Goal: Information Seeking & Learning: Learn about a topic

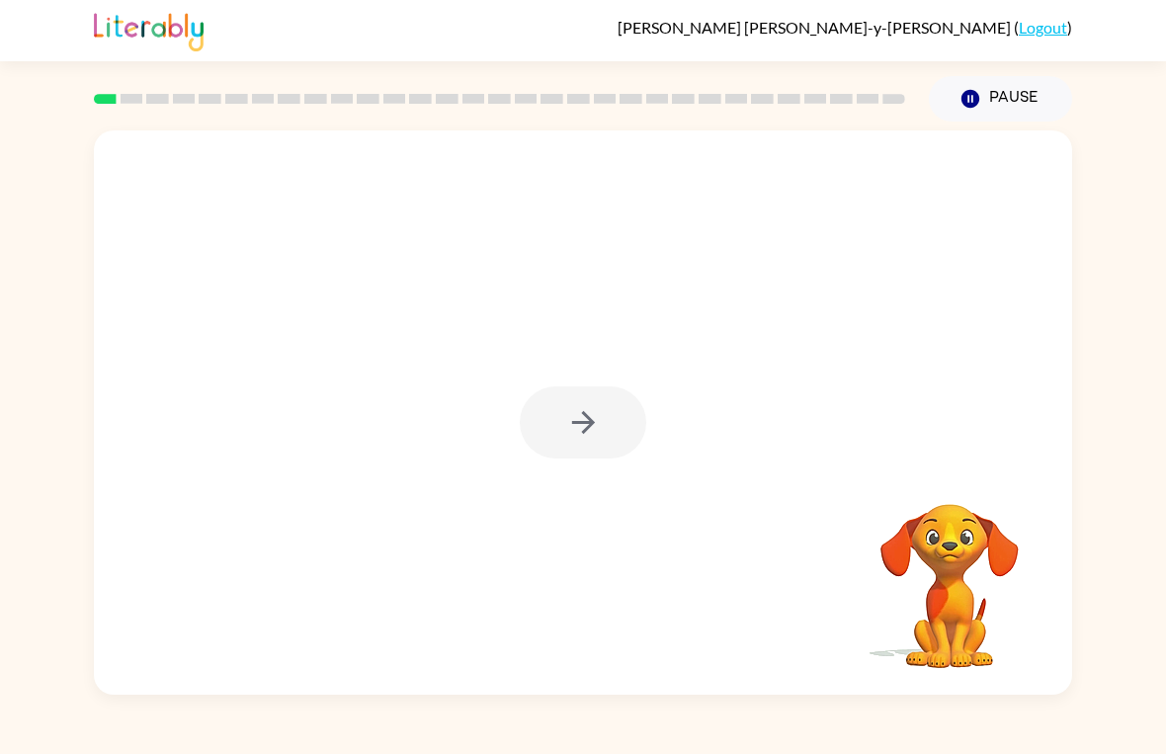
click at [586, 445] on div at bounding box center [583, 422] width 126 height 72
click at [564, 461] on div at bounding box center [583, 412] width 978 height 564
click at [563, 461] on div at bounding box center [583, 412] width 978 height 564
click at [566, 447] on div at bounding box center [583, 422] width 126 height 72
click at [555, 459] on div at bounding box center [583, 412] width 978 height 564
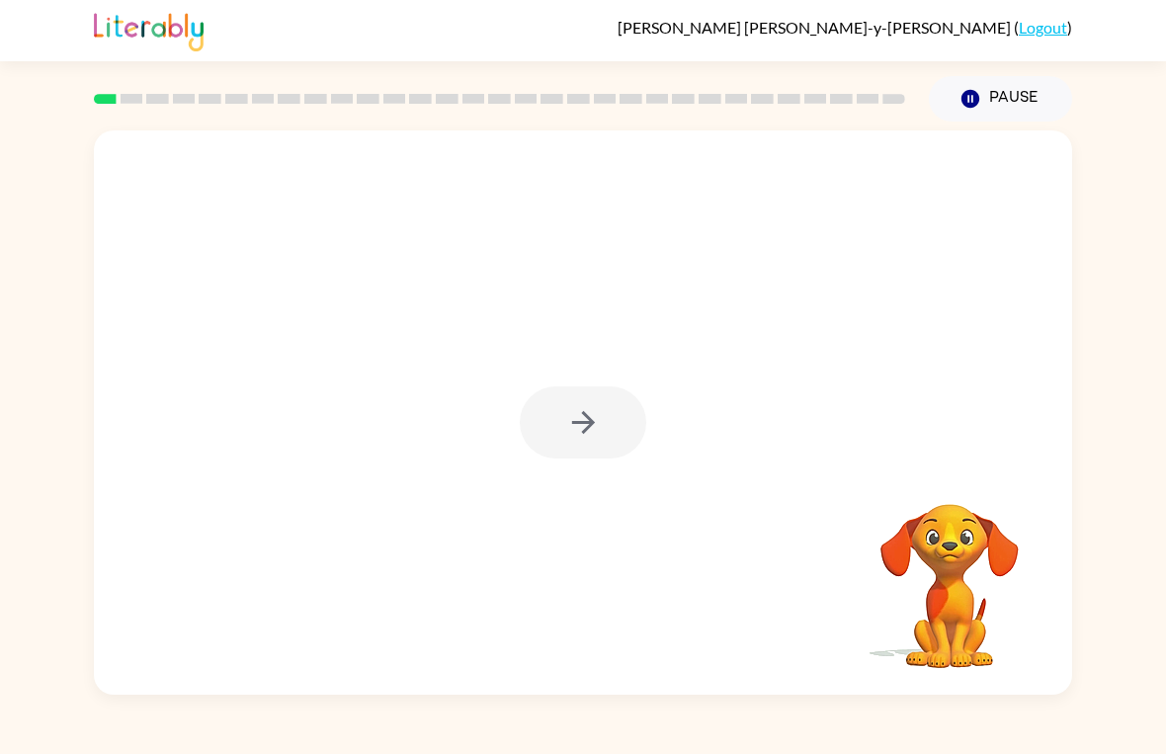
click at [541, 484] on div at bounding box center [583, 412] width 978 height 564
click at [540, 502] on div at bounding box center [583, 412] width 978 height 564
click at [571, 453] on div at bounding box center [583, 422] width 126 height 72
click at [572, 427] on icon "button" at bounding box center [583, 422] width 35 height 35
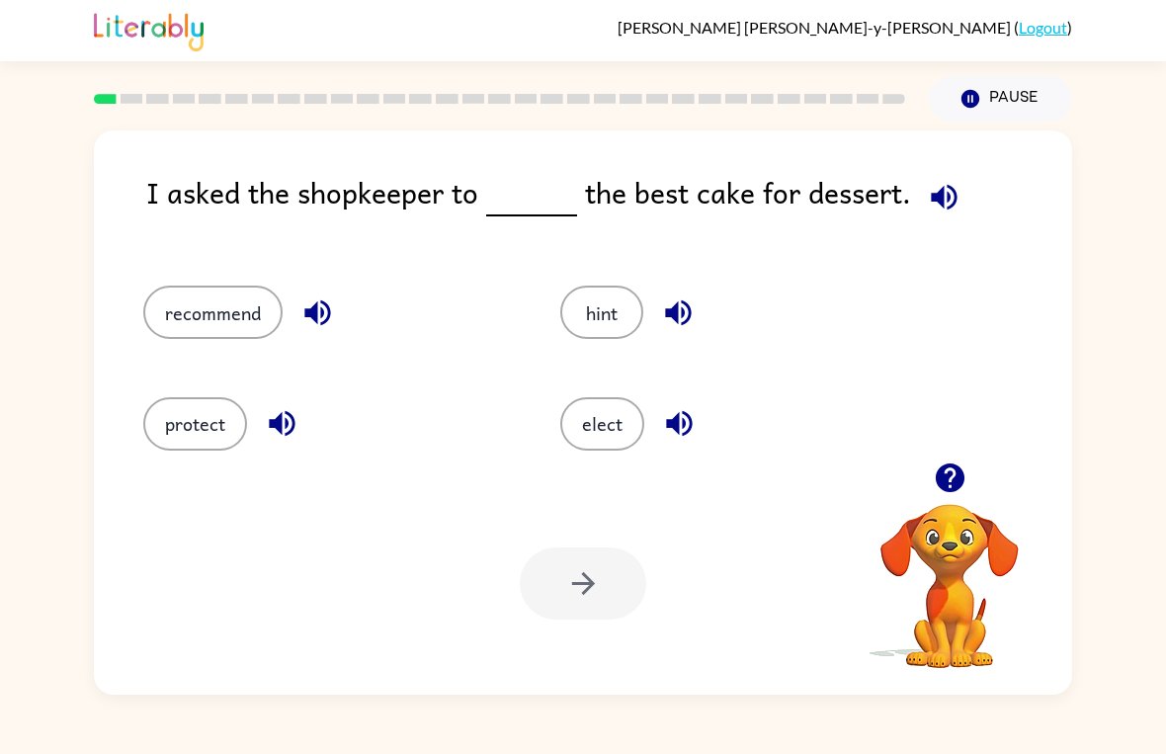
click at [949, 196] on icon "button" at bounding box center [944, 197] width 26 height 26
click at [590, 306] on button "hint" at bounding box center [601, 312] width 83 height 53
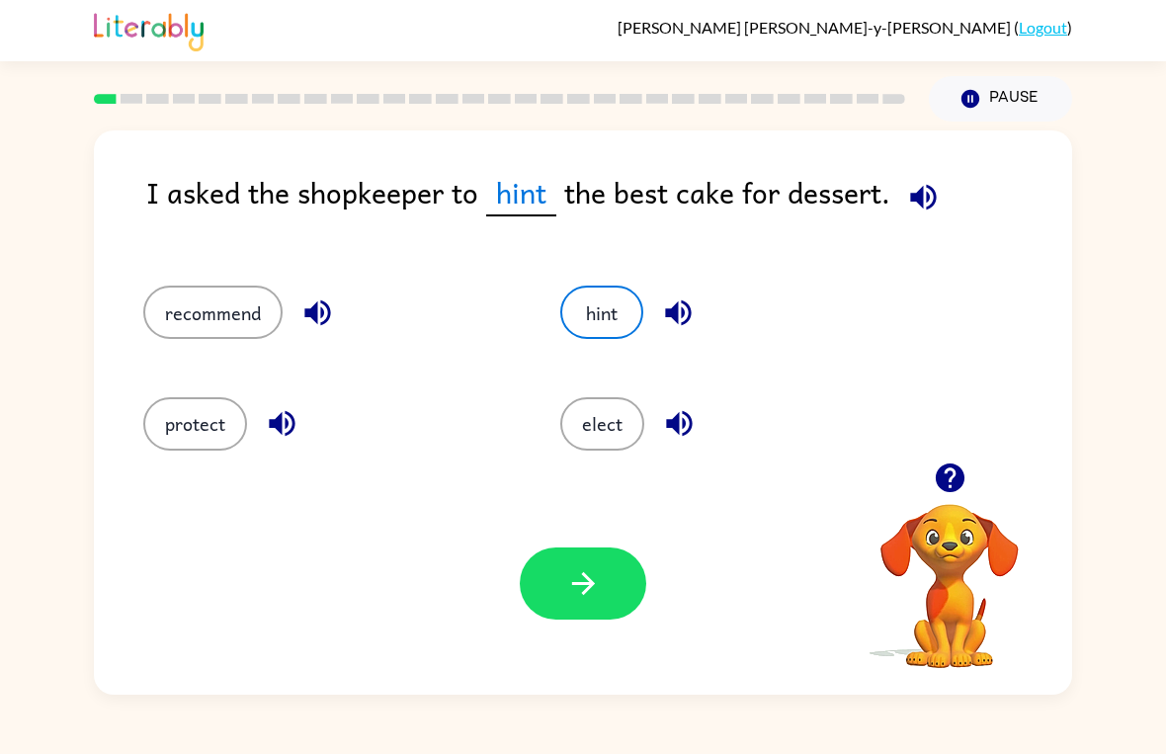
click at [934, 187] on icon "button" at bounding box center [923, 197] width 35 height 35
click at [922, 197] on icon "button" at bounding box center [923, 197] width 35 height 35
click at [635, 440] on button "elect" at bounding box center [602, 423] width 84 height 53
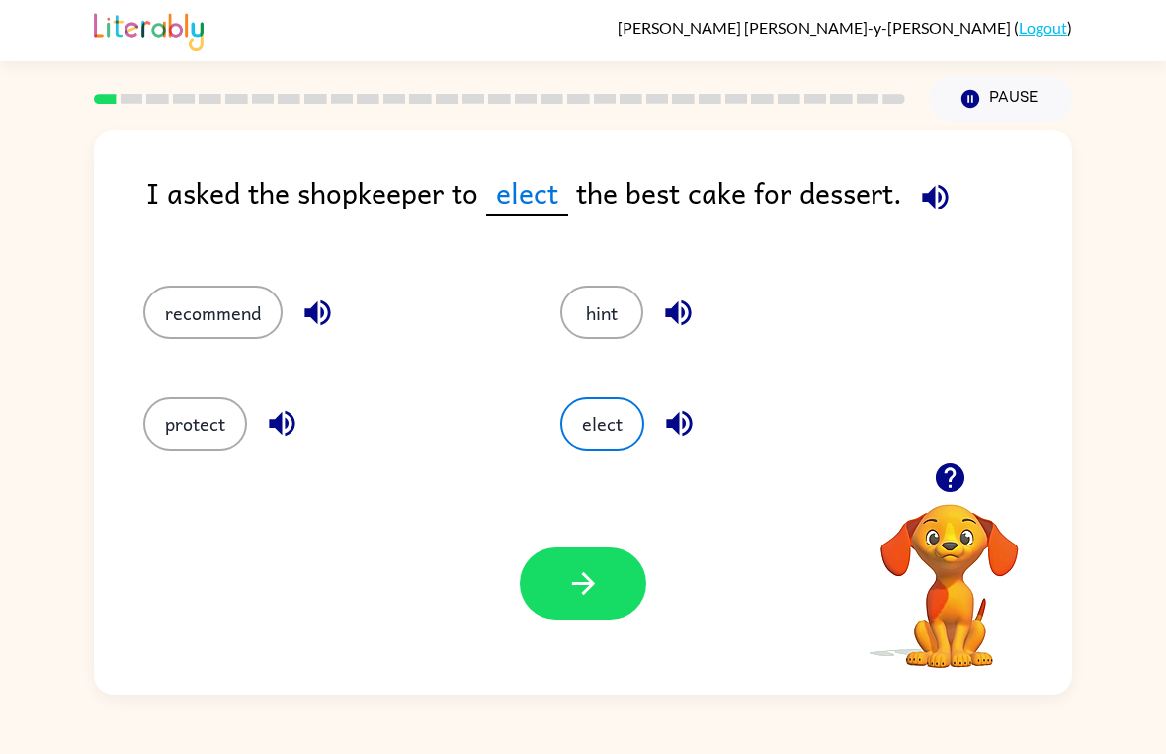
click at [621, 596] on button "button" at bounding box center [583, 583] width 126 height 72
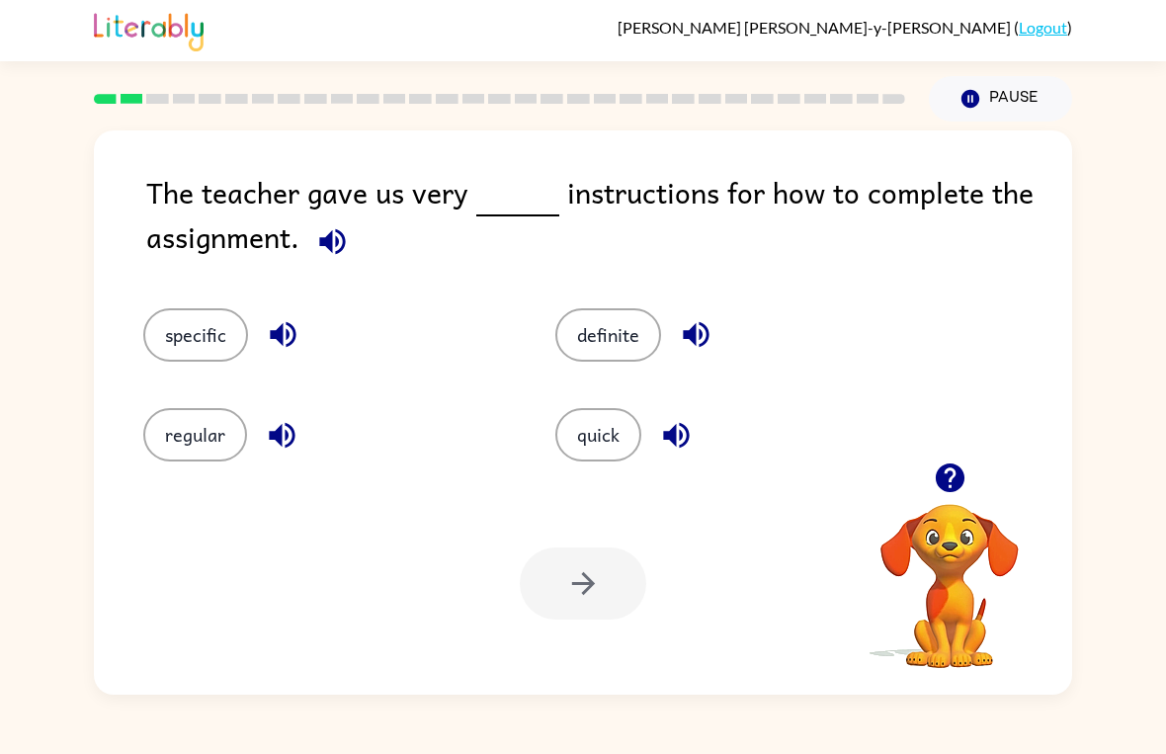
click at [353, 245] on button "button" at bounding box center [332, 241] width 50 height 50
click at [216, 322] on button "specific" at bounding box center [195, 334] width 105 height 53
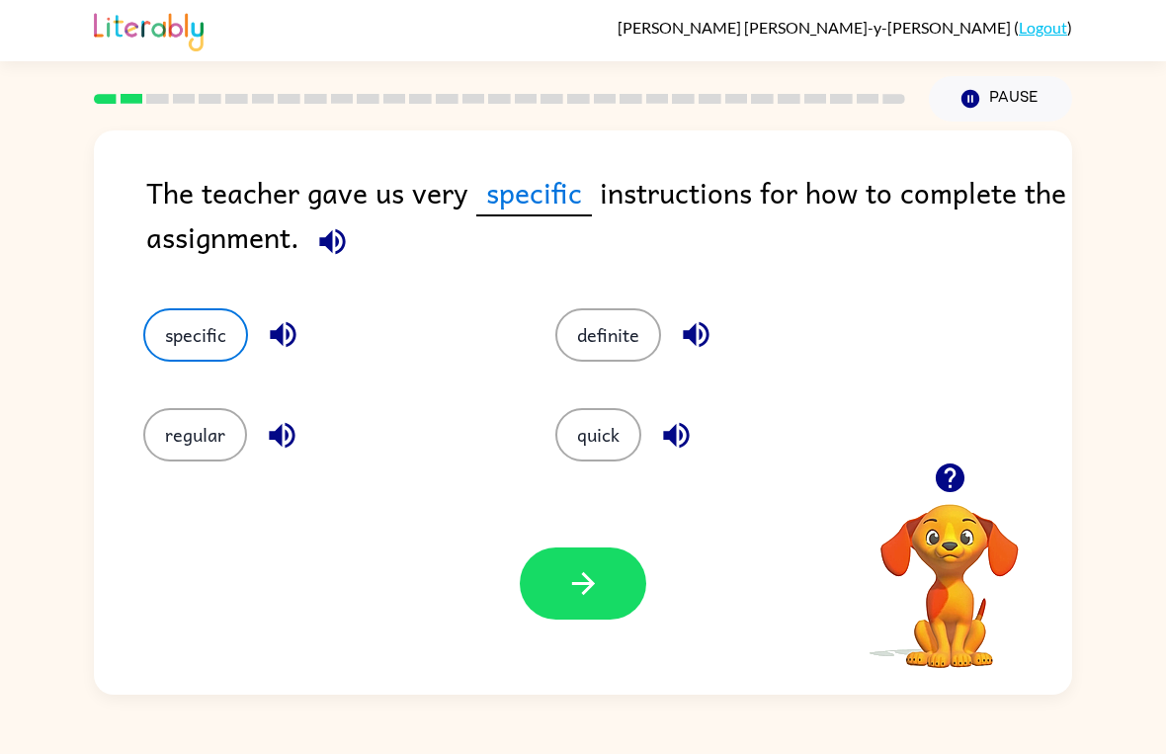
click at [574, 589] on icon "button" at bounding box center [583, 583] width 35 height 35
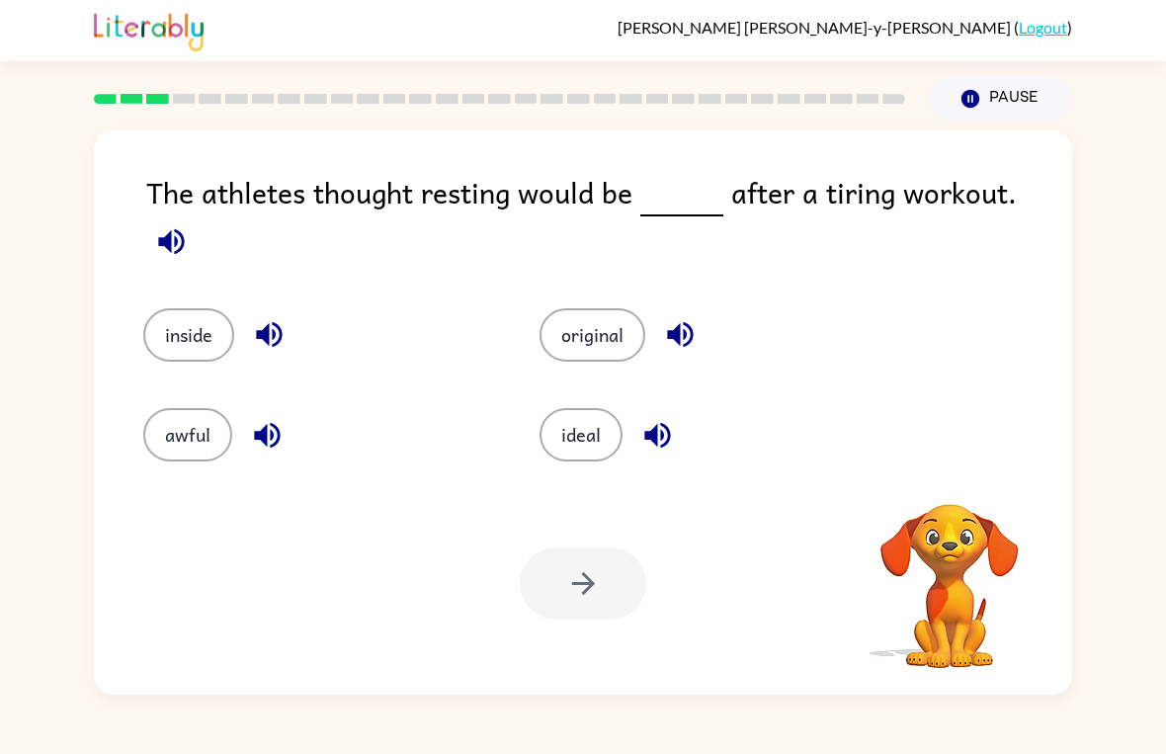
click at [197, 216] on button "button" at bounding box center [171, 241] width 50 height 50
click at [184, 228] on icon "button" at bounding box center [171, 241] width 26 height 26
click at [189, 224] on icon "button" at bounding box center [171, 241] width 35 height 35
click at [1086, 184] on div "The athletes thought resting would be after a tiring workout. inside original a…" at bounding box center [583, 408] width 1166 height 573
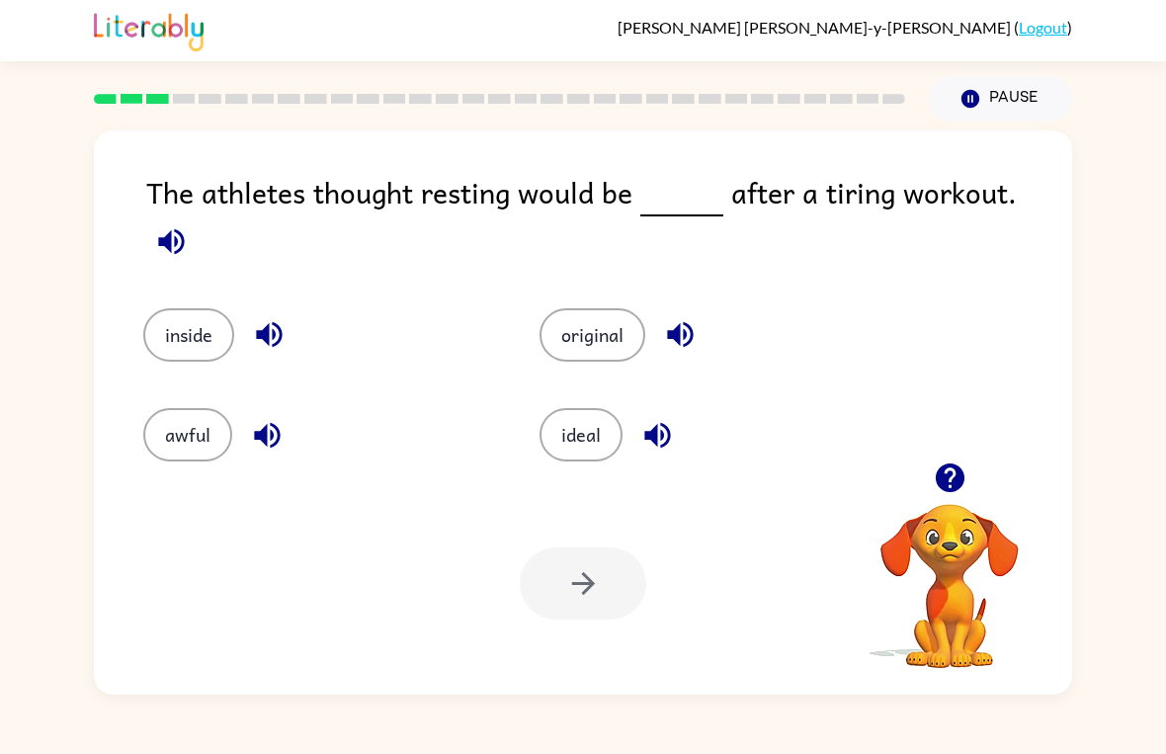
click at [197, 216] on button "button" at bounding box center [171, 241] width 50 height 50
click at [1071, 197] on div "The athletes thought resting would be after a tiring workout." at bounding box center [609, 219] width 926 height 99
click at [189, 224] on icon "button" at bounding box center [171, 241] width 35 height 35
click at [1073, 190] on div "The athletes thought resting would be after a tiring workout. inside original a…" at bounding box center [583, 408] width 1166 height 573
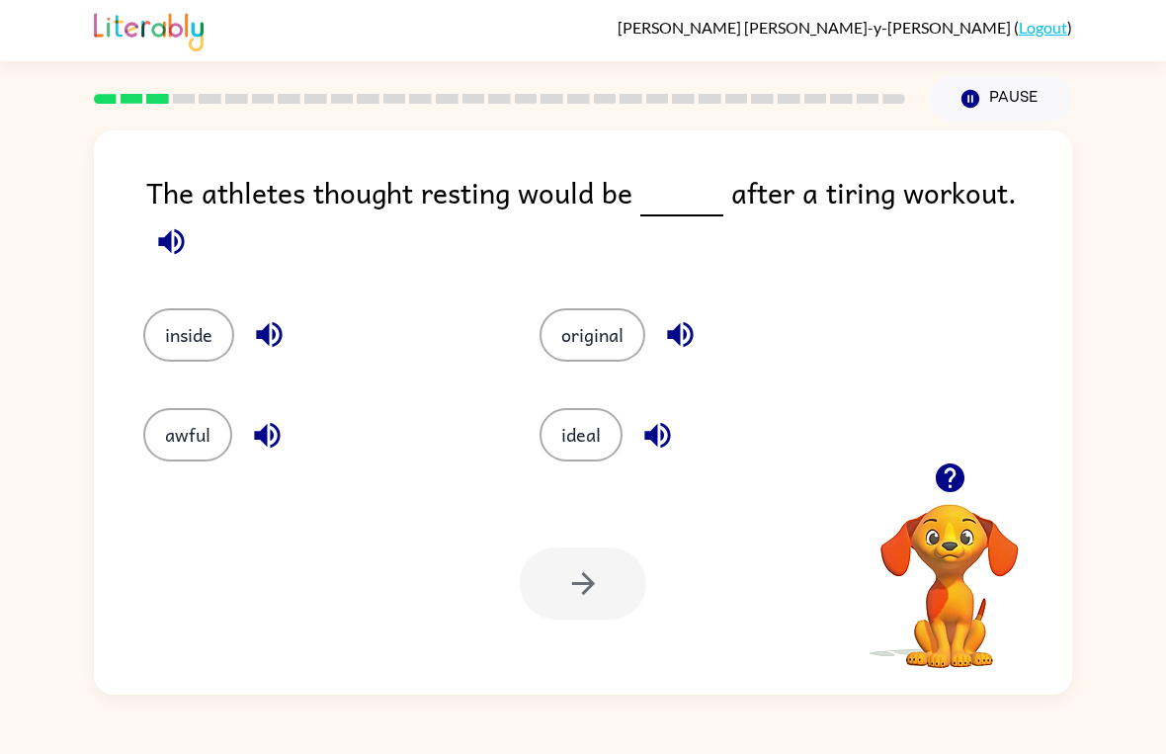
click at [189, 224] on icon "button" at bounding box center [171, 241] width 35 height 35
click at [212, 449] on button "awful" at bounding box center [187, 434] width 89 height 53
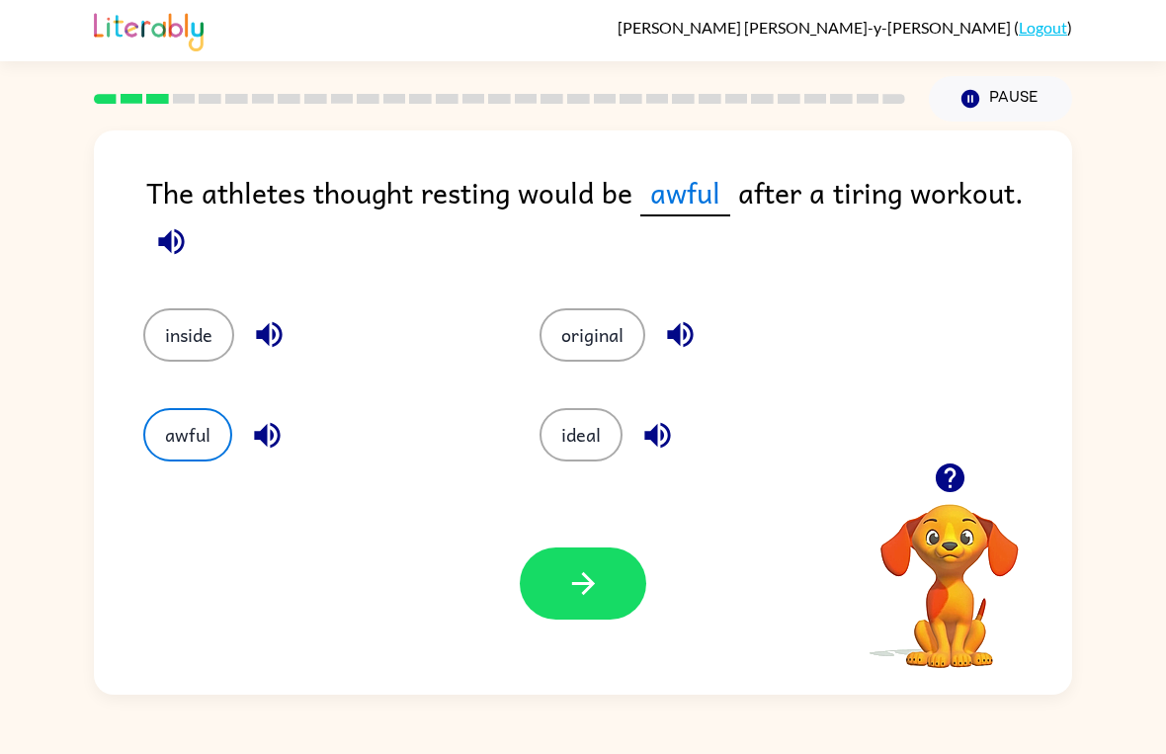
click at [601, 606] on button "button" at bounding box center [583, 583] width 126 height 72
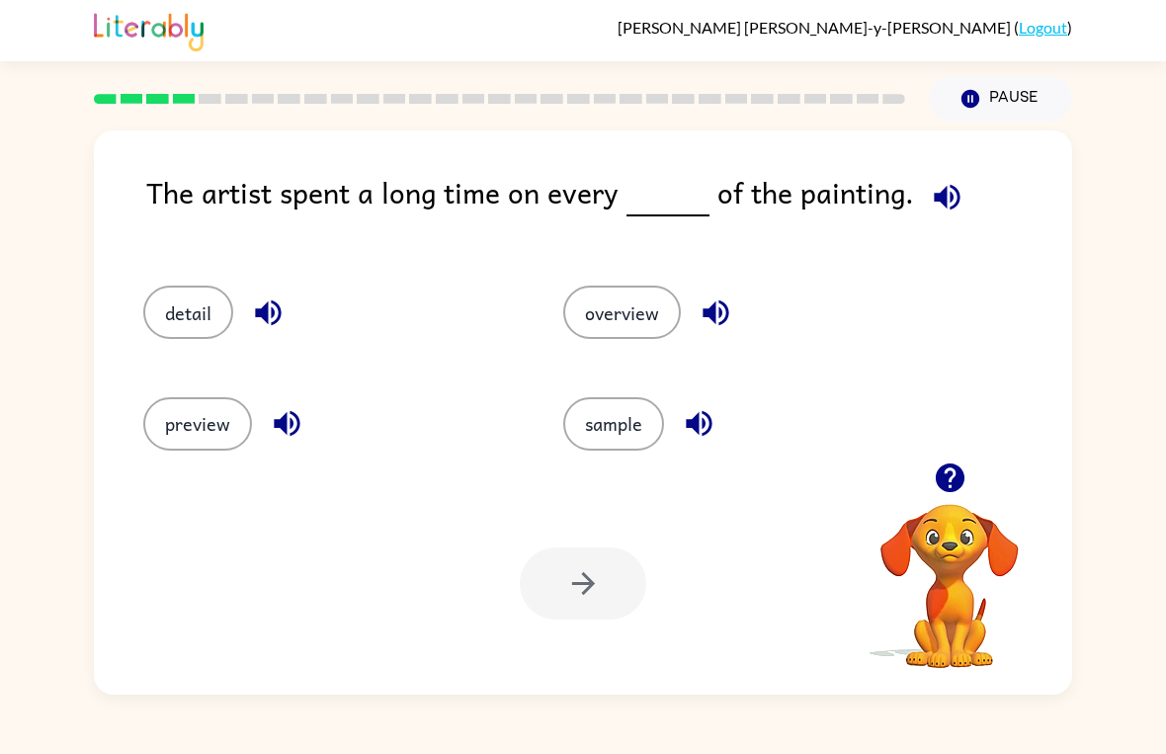
click at [942, 217] on button "button" at bounding box center [947, 197] width 50 height 50
click at [930, 214] on icon "button" at bounding box center [947, 197] width 35 height 35
click at [617, 441] on button "sample" at bounding box center [613, 423] width 101 height 53
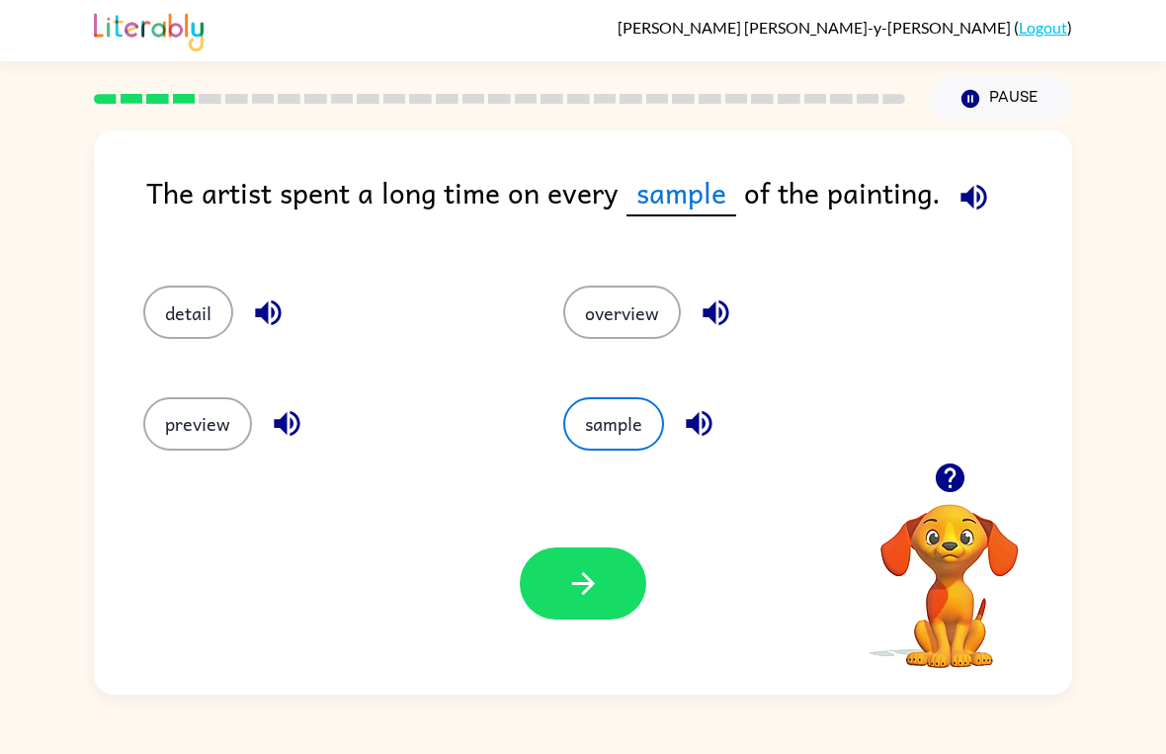
click at [122, 405] on div "preview" at bounding box center [316, 415] width 420 height 111
click at [149, 363] on div "preview" at bounding box center [316, 415] width 420 height 111
click at [203, 321] on button "detail" at bounding box center [188, 312] width 90 height 53
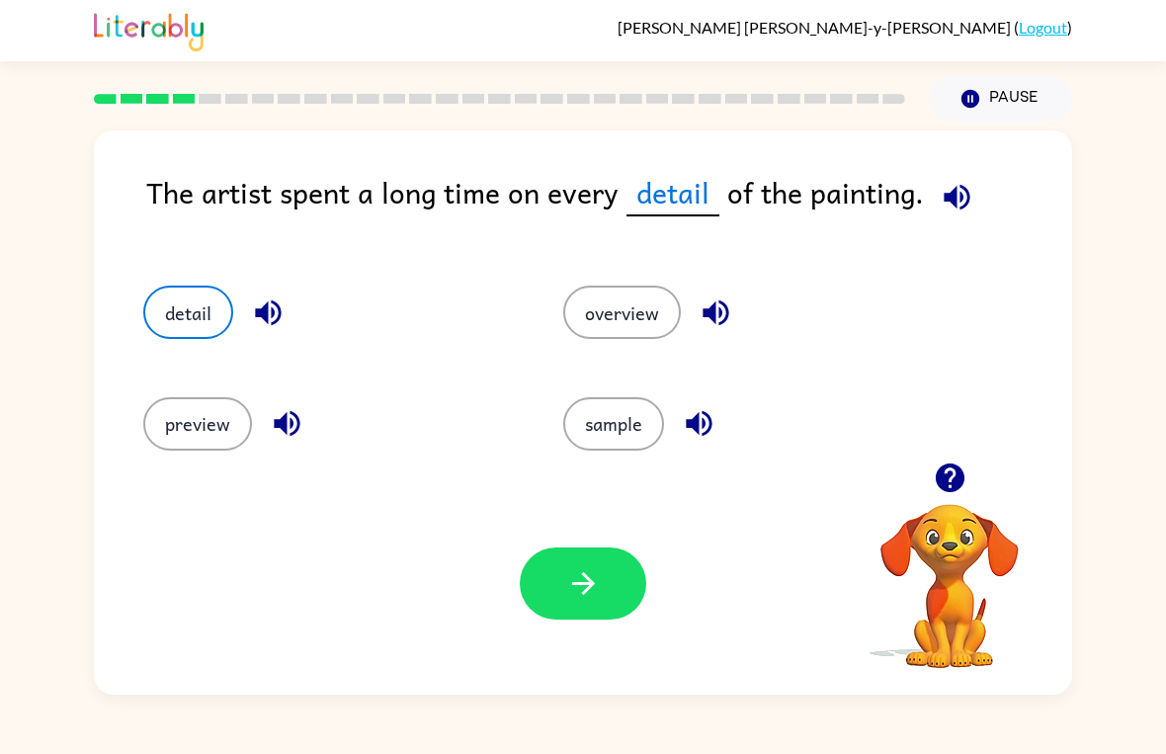
click at [571, 575] on icon "button" at bounding box center [583, 583] width 35 height 35
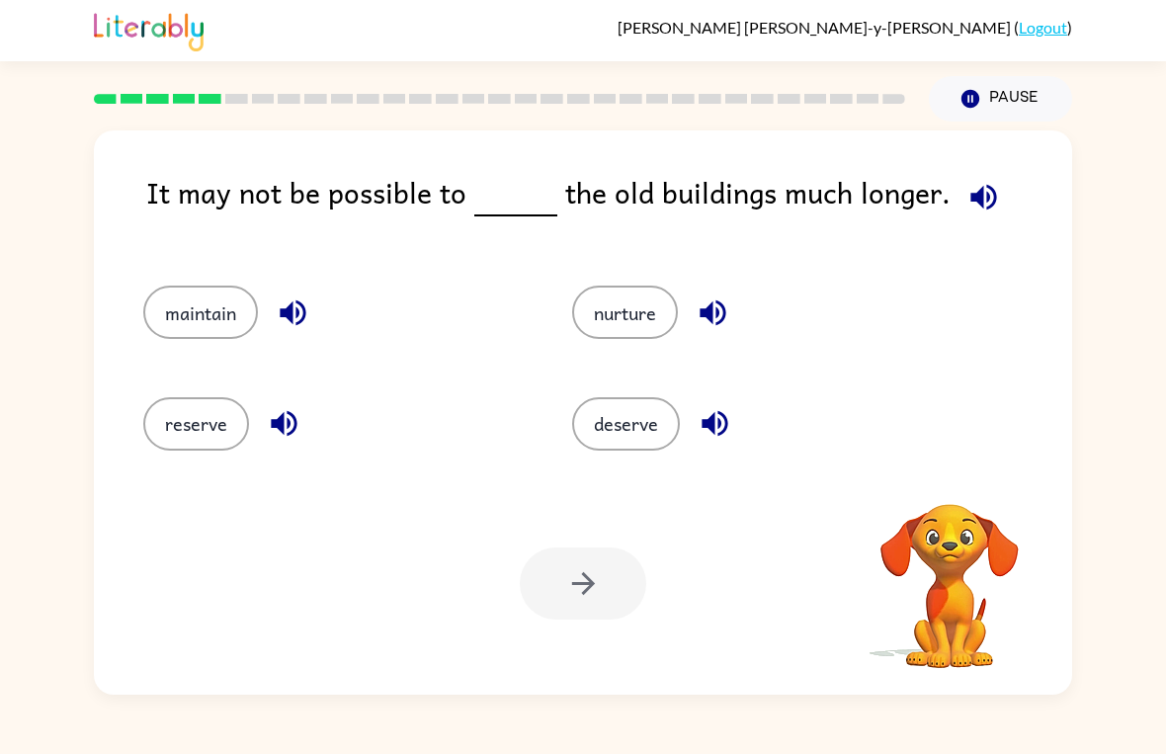
click at [948, 227] on div "It may not be possible to the old buildings much longer." at bounding box center [609, 208] width 926 height 76
click at [992, 181] on button "button" at bounding box center [983, 197] width 50 height 50
click at [246, 413] on button "reserve" at bounding box center [196, 423] width 106 height 53
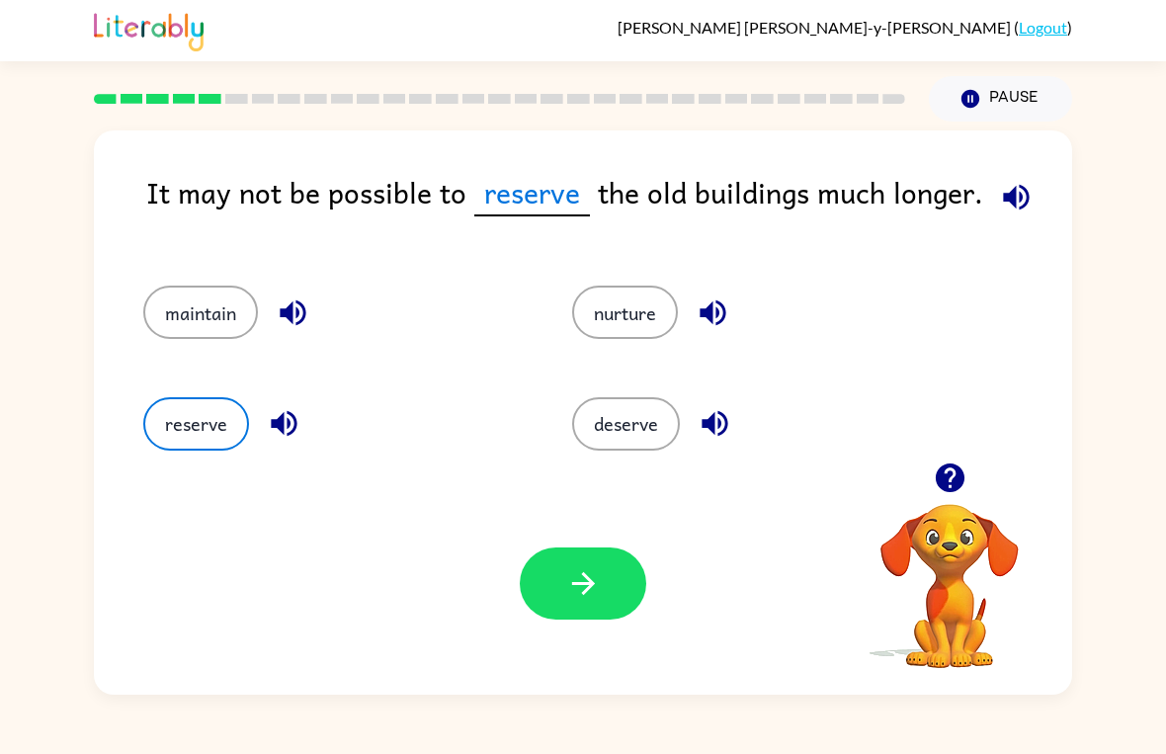
click at [200, 353] on div "maintain" at bounding box center [320, 303] width 429 height 111
click at [181, 338] on button "maintain" at bounding box center [200, 312] width 115 height 53
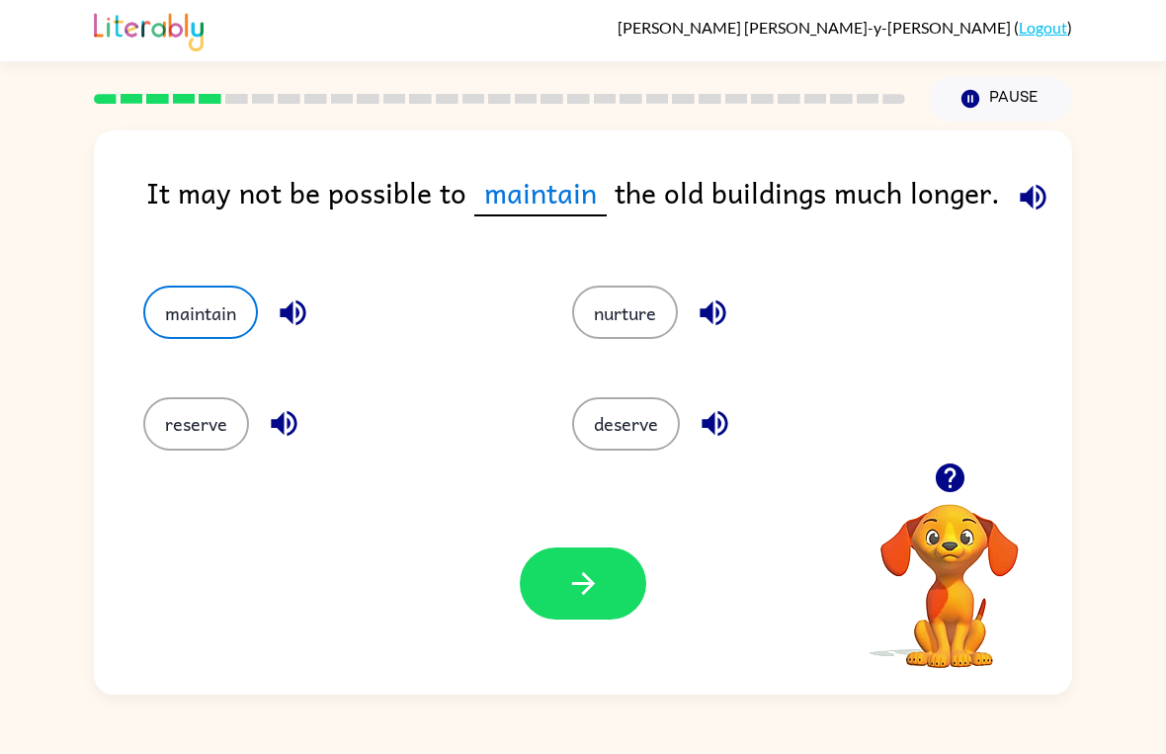
click at [635, 328] on button "nurture" at bounding box center [625, 312] width 106 height 53
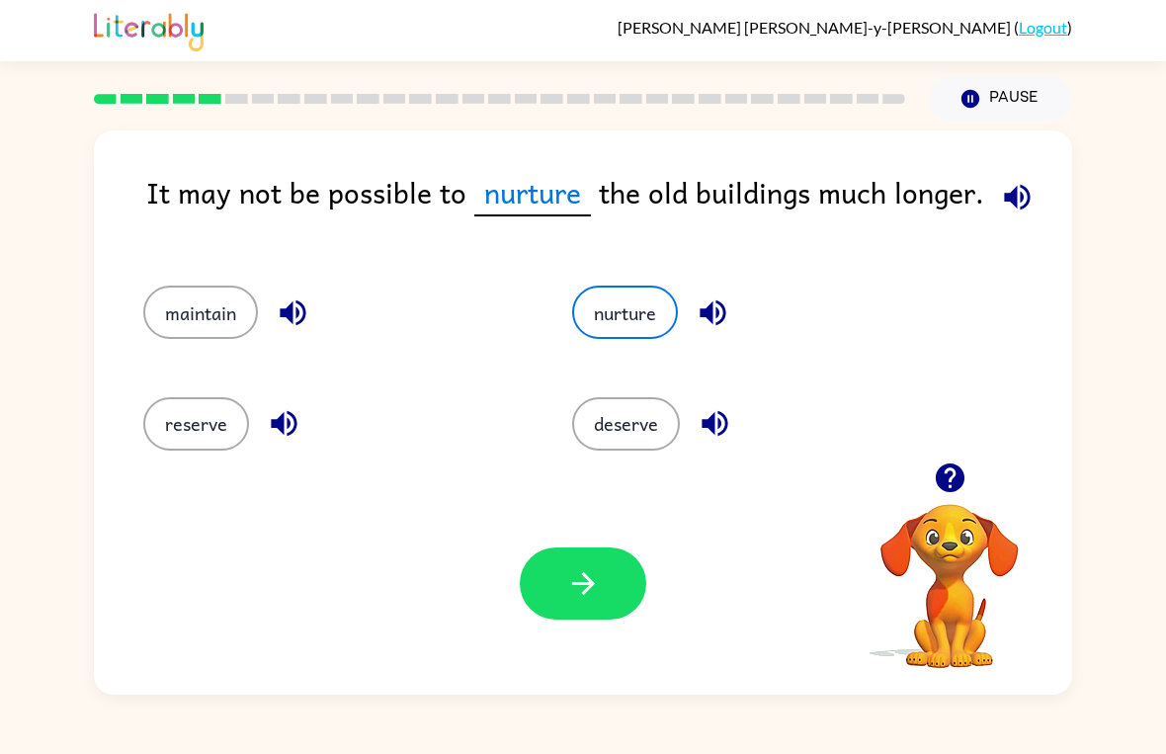
click at [561, 593] on button "button" at bounding box center [583, 583] width 126 height 72
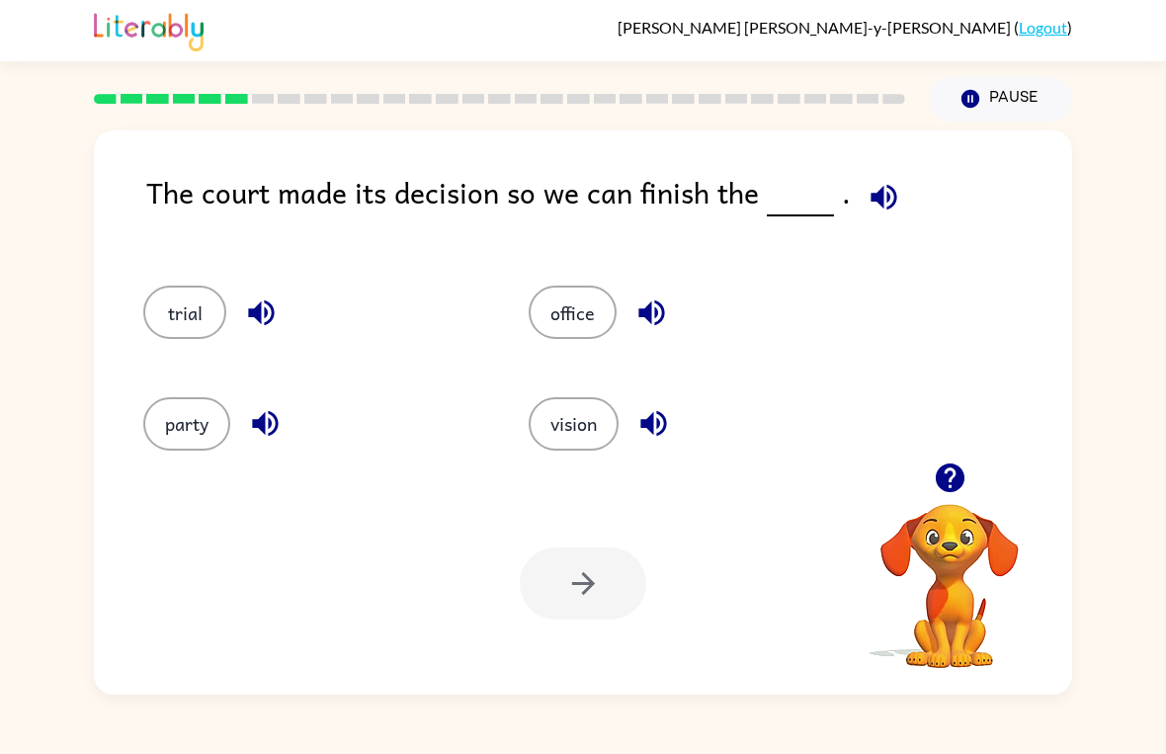
click at [867, 197] on icon "button" at bounding box center [884, 197] width 35 height 35
click at [192, 430] on button "party" at bounding box center [186, 423] width 87 height 53
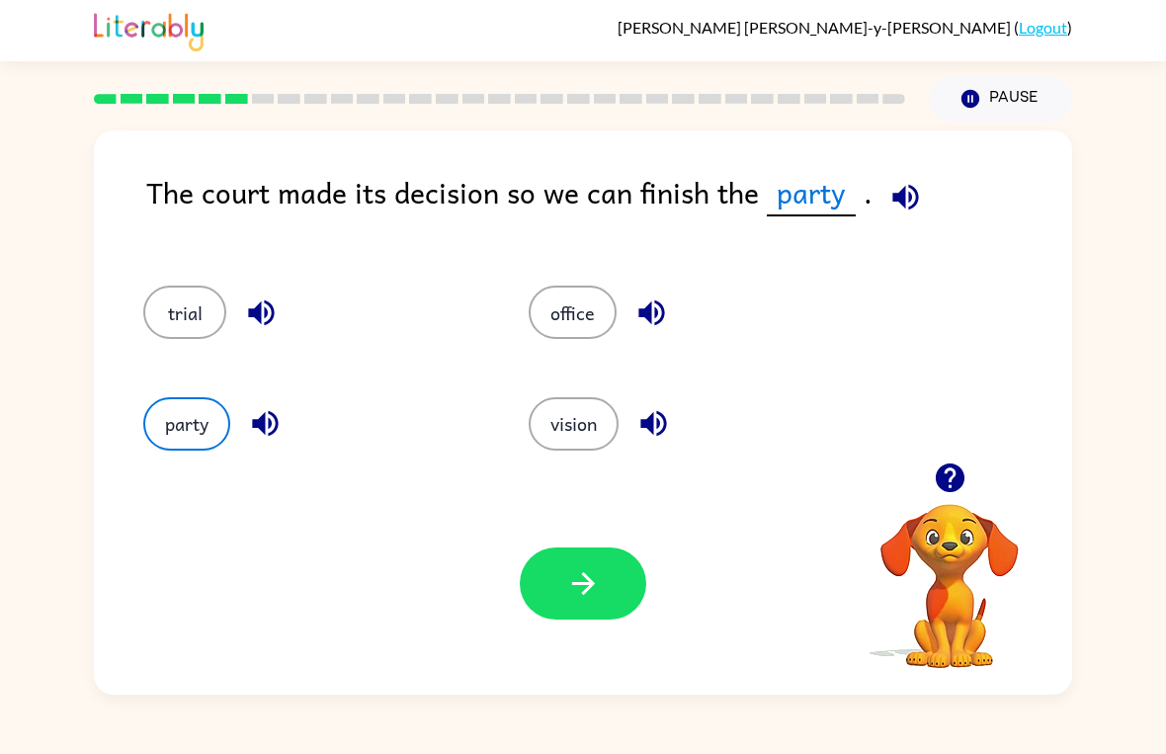
click at [594, 551] on button "button" at bounding box center [583, 583] width 126 height 72
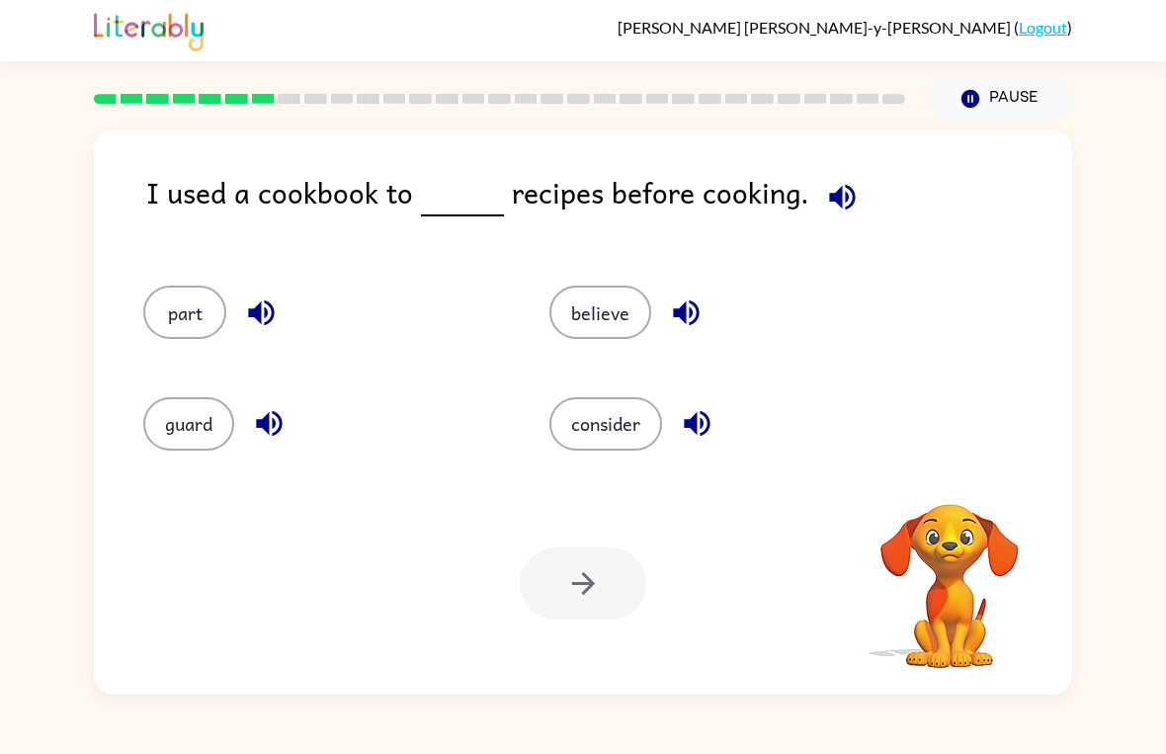
click at [841, 222] on button "button" at bounding box center [842, 197] width 50 height 50
click at [853, 184] on button "button" at bounding box center [842, 197] width 50 height 50
click at [829, 197] on icon "button" at bounding box center [842, 197] width 26 height 26
click at [845, 208] on icon "button" at bounding box center [842, 197] width 35 height 35
click at [853, 183] on button "button" at bounding box center [842, 197] width 50 height 50
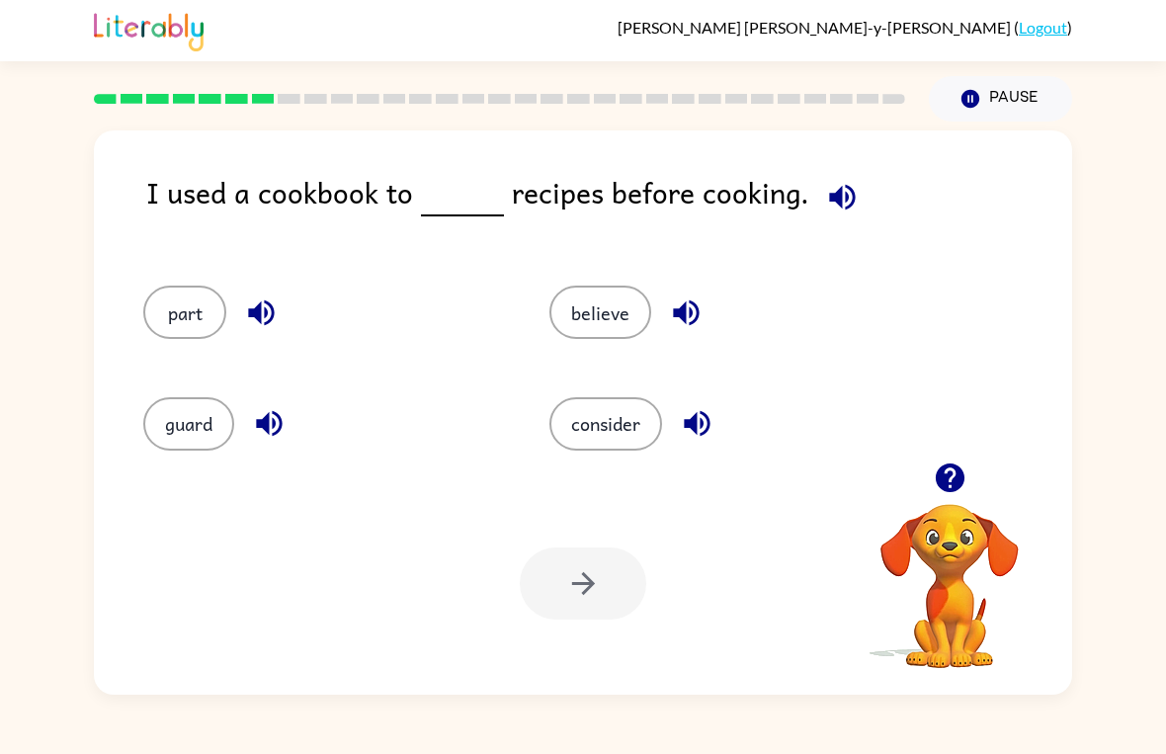
click at [934, 499] on button "button" at bounding box center [950, 478] width 50 height 50
click at [844, 198] on icon "button" at bounding box center [842, 197] width 26 height 26
click at [842, 203] on icon "button" at bounding box center [842, 197] width 26 height 26
click at [839, 190] on icon "button" at bounding box center [842, 197] width 26 height 26
click at [1072, 612] on div "I used a cookbook to recipes before cooking. part believe guard consider Your b…" at bounding box center [583, 408] width 1166 height 573
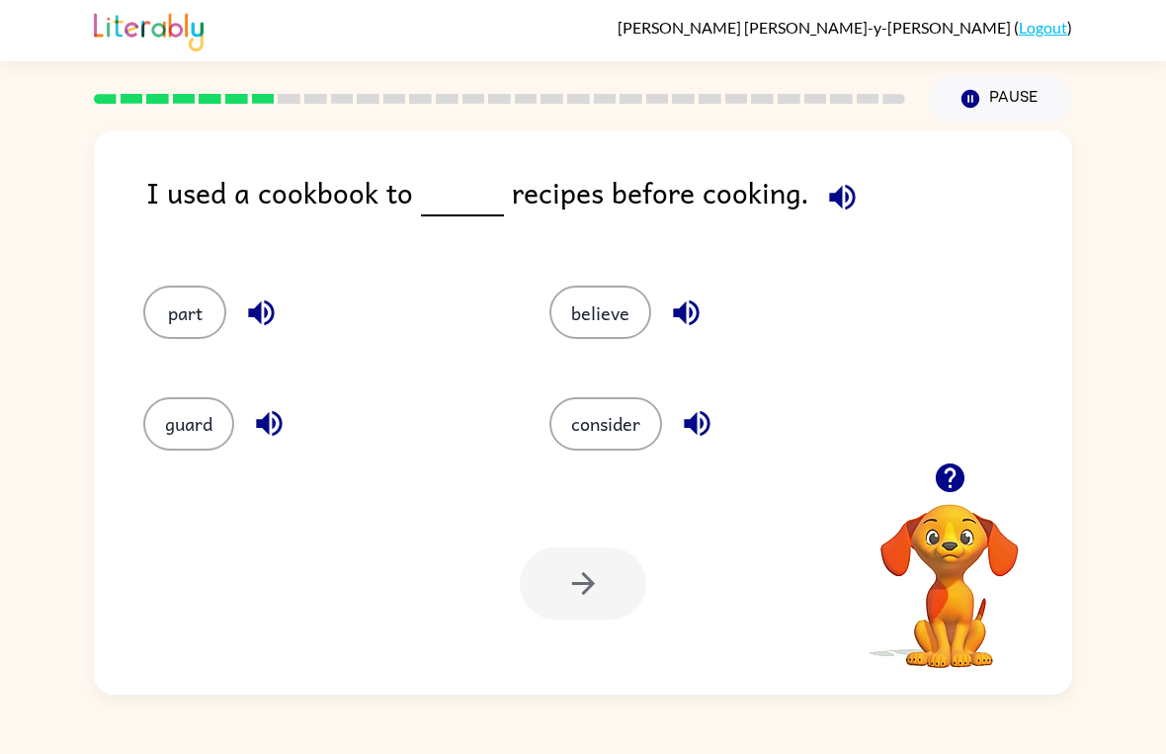
click at [1039, 573] on video "Your browser must support playing .mp4 files to use Literably. Please try using…" at bounding box center [950, 572] width 198 height 198
click at [832, 210] on icon "button" at bounding box center [842, 197] width 35 height 35
click at [844, 183] on icon "button" at bounding box center [842, 197] width 35 height 35
click at [829, 196] on icon "button" at bounding box center [842, 197] width 26 height 26
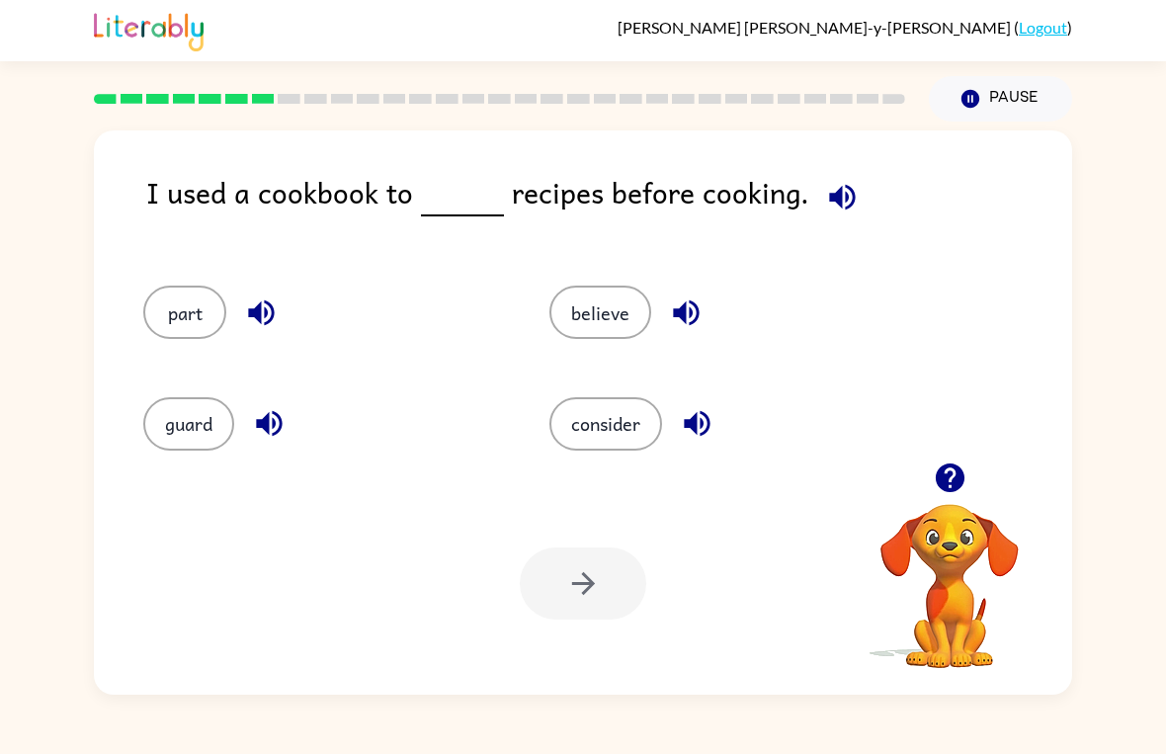
click at [584, 421] on button "consider" at bounding box center [605, 423] width 113 height 53
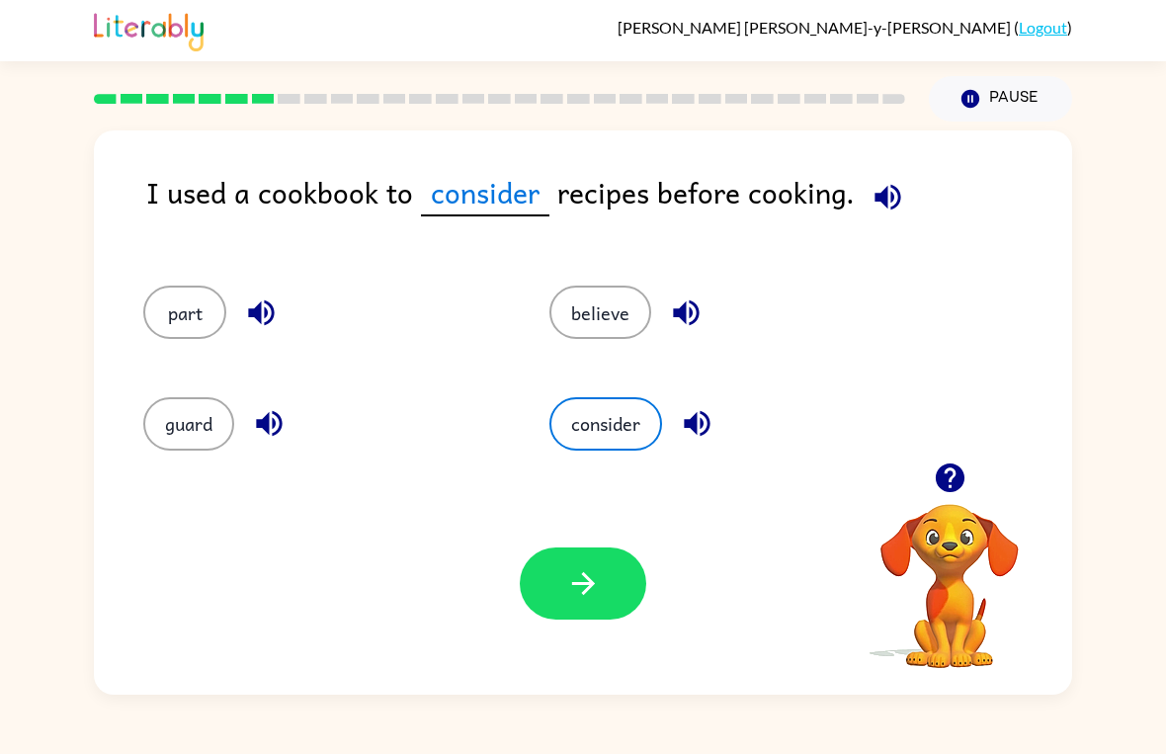
click at [198, 398] on button "guard" at bounding box center [188, 423] width 91 height 53
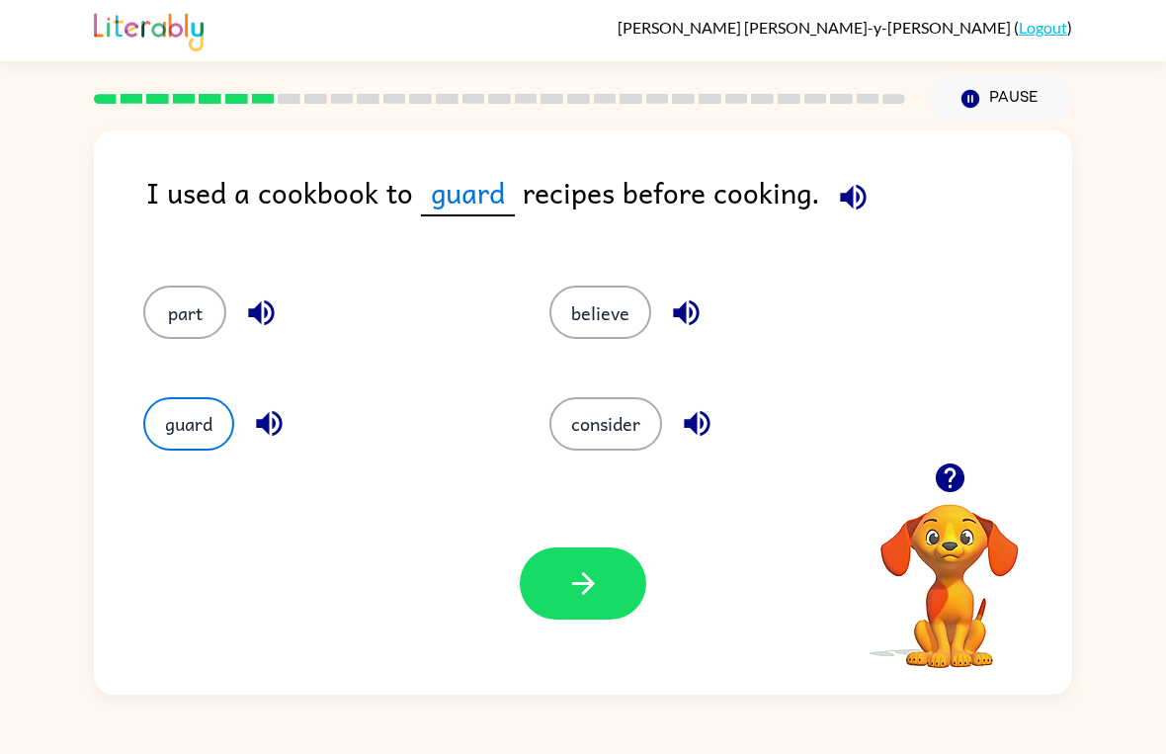
click at [566, 611] on button "button" at bounding box center [583, 583] width 126 height 72
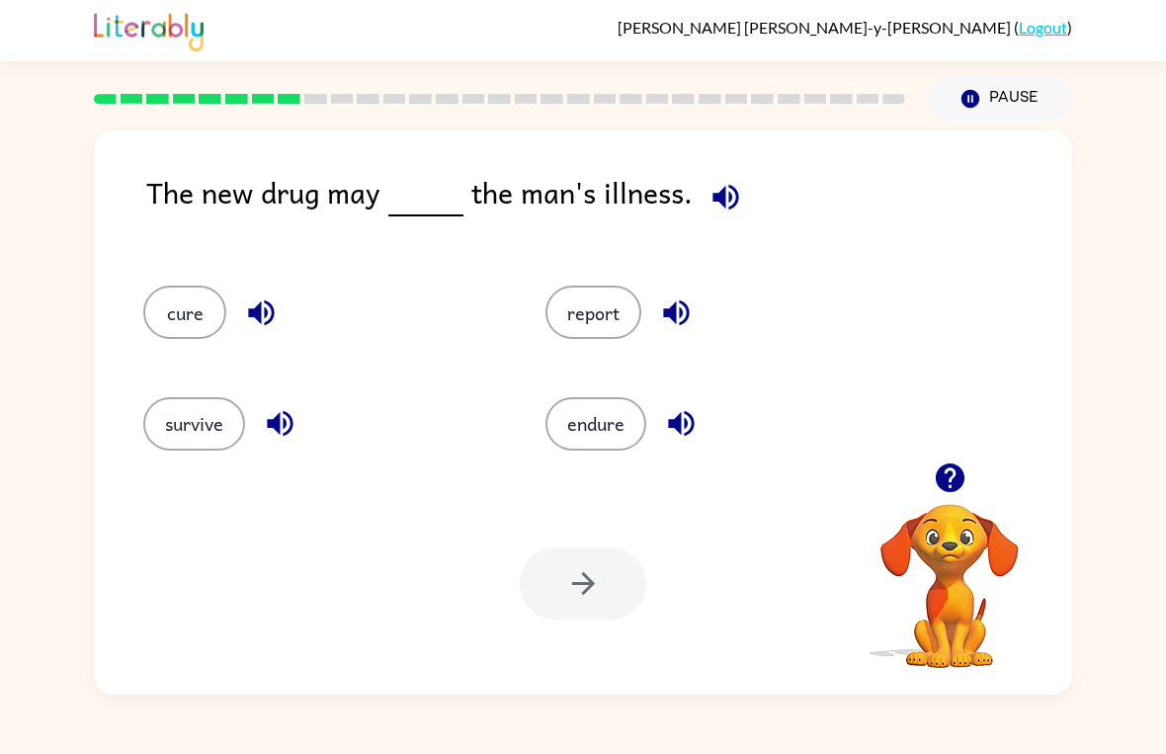
click at [715, 186] on icon "button" at bounding box center [725, 197] width 35 height 35
click at [958, 490] on icon "button" at bounding box center [950, 477] width 35 height 35
click at [962, 485] on icon "button" at bounding box center [949, 477] width 29 height 29
click at [947, 479] on icon "button" at bounding box center [949, 477] width 29 height 29
click at [933, 489] on icon "button" at bounding box center [950, 477] width 35 height 35
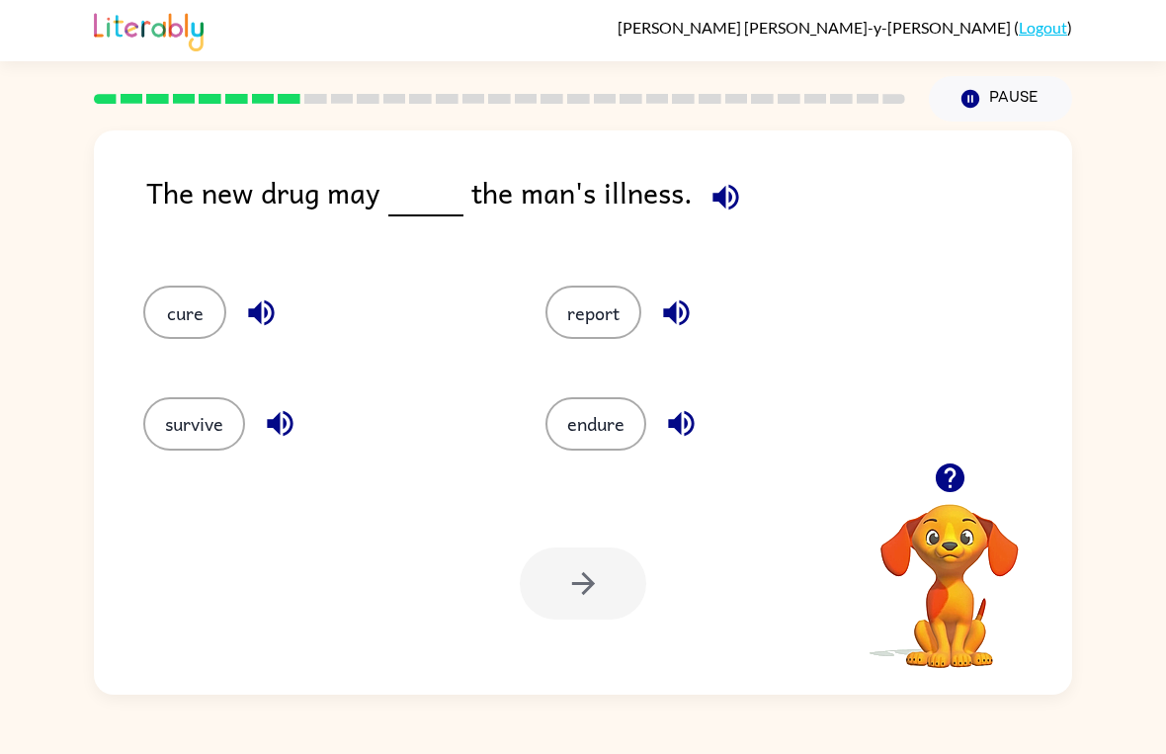
click at [988, 565] on video "Your browser must support playing .mp4 files to use Literably. Please try using…" at bounding box center [950, 572] width 198 height 198
click at [1003, 534] on video "Your browser must support playing .mp4 files to use Literably. Please try using…" at bounding box center [950, 572] width 198 height 198
click at [947, 497] on button "button" at bounding box center [950, 478] width 50 height 50
click at [954, 502] on button "button" at bounding box center [950, 478] width 50 height 50
click at [954, 568] on video "Your browser must support playing .mp4 files to use Literably. Please try using…" at bounding box center [950, 572] width 198 height 198
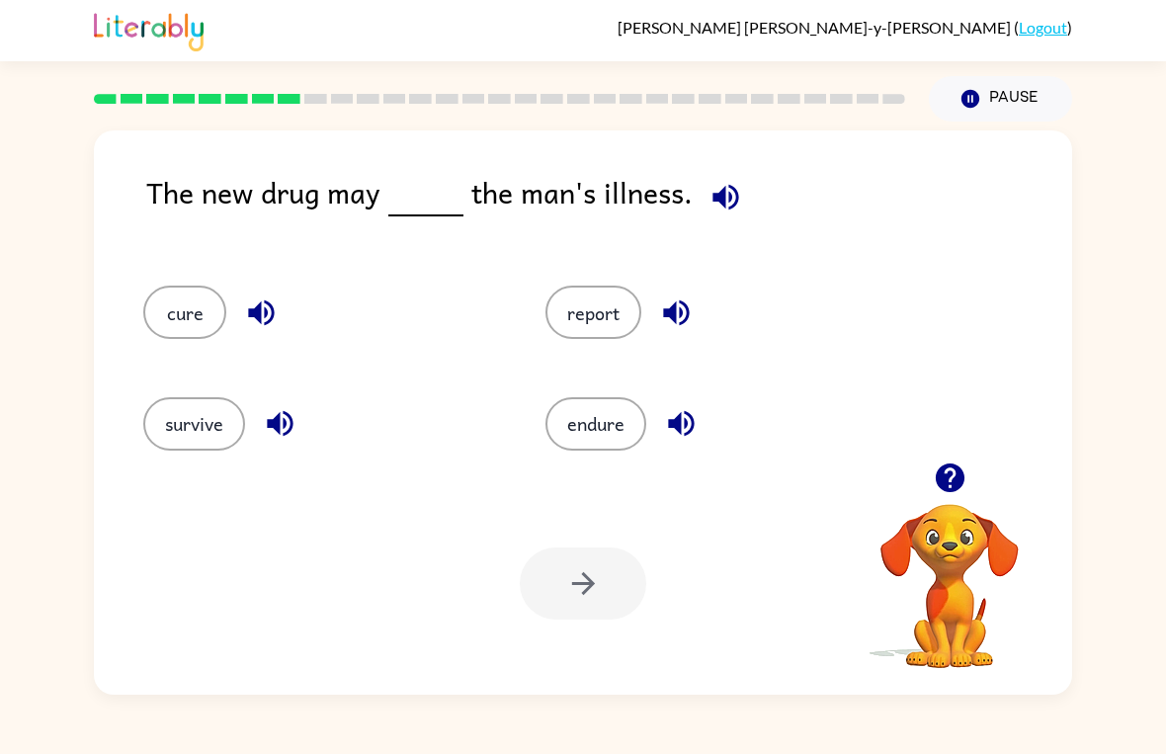
click at [942, 496] on button "button" at bounding box center [950, 478] width 50 height 50
click at [999, 539] on video "Your browser must support playing .mp4 files to use Literably. Please try using…" at bounding box center [950, 572] width 198 height 198
click at [982, 555] on video "Your browser must support playing .mp4 files to use Literably. Please try using…" at bounding box center [950, 572] width 198 height 198
click at [968, 491] on button "button" at bounding box center [950, 478] width 50 height 50
click at [736, 194] on icon "button" at bounding box center [725, 197] width 35 height 35
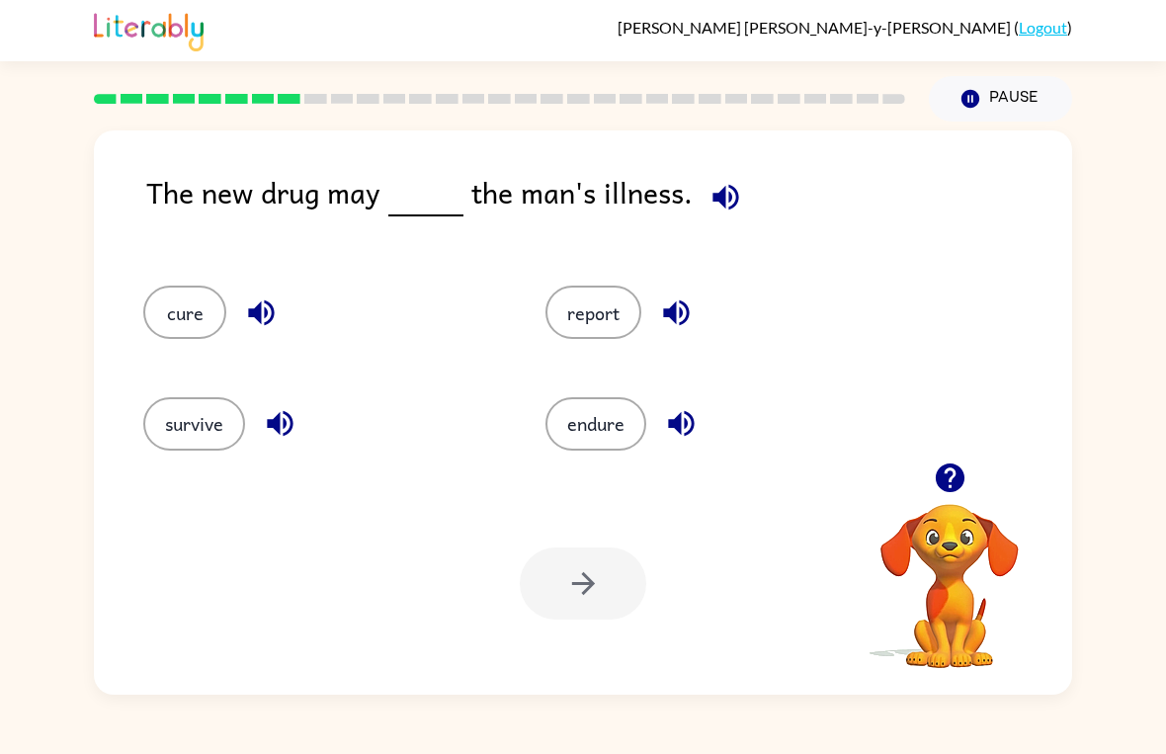
click at [211, 421] on button "survive" at bounding box center [194, 423] width 102 height 53
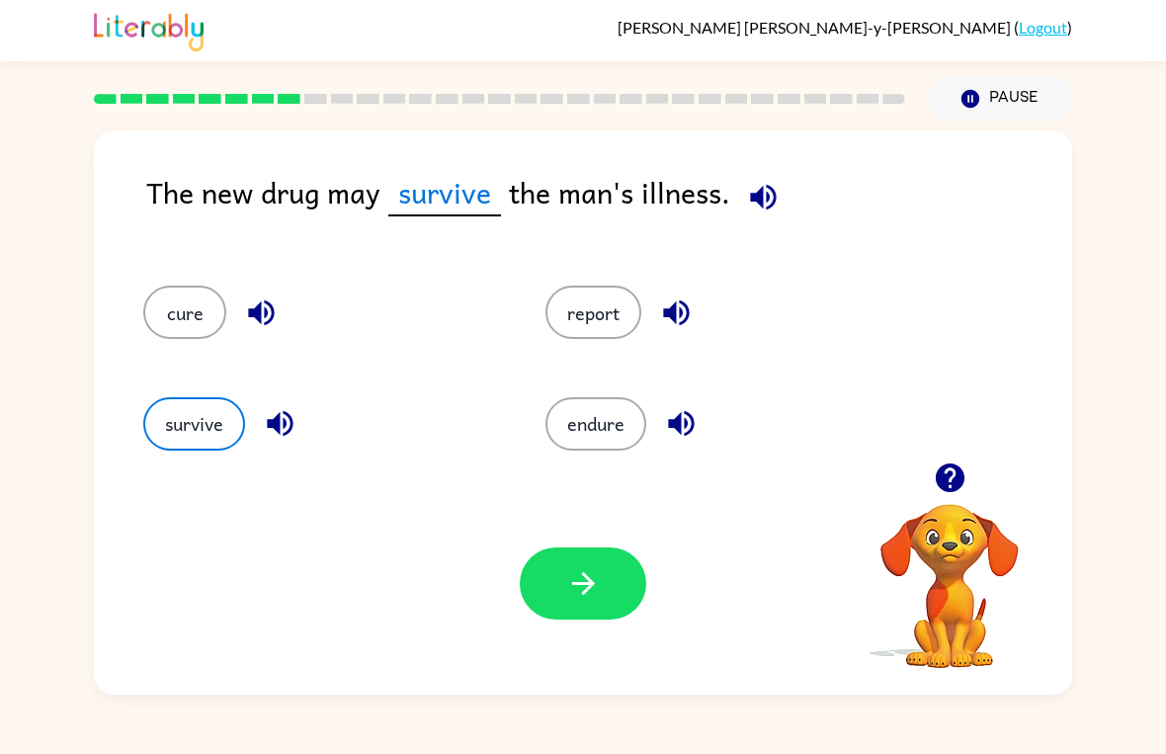
click at [772, 186] on icon "button" at bounding box center [763, 197] width 35 height 35
click at [590, 607] on button "button" at bounding box center [583, 583] width 126 height 72
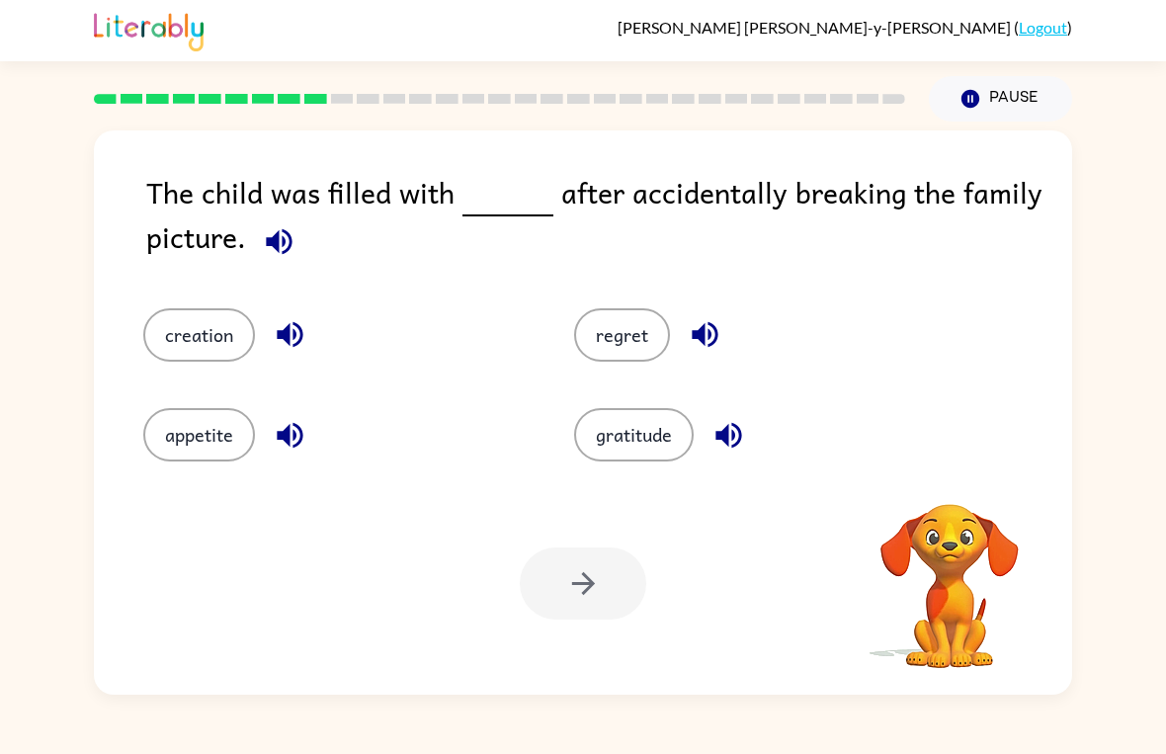
click at [600, 590] on div at bounding box center [583, 583] width 126 height 72
click at [296, 260] on button "button" at bounding box center [279, 241] width 50 height 50
click at [193, 429] on button "appetite" at bounding box center [199, 434] width 112 height 53
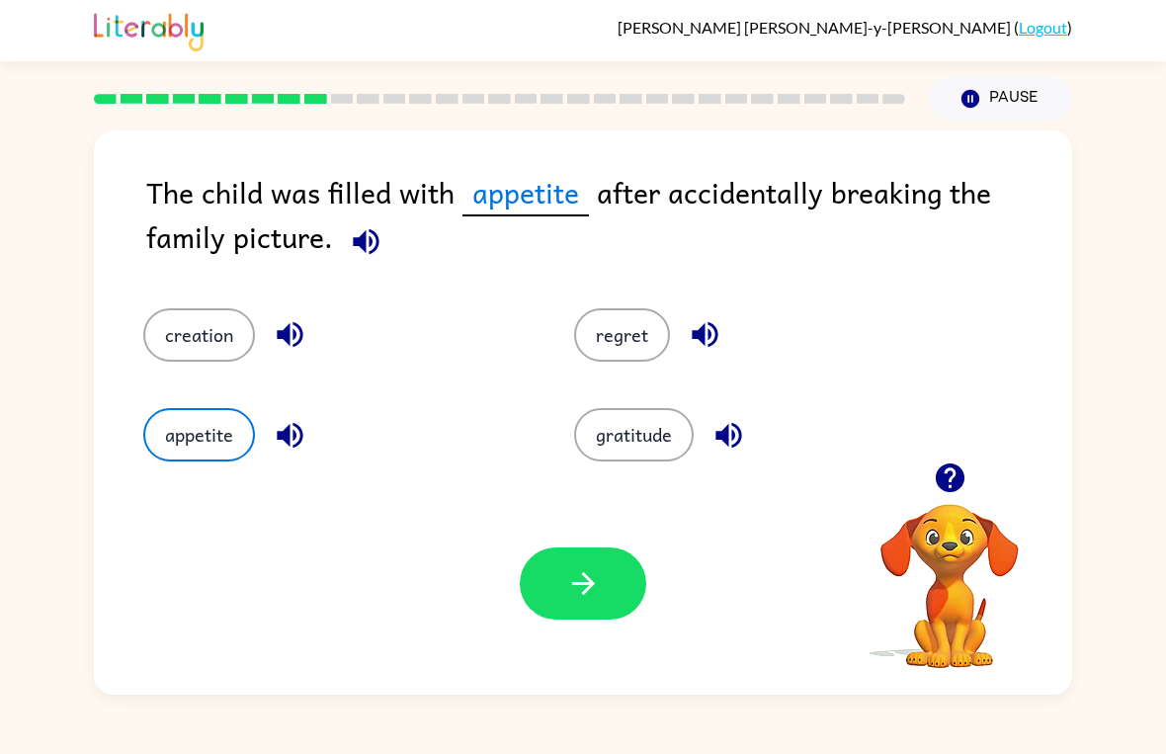
click at [602, 620] on button "button" at bounding box center [583, 583] width 126 height 72
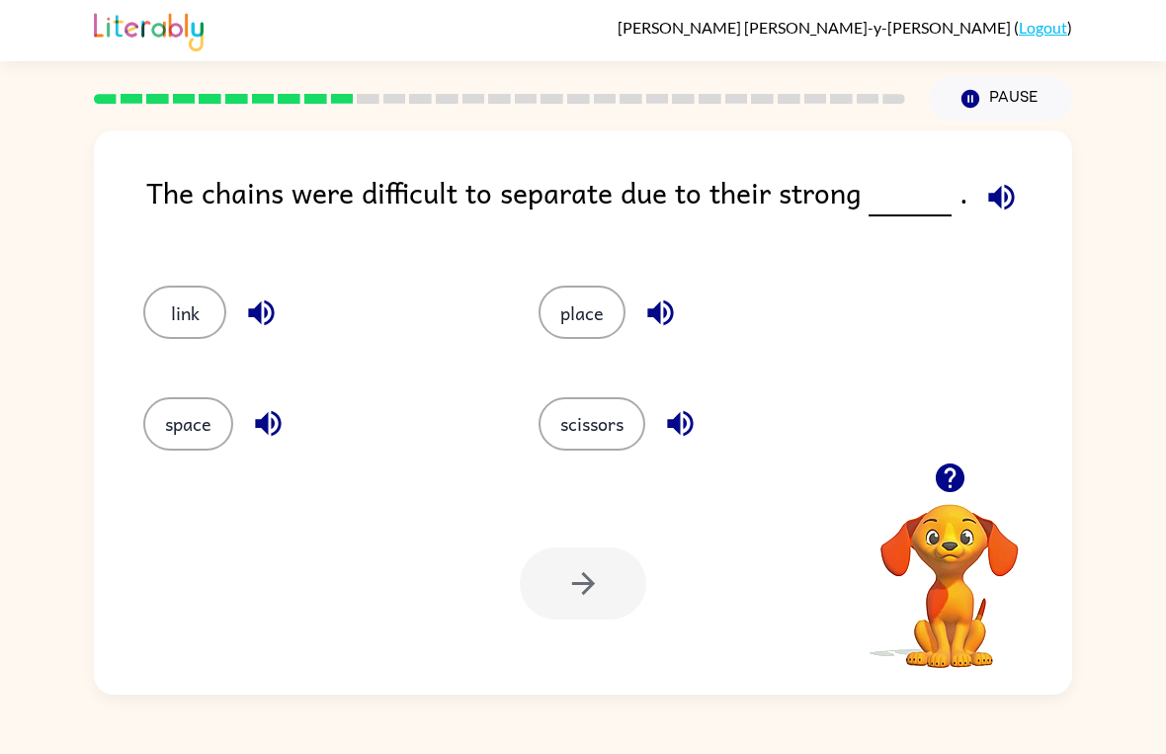
click at [941, 512] on video "Your browser must support playing .mp4 files to use Literably. Please try using…" at bounding box center [950, 572] width 198 height 198
click at [950, 480] on icon "button" at bounding box center [950, 477] width 35 height 35
click at [935, 550] on video "Your browser must support playing .mp4 files to use Literably. Please try using…" at bounding box center [950, 572] width 198 height 198
click at [957, 527] on video "Your browser must support playing .mp4 files to use Literably. Please try using…" at bounding box center [950, 572] width 198 height 198
click at [944, 464] on icon "button" at bounding box center [950, 477] width 35 height 35
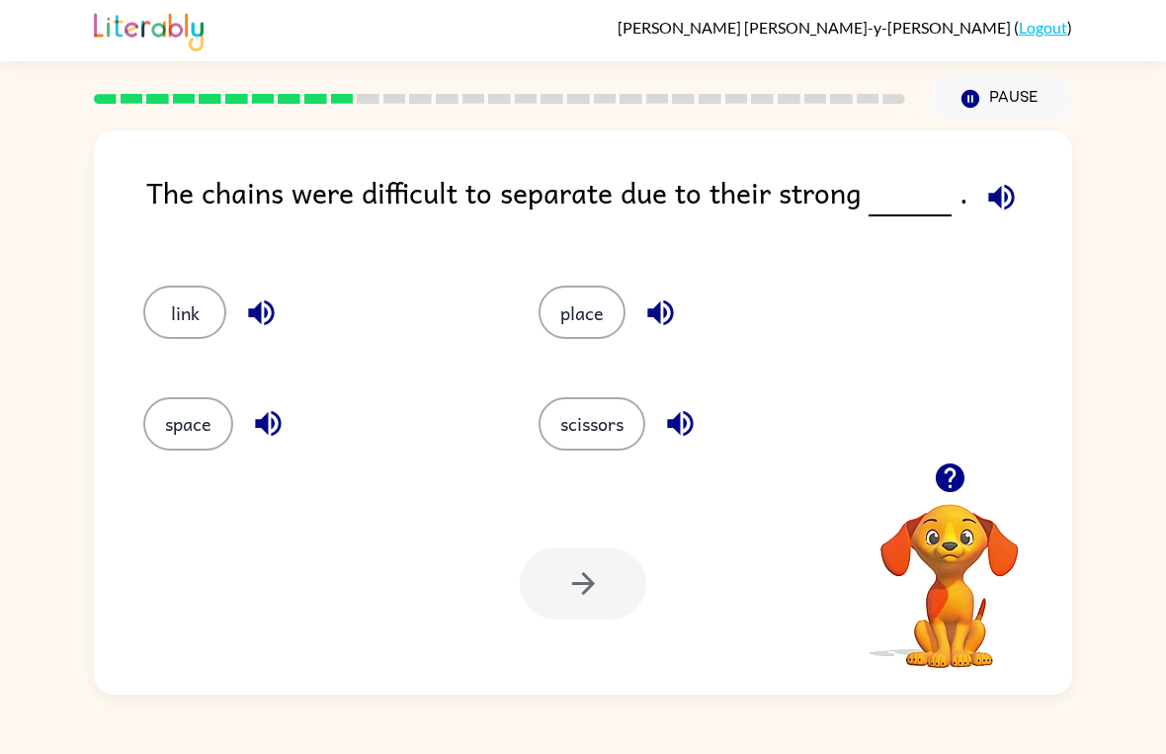
click at [959, 469] on icon "button" at bounding box center [949, 477] width 29 height 29
click at [970, 525] on video "Your browser must support playing .mp4 files to use Literably. Please try using…" at bounding box center [950, 572] width 198 height 198
click at [974, 474] on button "button" at bounding box center [950, 478] width 50 height 50
click at [988, 200] on icon "button" at bounding box center [1001, 197] width 26 height 26
click at [1004, 201] on icon "button" at bounding box center [1001, 197] width 35 height 35
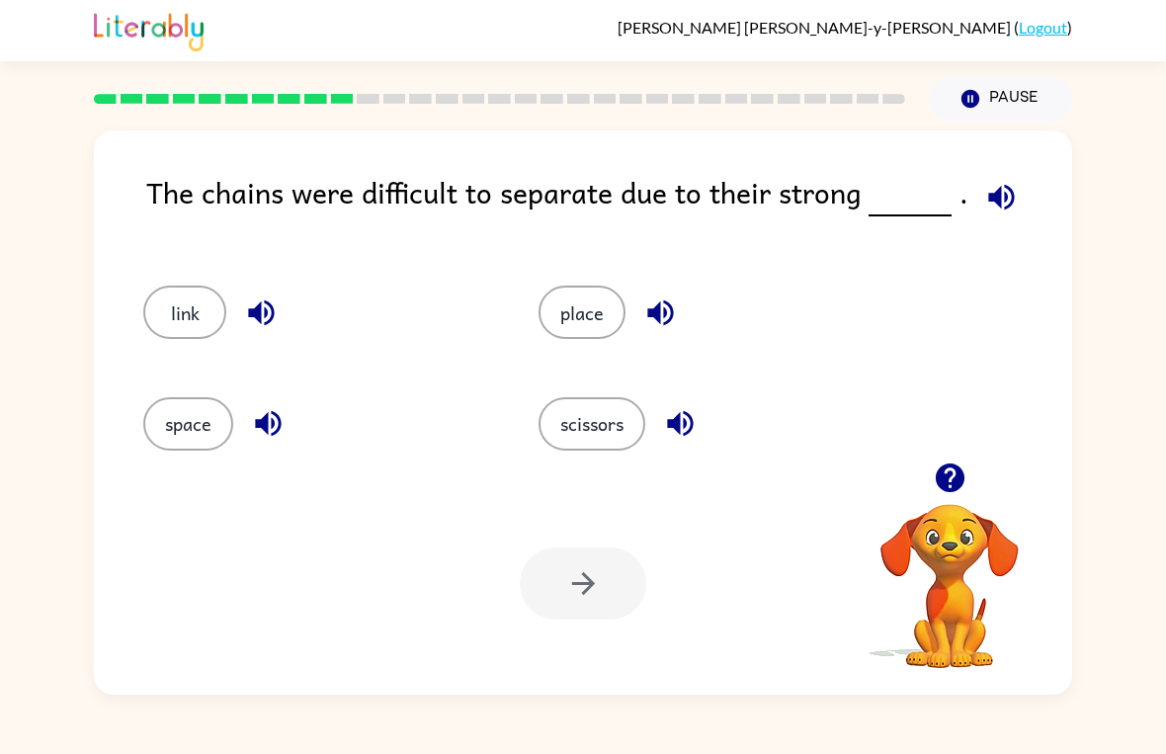
click at [996, 180] on button "button" at bounding box center [1001, 197] width 50 height 50
click at [188, 428] on button "space" at bounding box center [188, 423] width 90 height 53
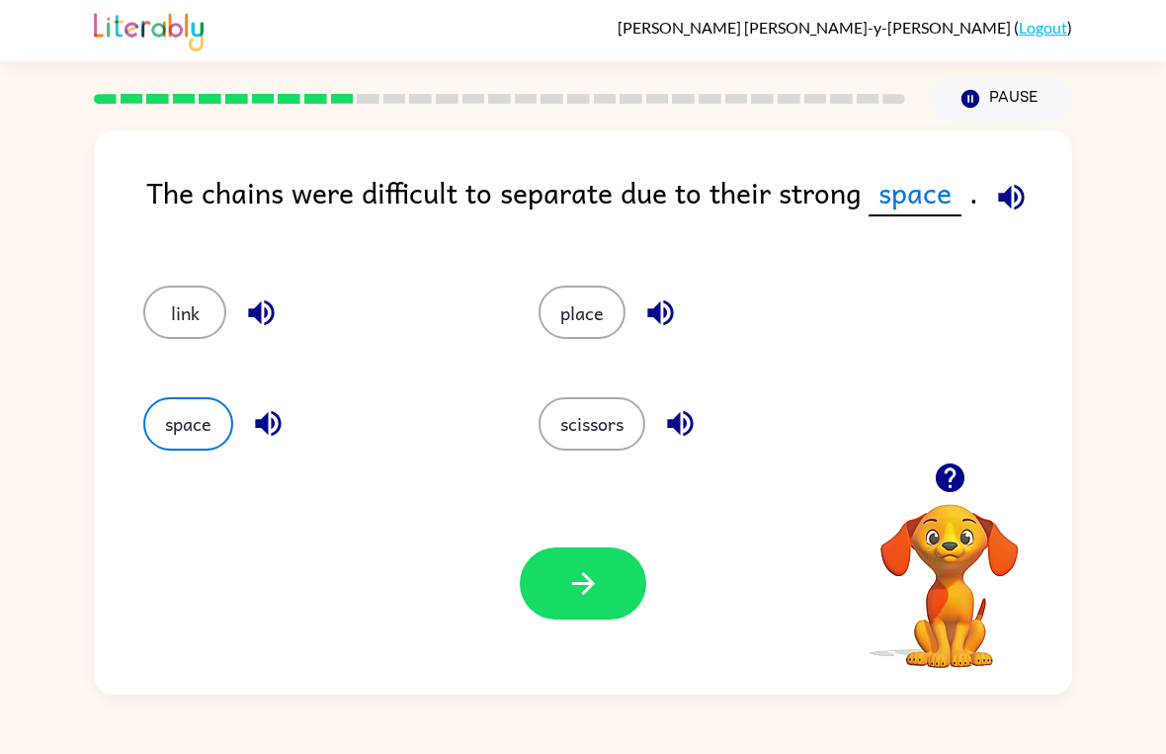
click at [622, 408] on button "scissors" at bounding box center [592, 423] width 107 height 53
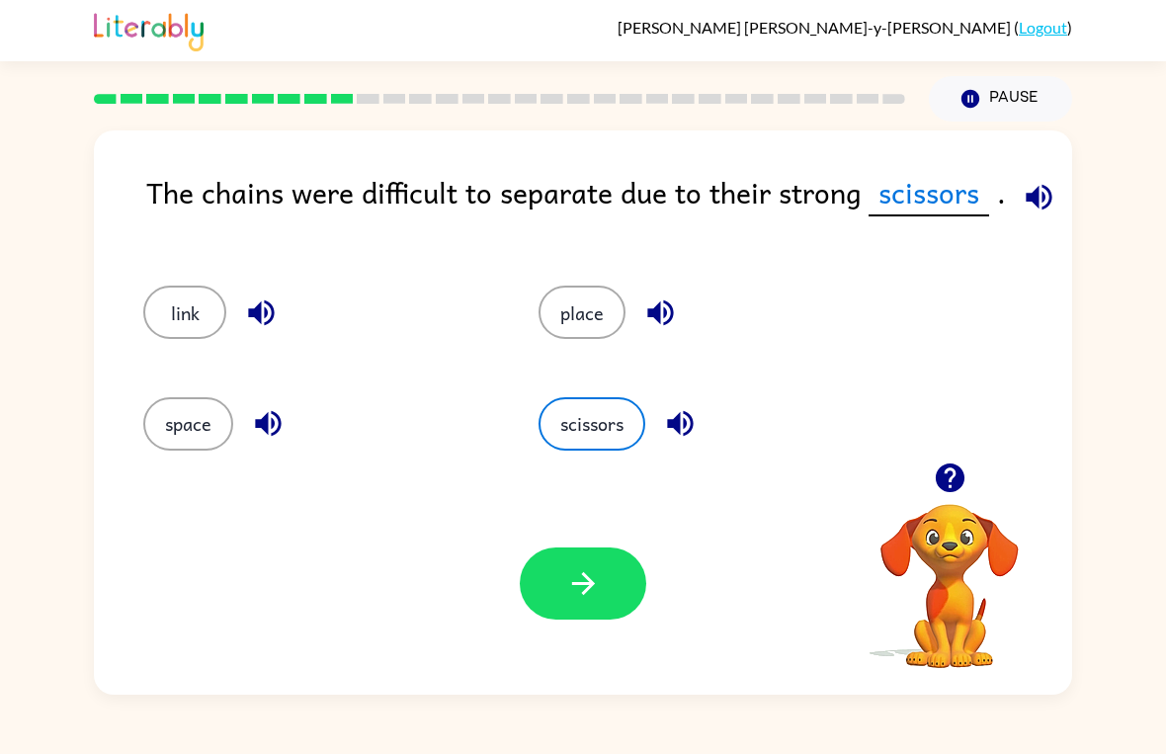
click at [632, 608] on button "button" at bounding box center [583, 583] width 126 height 72
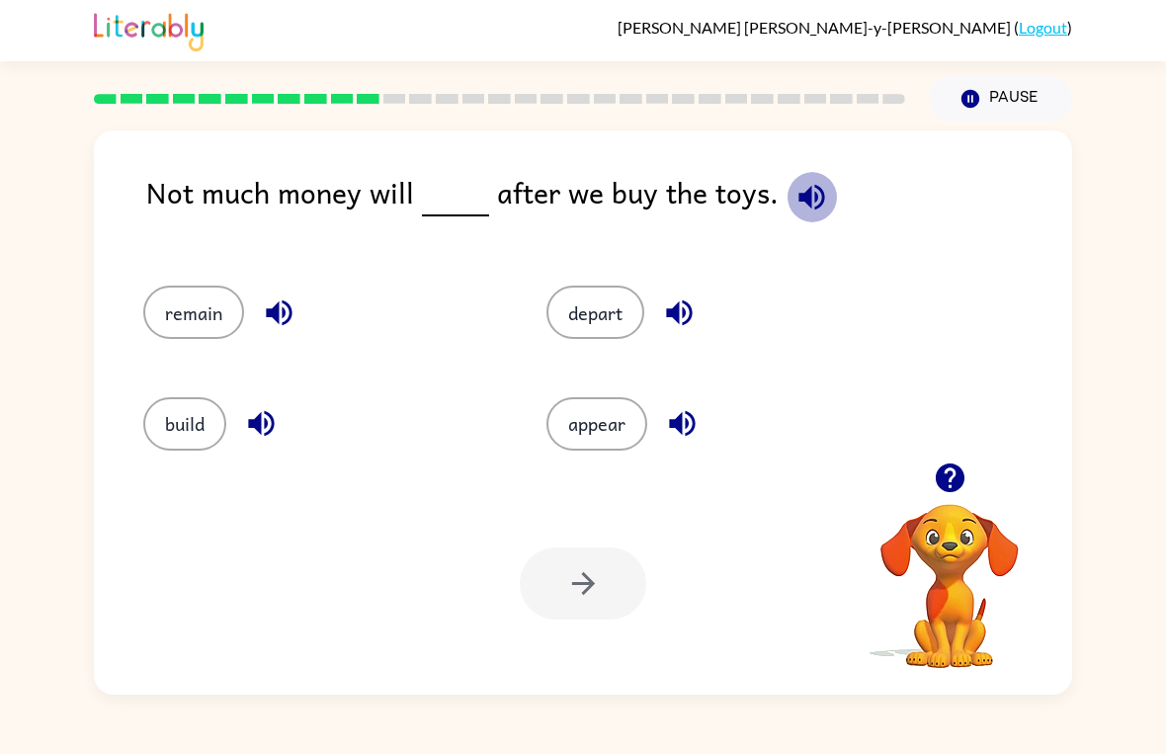
click at [813, 187] on icon "button" at bounding box center [811, 197] width 35 height 35
click at [783, 162] on div "Not much money will after we buy the toys. remain depart build appear Your brow…" at bounding box center [583, 412] width 978 height 564
click at [798, 180] on button "button" at bounding box center [812, 197] width 50 height 50
click at [192, 308] on button "remain" at bounding box center [193, 312] width 101 height 53
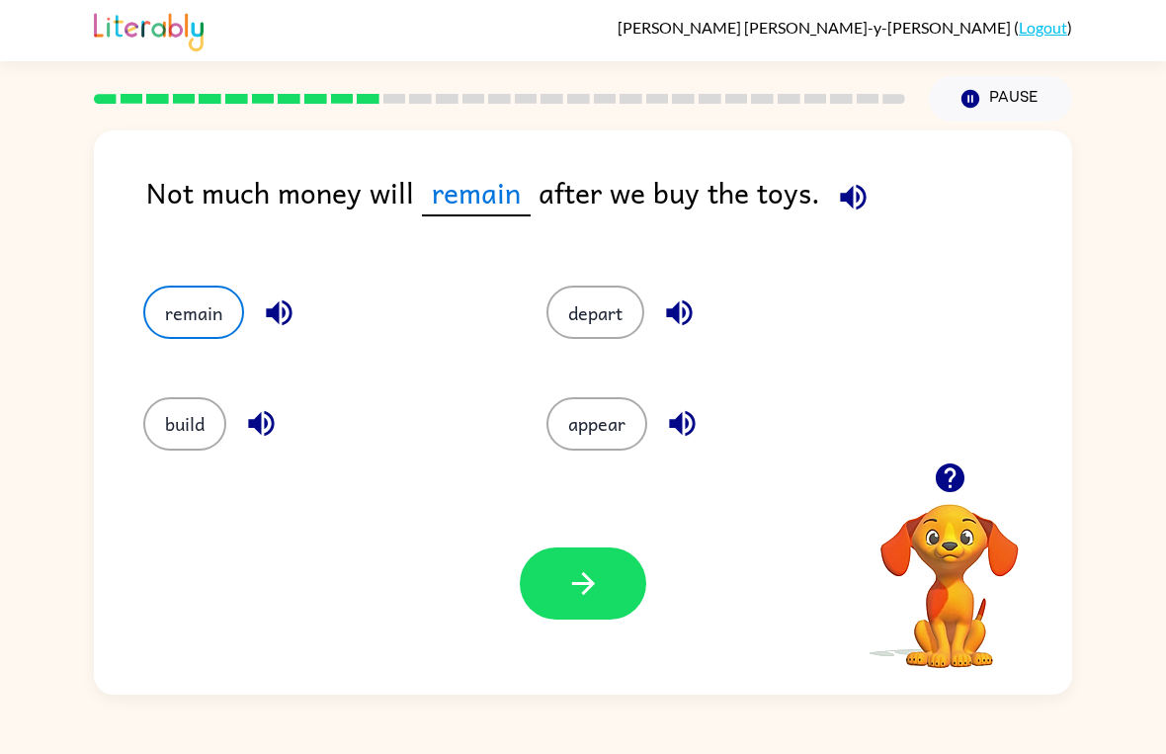
click at [558, 620] on button "button" at bounding box center [583, 583] width 126 height 72
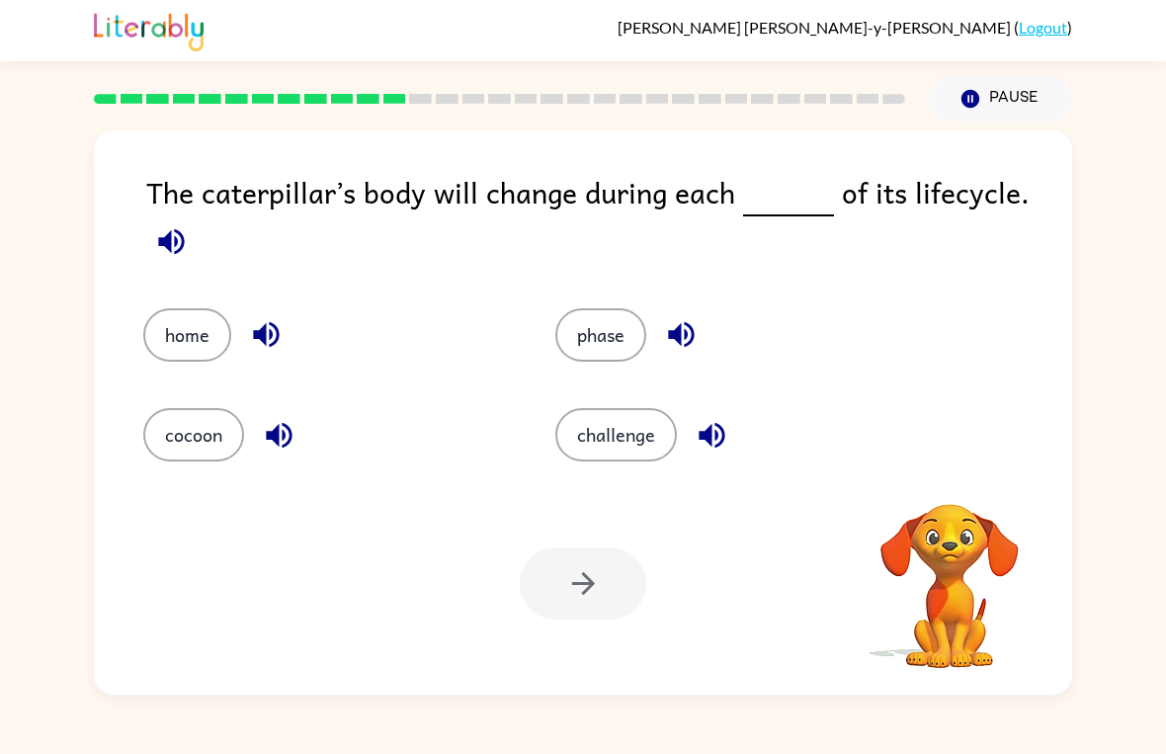
click at [180, 246] on icon "button" at bounding box center [171, 241] width 35 height 35
click at [930, 450] on div "challenge" at bounding box center [724, 421] width 412 height 100
click at [930, 449] on div "challenge" at bounding box center [724, 421] width 412 height 100
click at [154, 236] on icon "button" at bounding box center [171, 241] width 35 height 35
click at [952, 466] on icon "button" at bounding box center [949, 477] width 29 height 29
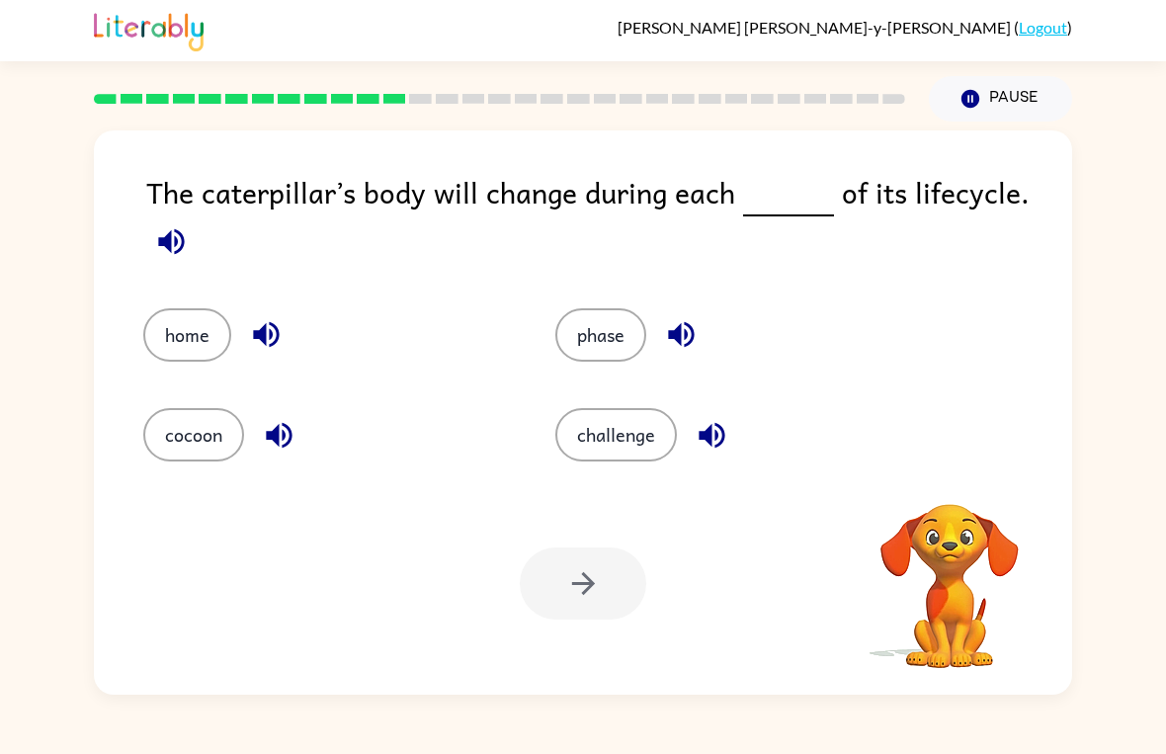
click at [147, 247] on button "button" at bounding box center [171, 241] width 50 height 50
click at [65, 399] on div "The caterpillar’s body will change during each of its lifecycle. home phase coc…" at bounding box center [583, 408] width 1166 height 573
click at [67, 407] on div "The caterpillar’s body will change during each of its lifecycle. home phase coc…" at bounding box center [583, 408] width 1166 height 573
click at [191, 256] on button "button" at bounding box center [171, 241] width 50 height 50
click at [948, 484] on icon "button" at bounding box center [949, 477] width 29 height 29
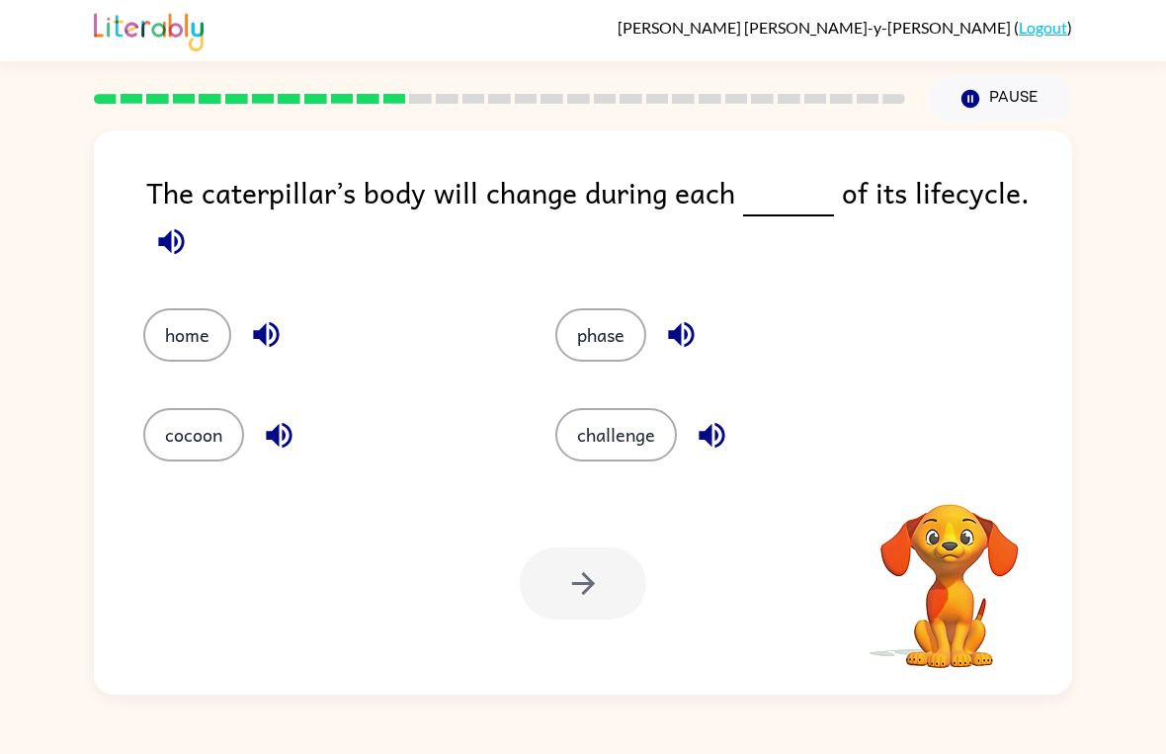
click at [160, 251] on icon "button" at bounding box center [171, 241] width 35 height 35
click at [931, 336] on div "home phase cocoon challenge" at bounding box center [583, 371] width 939 height 184
click at [174, 254] on icon "button" at bounding box center [171, 241] width 35 height 35
click at [154, 246] on icon "button" at bounding box center [171, 241] width 35 height 35
click at [165, 255] on icon "button" at bounding box center [171, 241] width 35 height 35
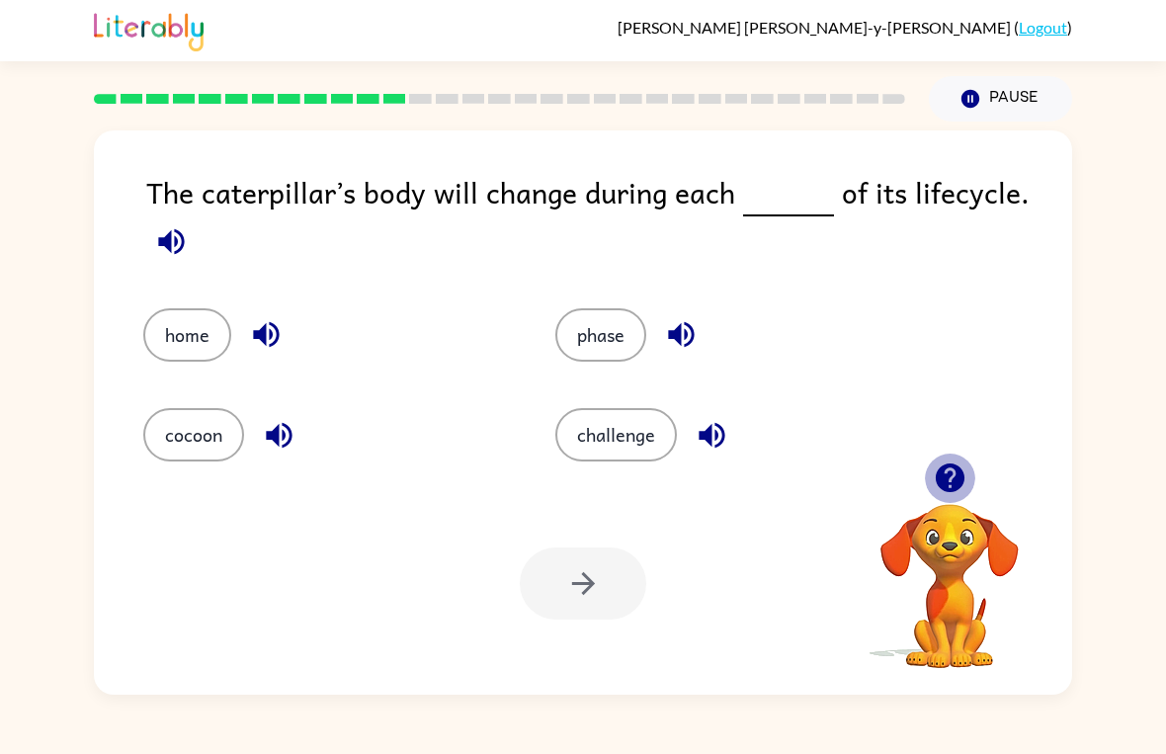
click at [952, 488] on icon "button" at bounding box center [949, 477] width 29 height 29
click at [162, 245] on icon "button" at bounding box center [171, 241] width 26 height 26
click at [148, 235] on button "button" at bounding box center [171, 241] width 50 height 50
click at [171, 254] on icon "button" at bounding box center [171, 241] width 26 height 26
click at [947, 477] on icon "button" at bounding box center [949, 477] width 29 height 29
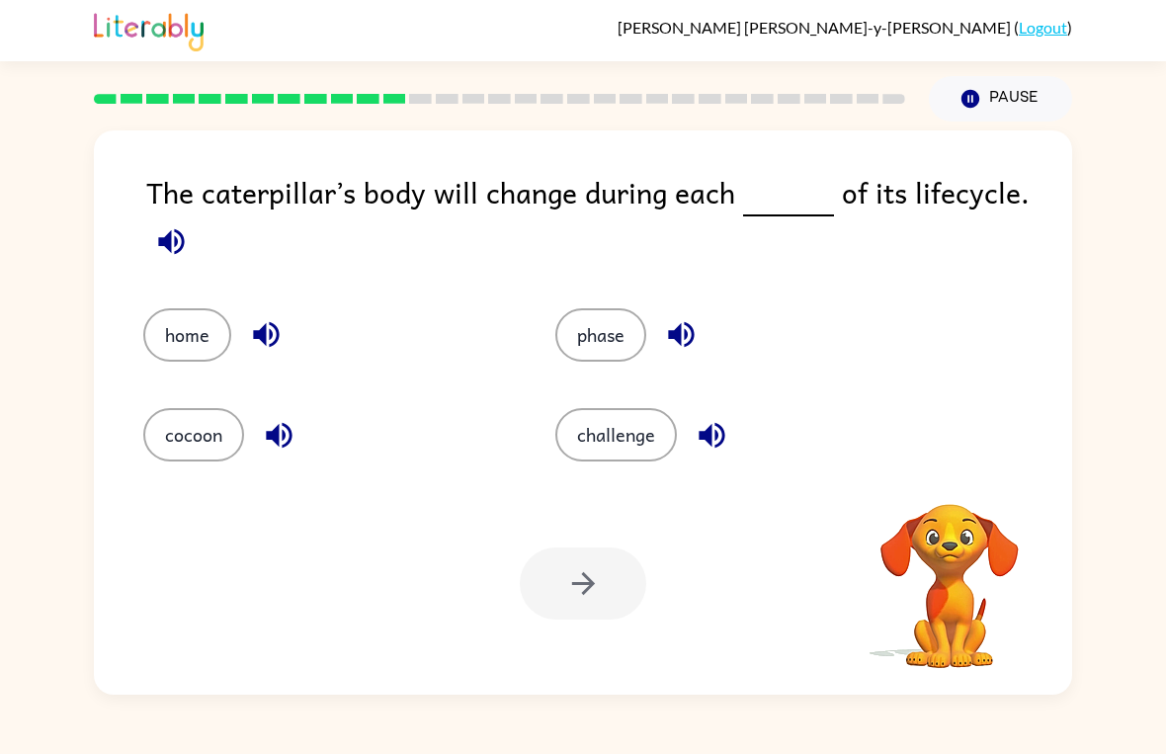
click at [162, 242] on icon "button" at bounding box center [171, 241] width 26 height 26
click at [157, 238] on icon "button" at bounding box center [171, 241] width 35 height 35
click at [182, 259] on icon "button" at bounding box center [171, 241] width 35 height 35
click at [946, 477] on icon "button" at bounding box center [949, 477] width 29 height 29
click at [172, 251] on icon "button" at bounding box center [171, 241] width 35 height 35
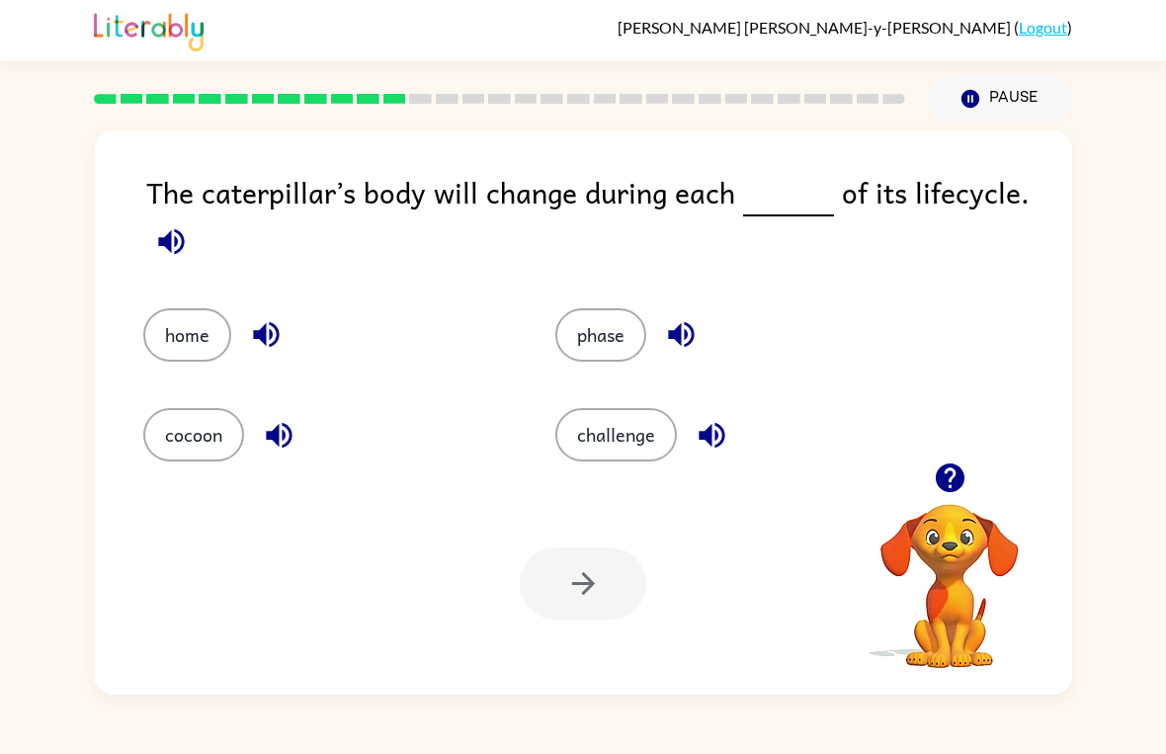
click at [742, 569] on div "Your browser must support playing .mp4 files to use Literably. Please try using…" at bounding box center [583, 583] width 978 height 222
click at [608, 340] on button "phase" at bounding box center [600, 334] width 91 height 53
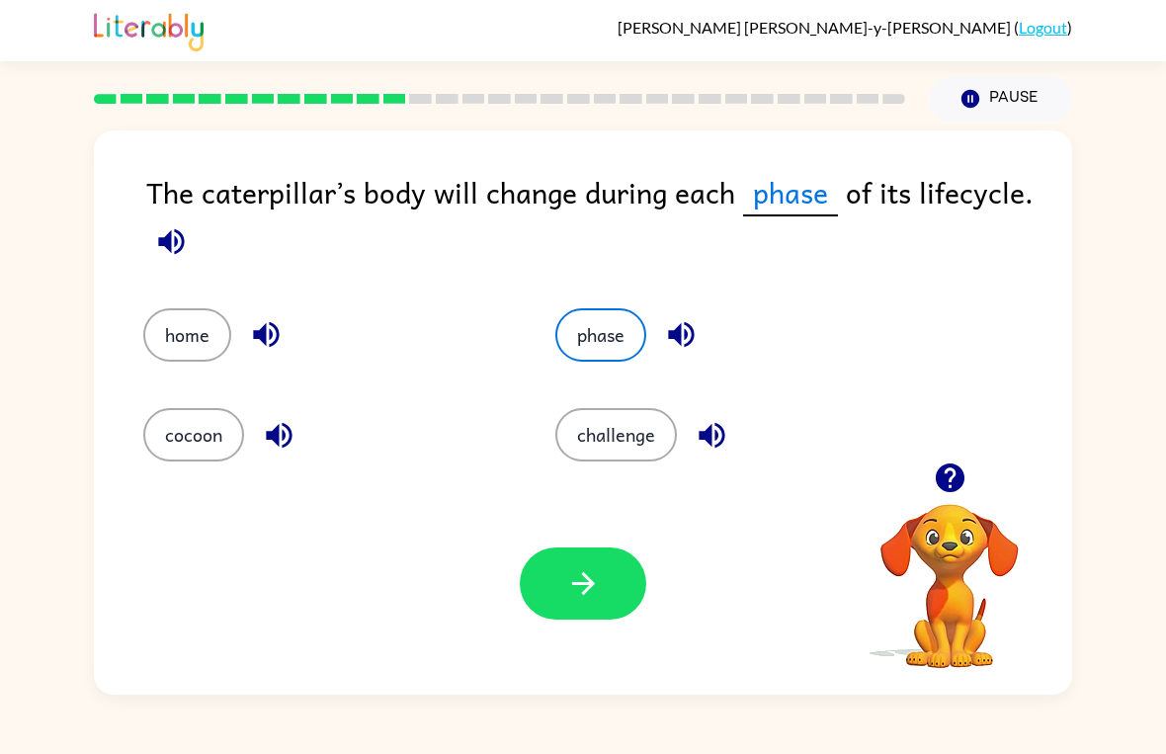
click at [569, 580] on icon "button" at bounding box center [583, 583] width 35 height 35
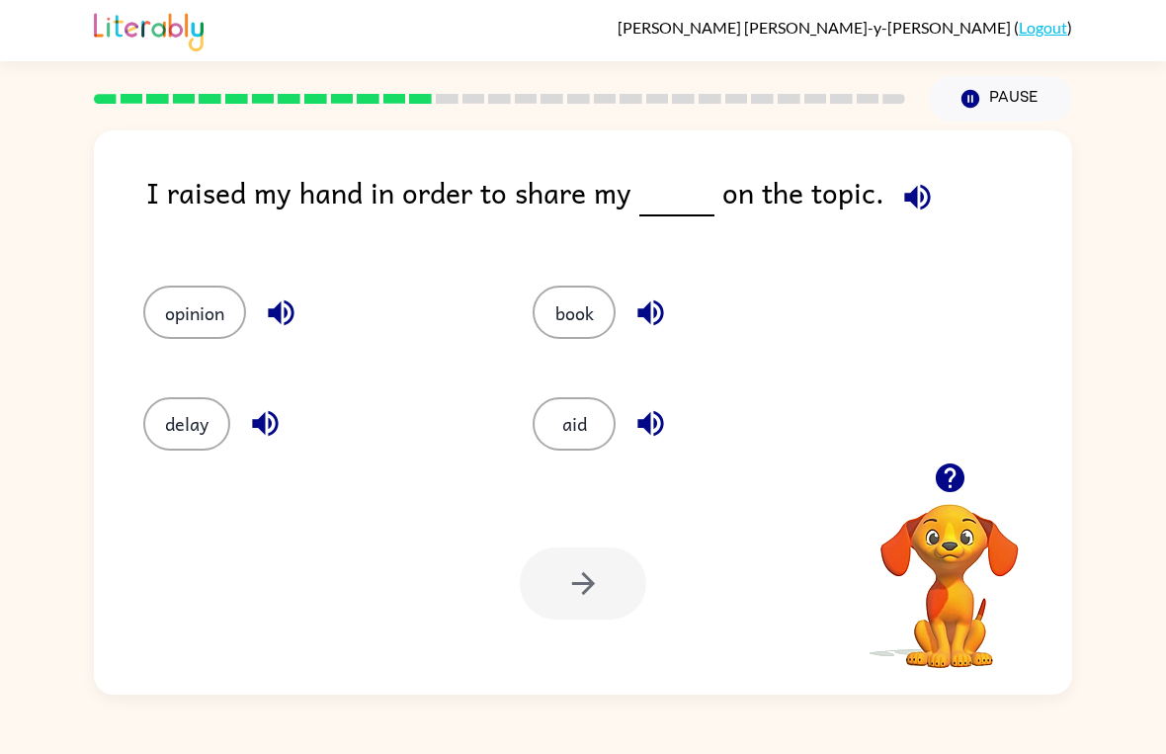
click at [171, 312] on button "opinion" at bounding box center [194, 312] width 103 height 53
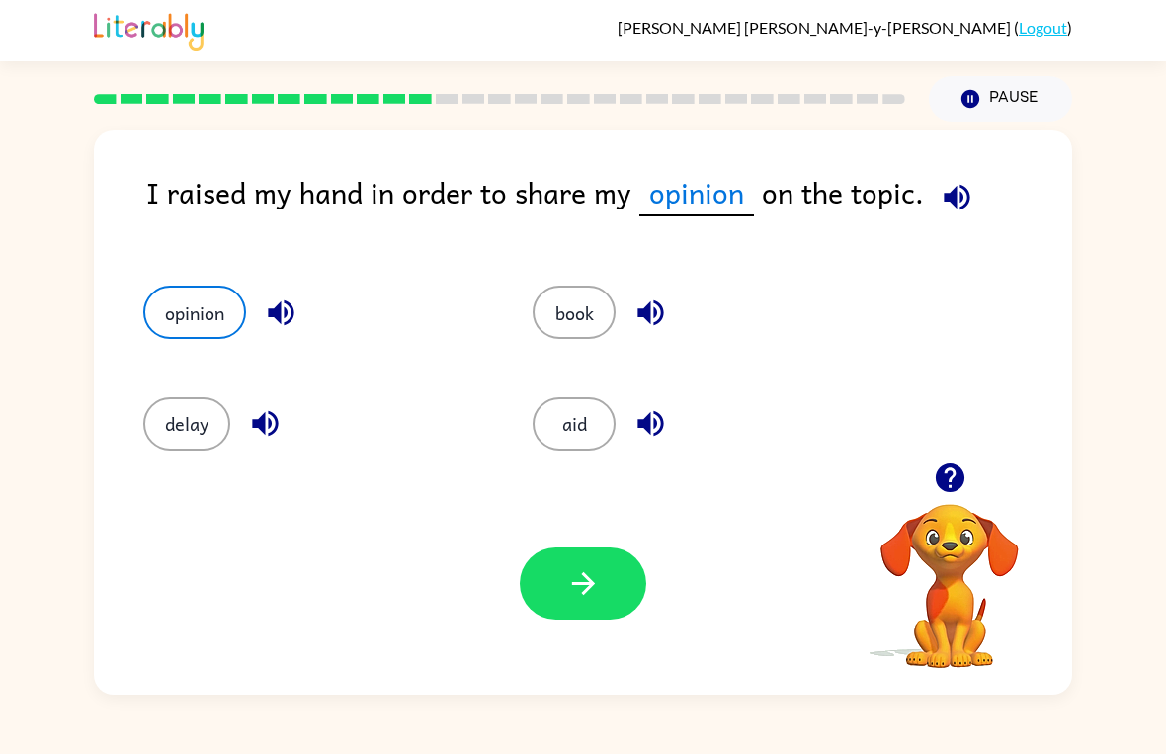
click at [549, 603] on button "button" at bounding box center [583, 583] width 126 height 72
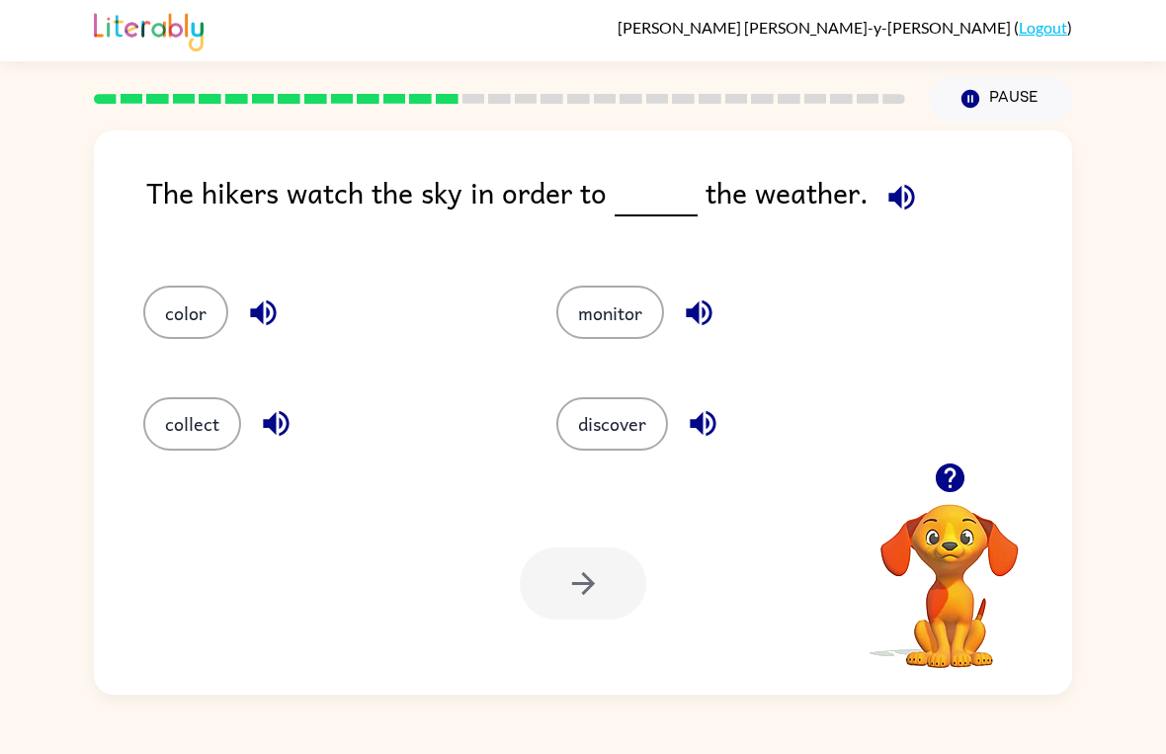
click at [631, 422] on button "discover" at bounding box center [612, 423] width 112 height 53
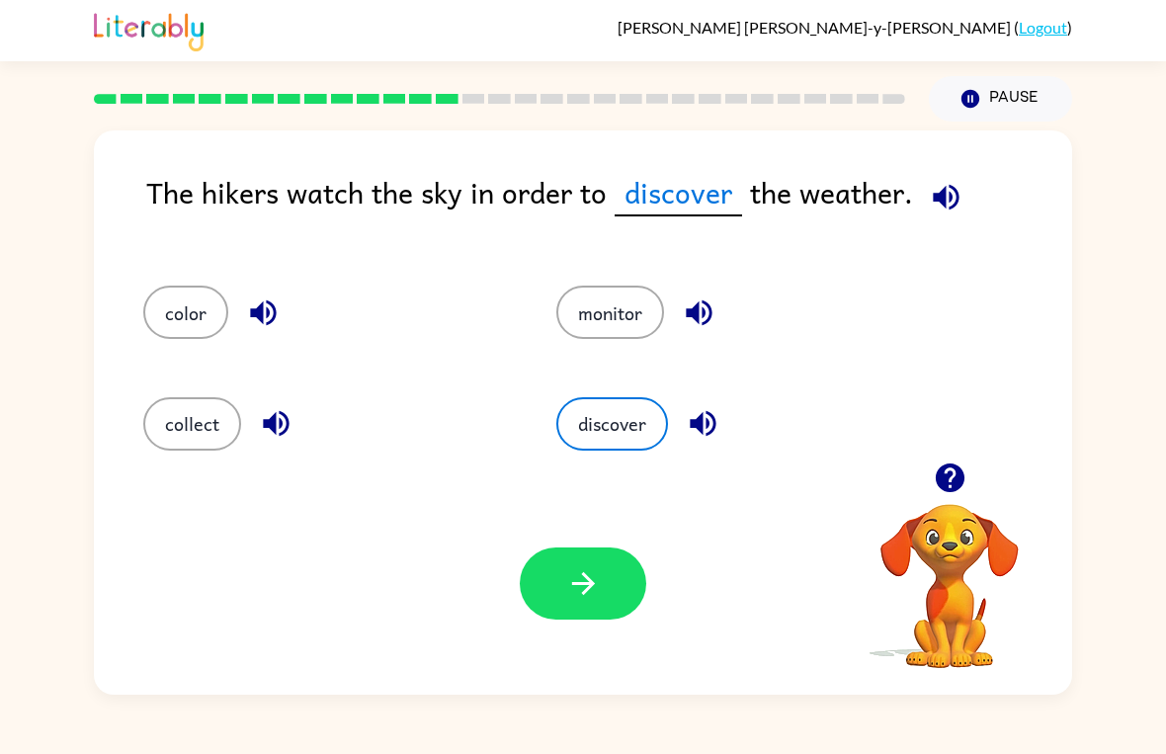
click at [615, 552] on button "button" at bounding box center [583, 583] width 126 height 72
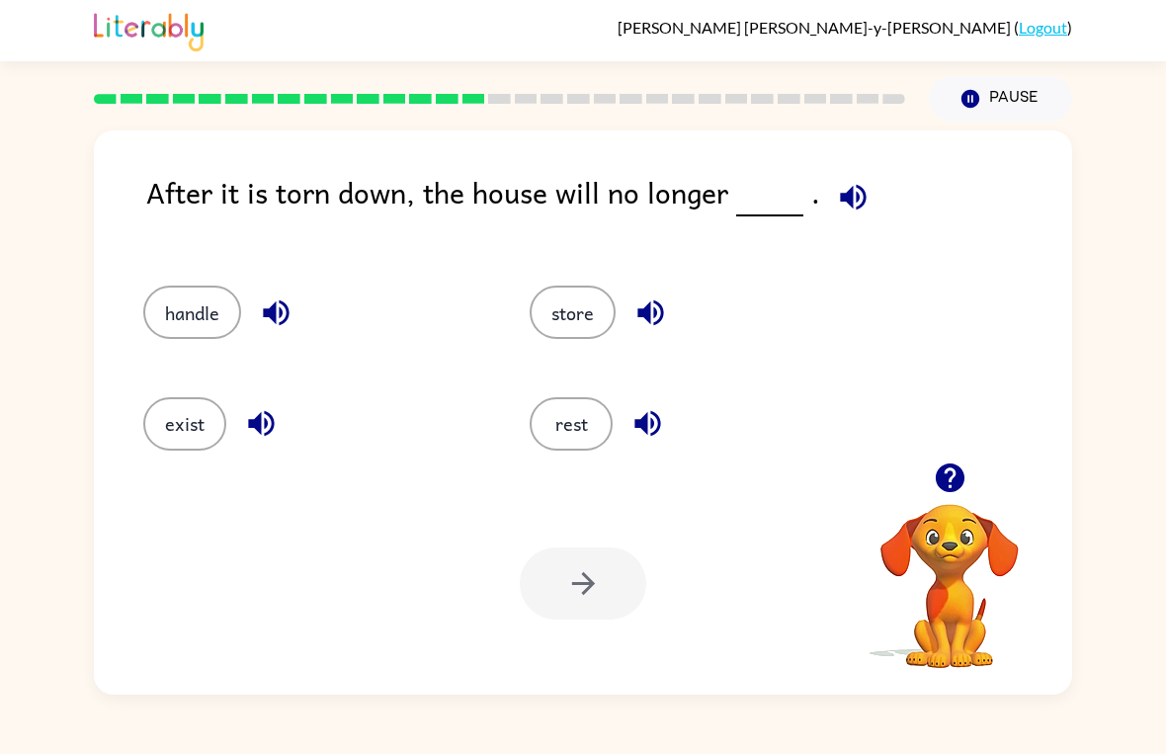
click at [273, 294] on button "button" at bounding box center [276, 313] width 50 height 50
click at [283, 436] on button "button" at bounding box center [261, 423] width 50 height 50
click at [632, 305] on button "button" at bounding box center [650, 313] width 50 height 50
click at [652, 443] on button "button" at bounding box center [647, 423] width 50 height 50
click at [854, 219] on button "button" at bounding box center [853, 197] width 50 height 50
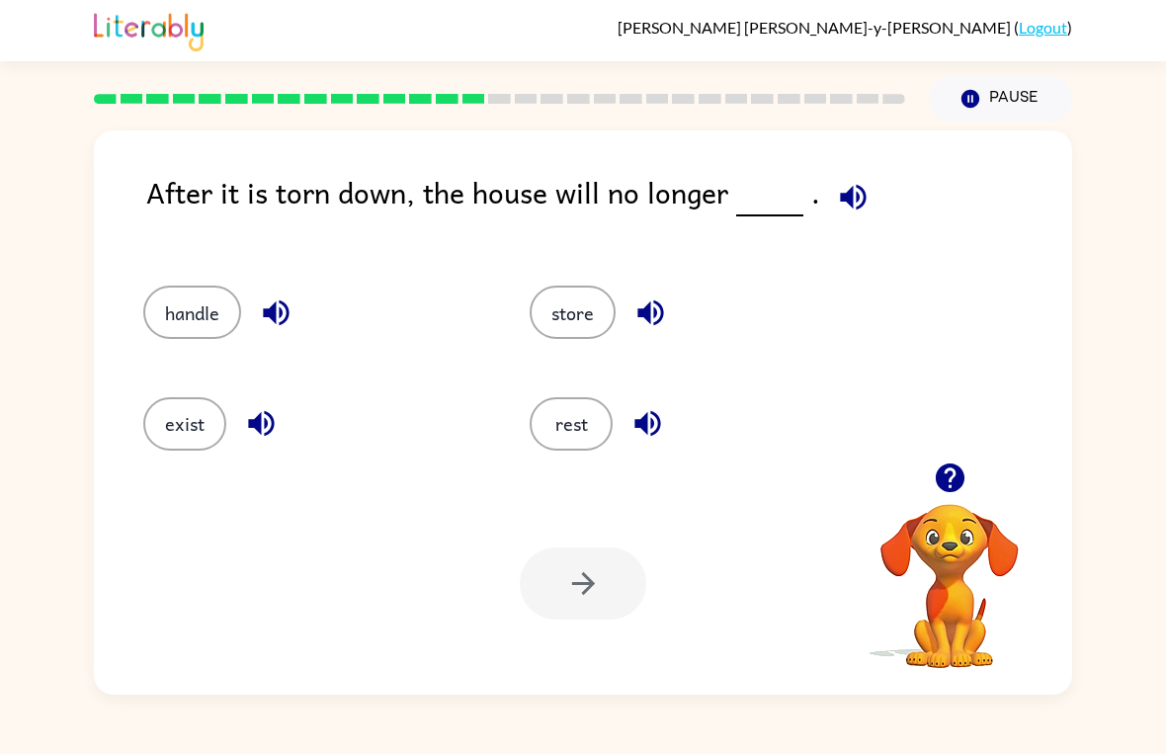
click at [273, 294] on button "button" at bounding box center [276, 313] width 50 height 50
click at [281, 324] on icon "button" at bounding box center [276, 313] width 26 height 26
click at [844, 201] on icon "button" at bounding box center [853, 197] width 26 height 26
click at [850, 199] on icon "button" at bounding box center [853, 197] width 26 height 26
click at [268, 439] on icon "button" at bounding box center [261, 423] width 35 height 35
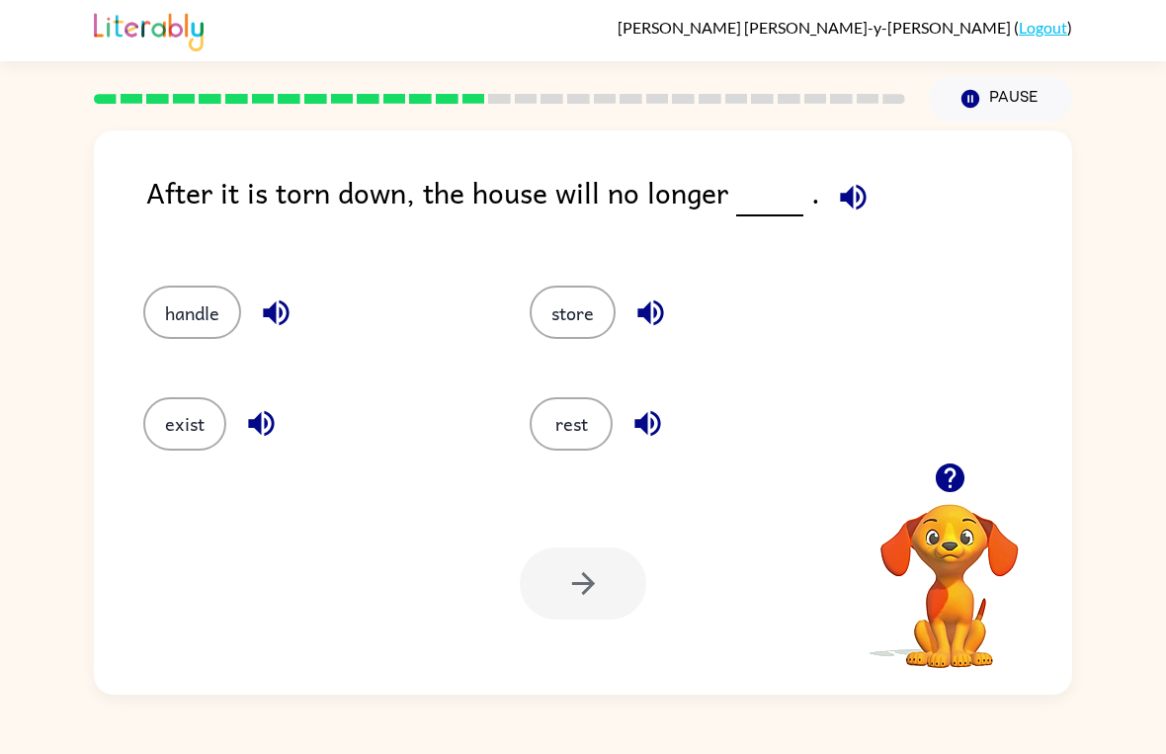
click at [255, 426] on icon "button" at bounding box center [261, 424] width 26 height 26
click at [196, 417] on button "exist" at bounding box center [184, 423] width 83 height 53
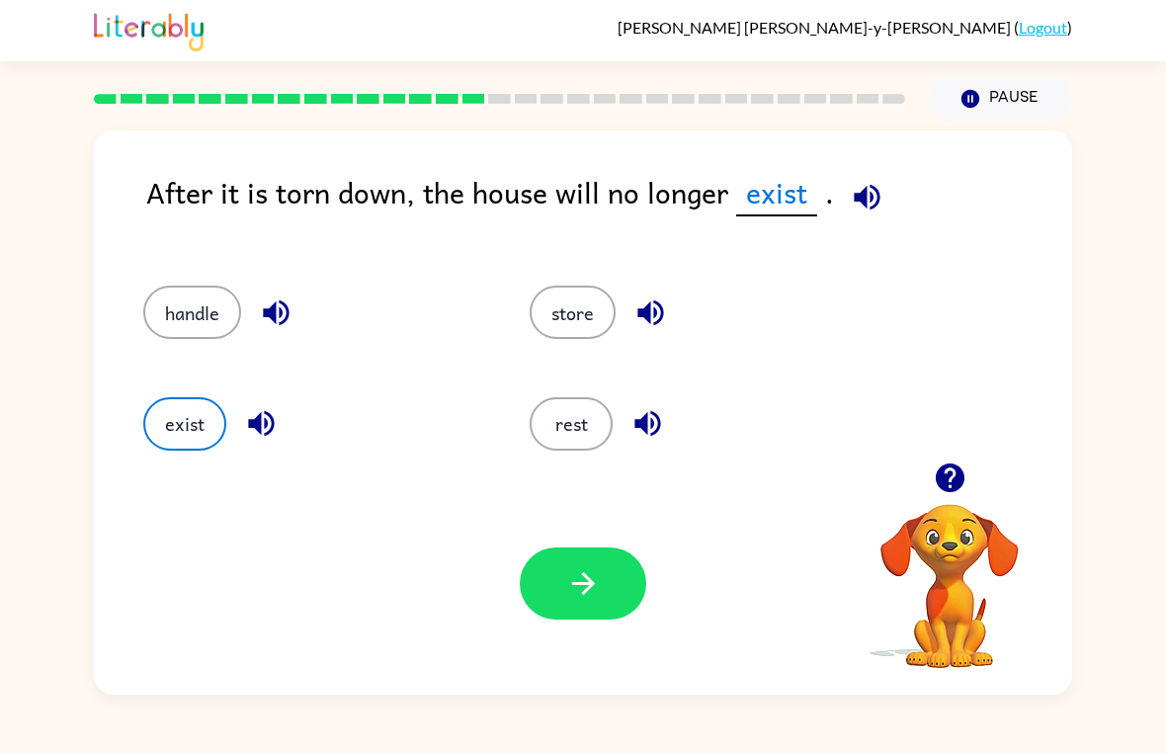
click at [601, 539] on div "Your browser must support playing .mp4 files to use Literably. Please try using…" at bounding box center [583, 583] width 978 height 222
click at [611, 543] on div "Your browser must support playing .mp4 files to use Literably. Please try using…" at bounding box center [583, 583] width 978 height 222
click at [568, 636] on div "Your browser must support playing .mp4 files to use Literably. Please try using…" at bounding box center [583, 583] width 978 height 222
click at [574, 590] on icon "button" at bounding box center [583, 583] width 35 height 35
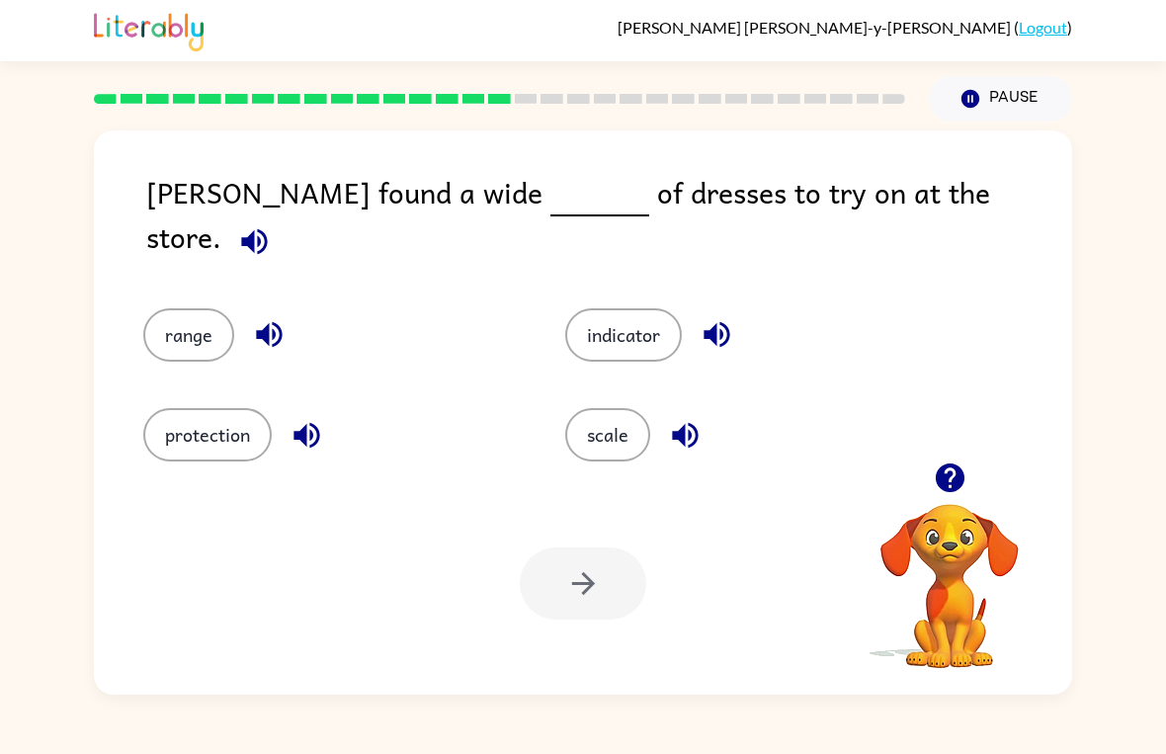
click at [267, 228] on icon "button" at bounding box center [254, 241] width 26 height 26
click at [272, 224] on icon "button" at bounding box center [254, 241] width 35 height 35
click at [946, 480] on icon "button" at bounding box center [949, 477] width 29 height 29
click at [78, 451] on div "[PERSON_NAME] found a wide of dresses to try on at the store. range indicator p…" at bounding box center [583, 408] width 1166 height 573
click at [962, 473] on icon "button" at bounding box center [949, 477] width 29 height 29
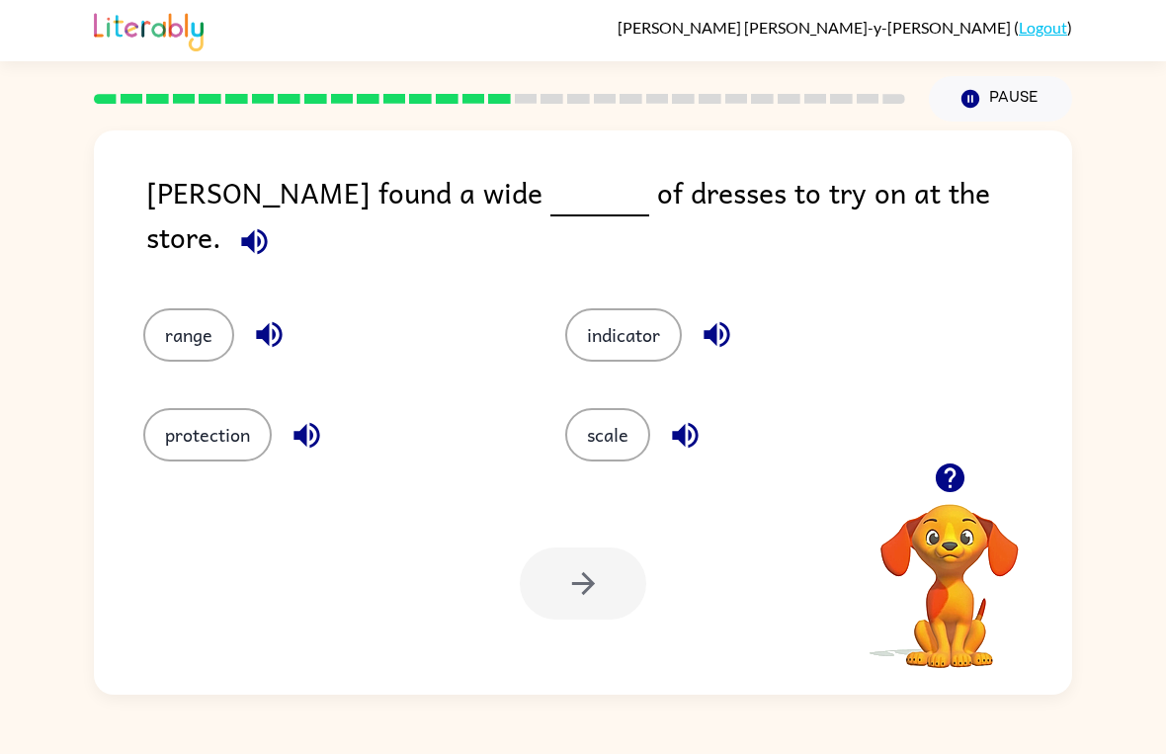
click at [272, 224] on icon "button" at bounding box center [254, 241] width 35 height 35
click at [214, 434] on button "protection" at bounding box center [207, 434] width 128 height 53
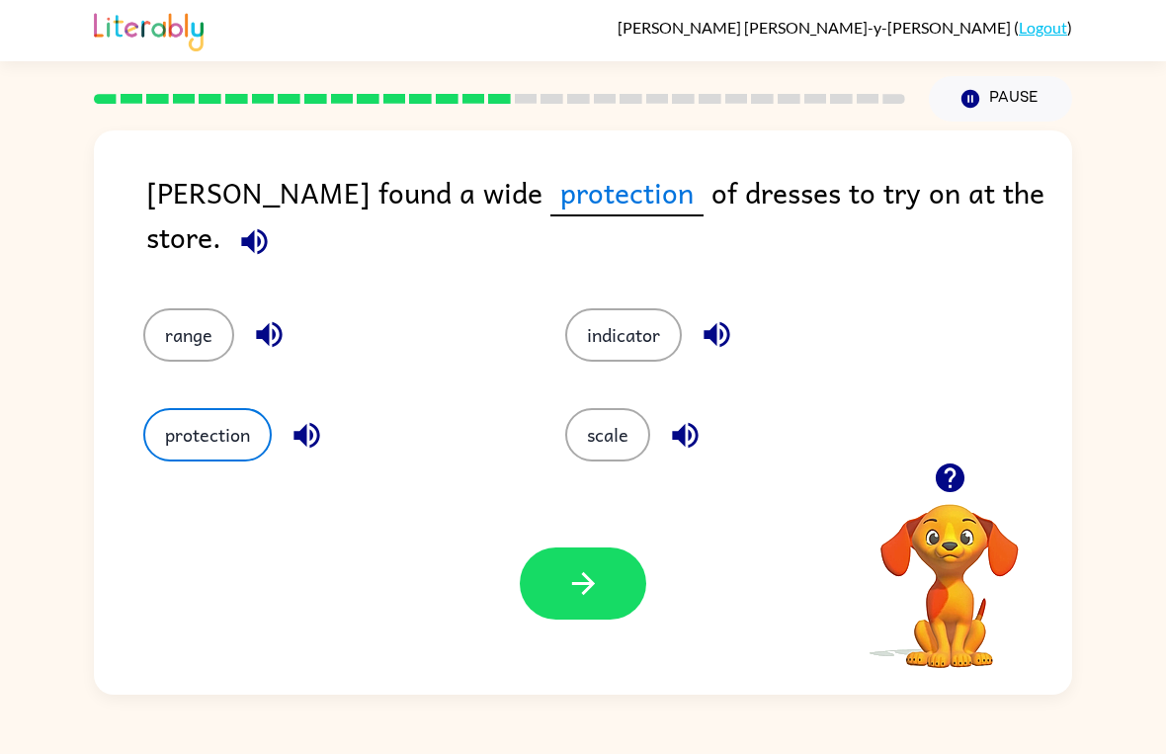
click at [632, 607] on button "button" at bounding box center [583, 583] width 126 height 72
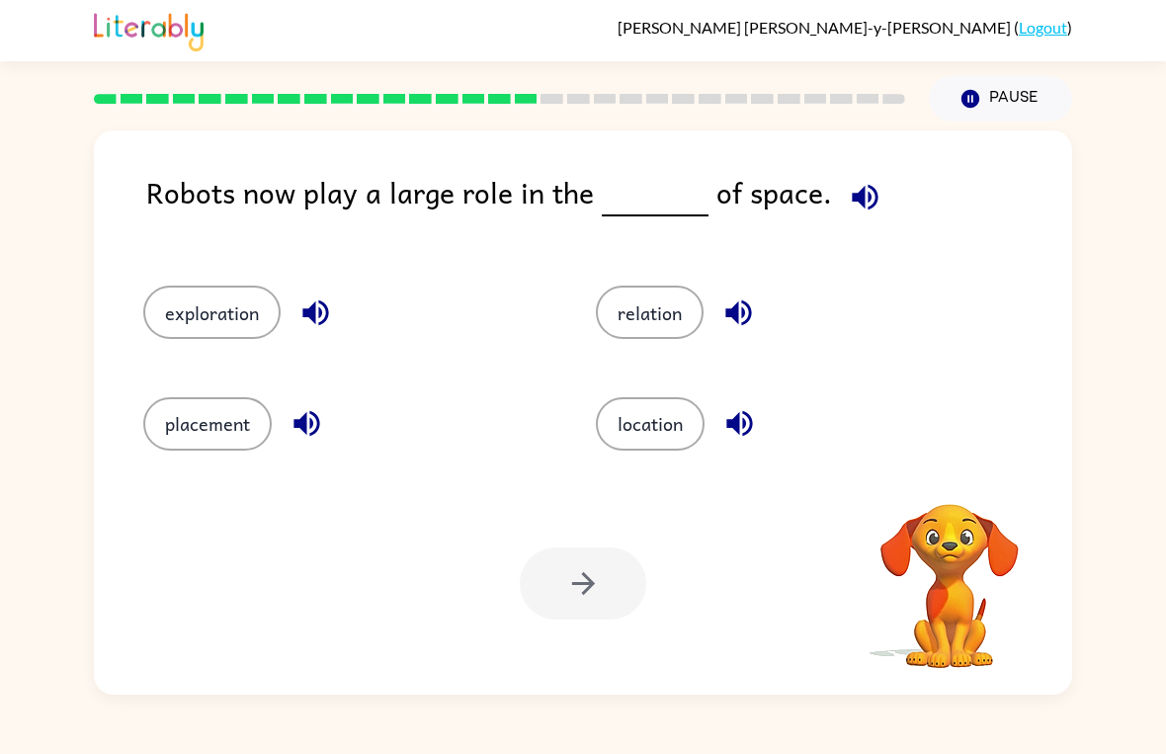
click at [856, 192] on icon "button" at bounding box center [865, 197] width 35 height 35
click at [852, 195] on icon "button" at bounding box center [865, 197] width 26 height 26
click at [963, 473] on icon "button" at bounding box center [950, 477] width 35 height 35
click at [858, 208] on icon "button" at bounding box center [865, 197] width 26 height 26
click at [852, 199] on icon "button" at bounding box center [865, 197] width 26 height 26
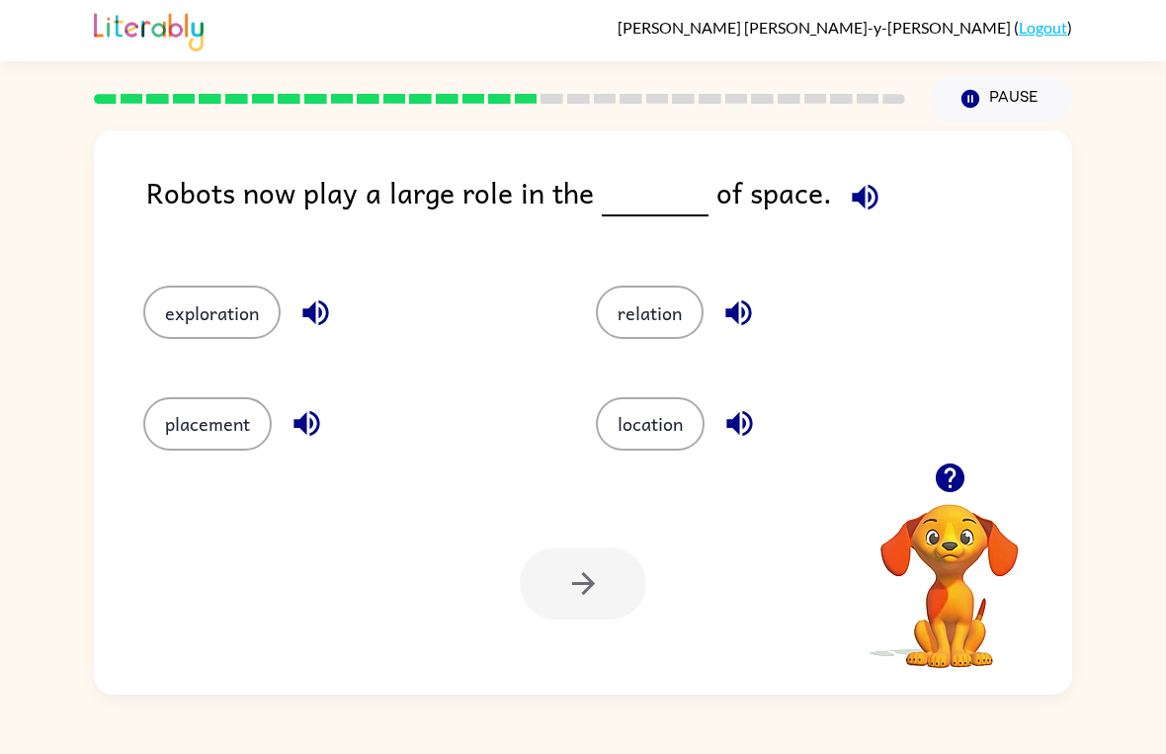
click at [817, 191] on div "Robots now play a large role in the of space." at bounding box center [609, 208] width 926 height 76
click at [848, 187] on icon "button" at bounding box center [865, 197] width 35 height 35
click at [675, 420] on button "location" at bounding box center [650, 423] width 109 height 53
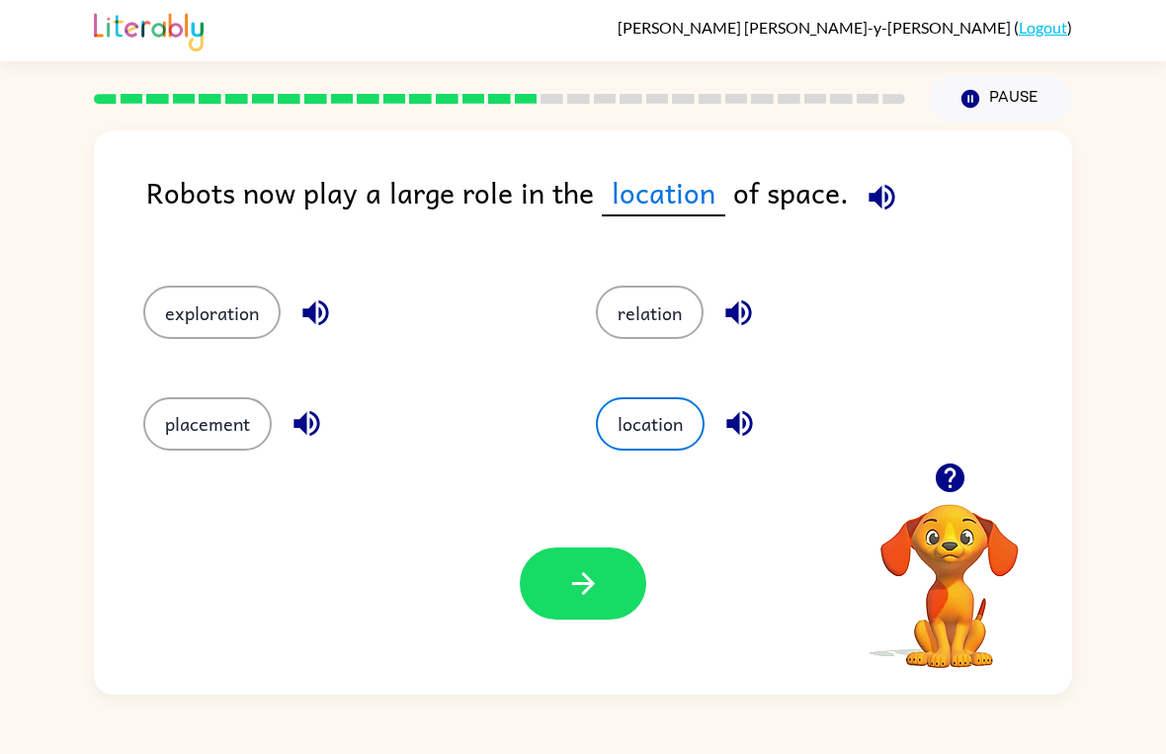
click at [593, 594] on icon "button" at bounding box center [583, 583] width 35 height 35
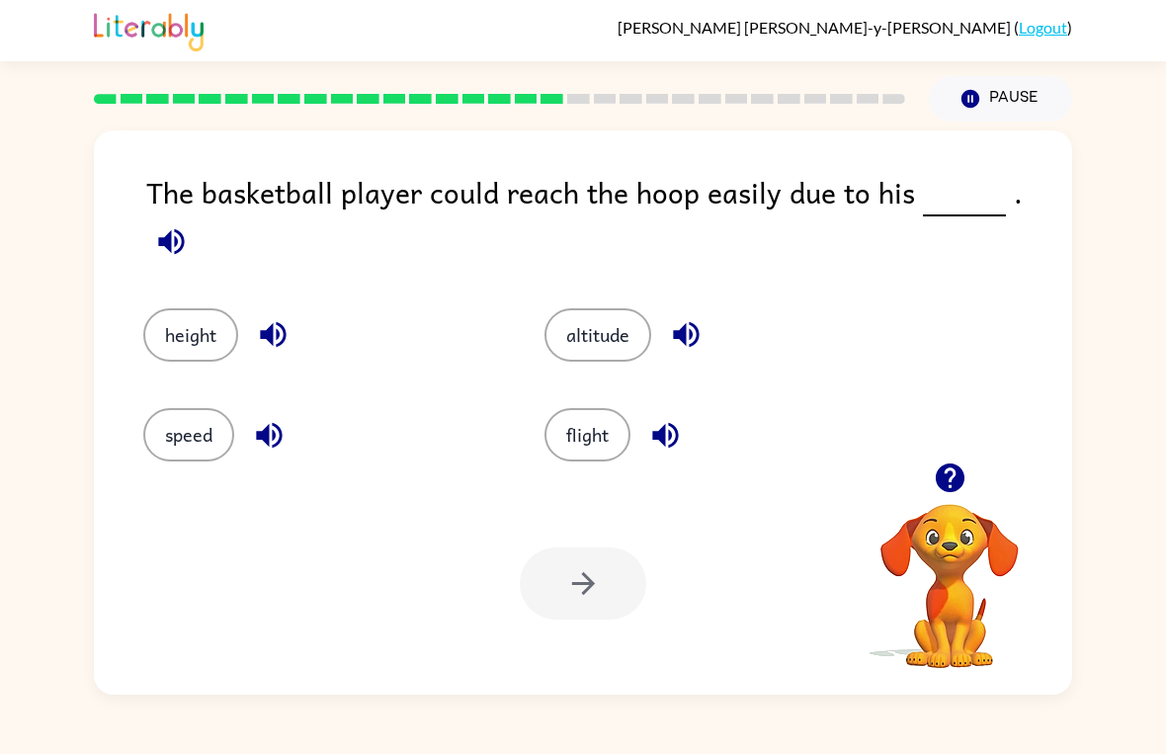
click at [189, 224] on icon "button" at bounding box center [171, 241] width 35 height 35
click at [175, 313] on button "height" at bounding box center [190, 334] width 95 height 53
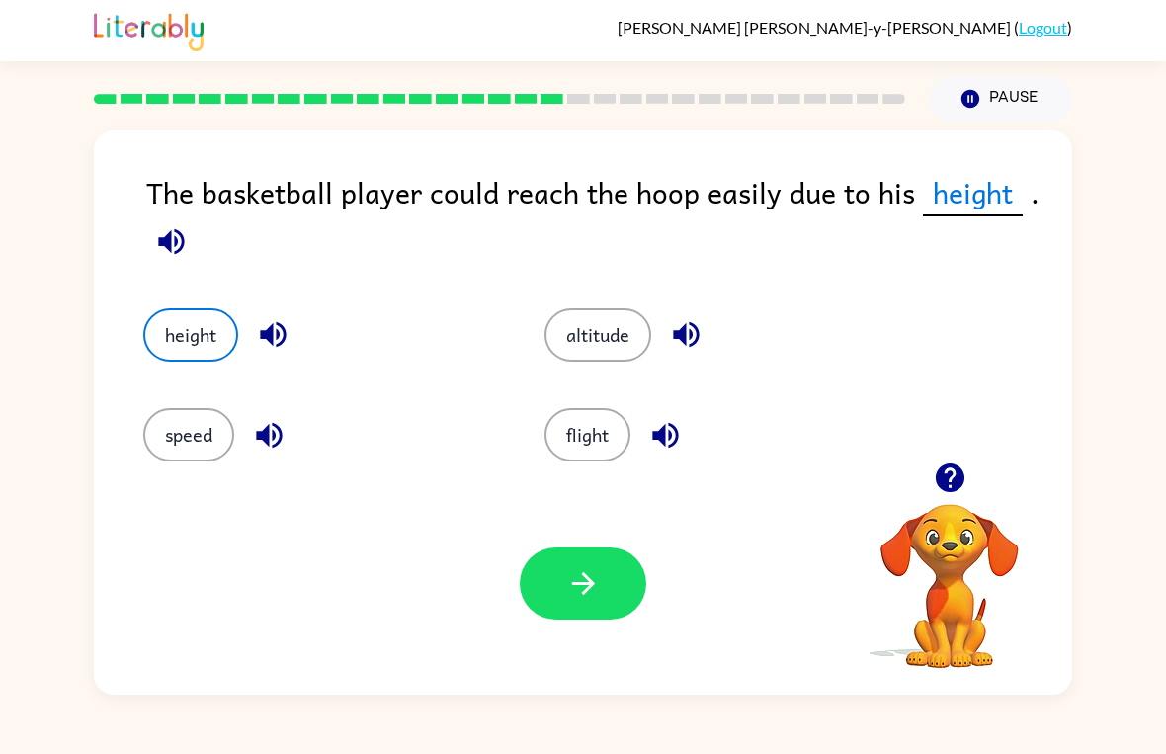
click at [603, 618] on button "button" at bounding box center [583, 583] width 126 height 72
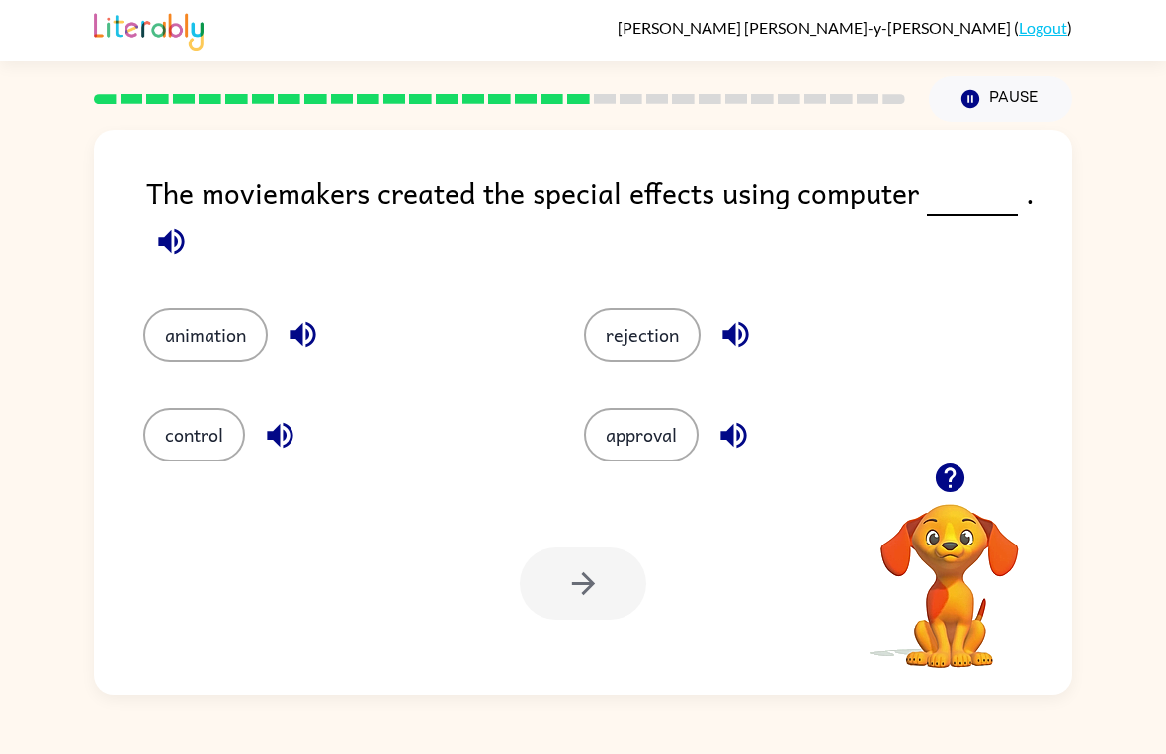
click at [167, 226] on icon "button" at bounding box center [171, 241] width 35 height 35
click at [222, 322] on button "animation" at bounding box center [205, 334] width 124 height 53
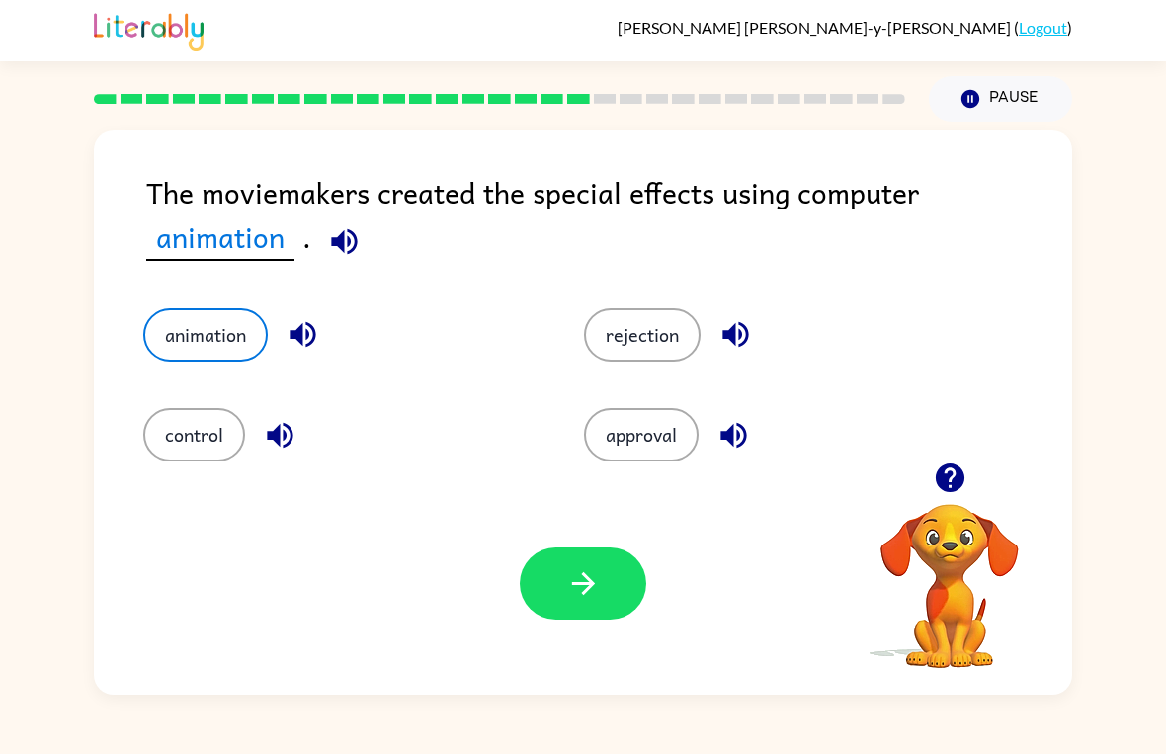
click at [622, 612] on button "button" at bounding box center [583, 583] width 126 height 72
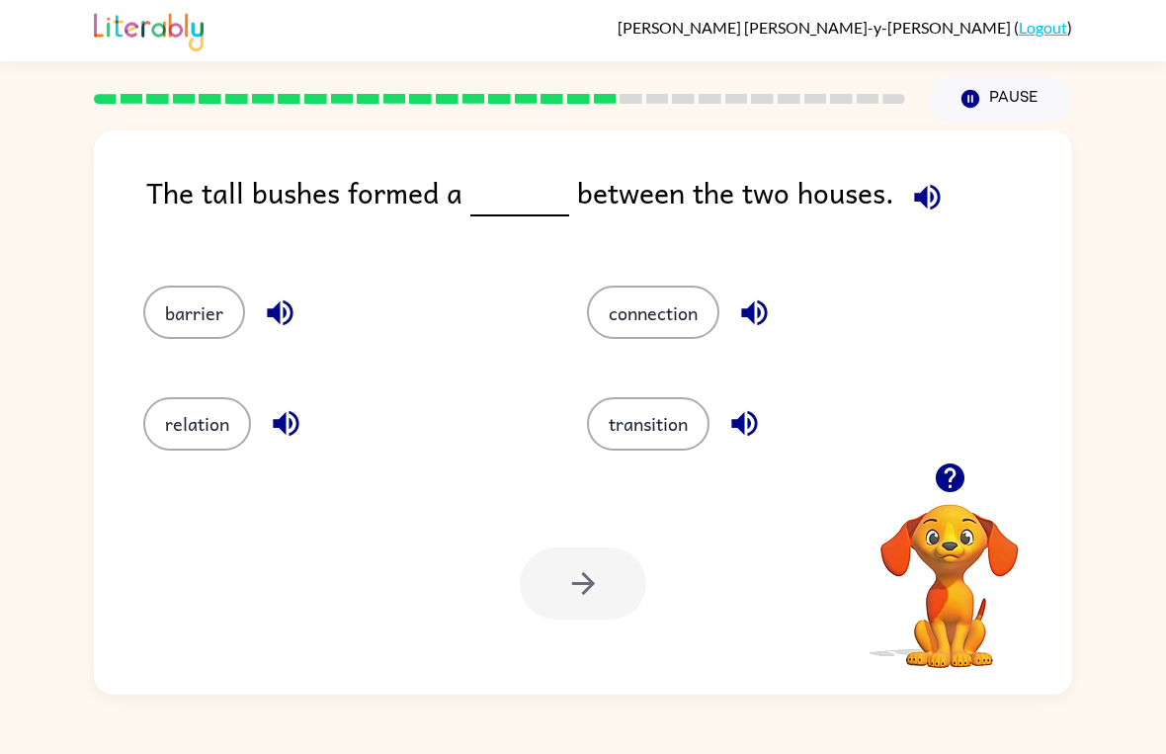
click at [729, 288] on div "connection" at bounding box center [786, 312] width 398 height 53
click at [643, 587] on div at bounding box center [583, 583] width 126 height 72
click at [701, 313] on button "connection" at bounding box center [653, 312] width 132 height 53
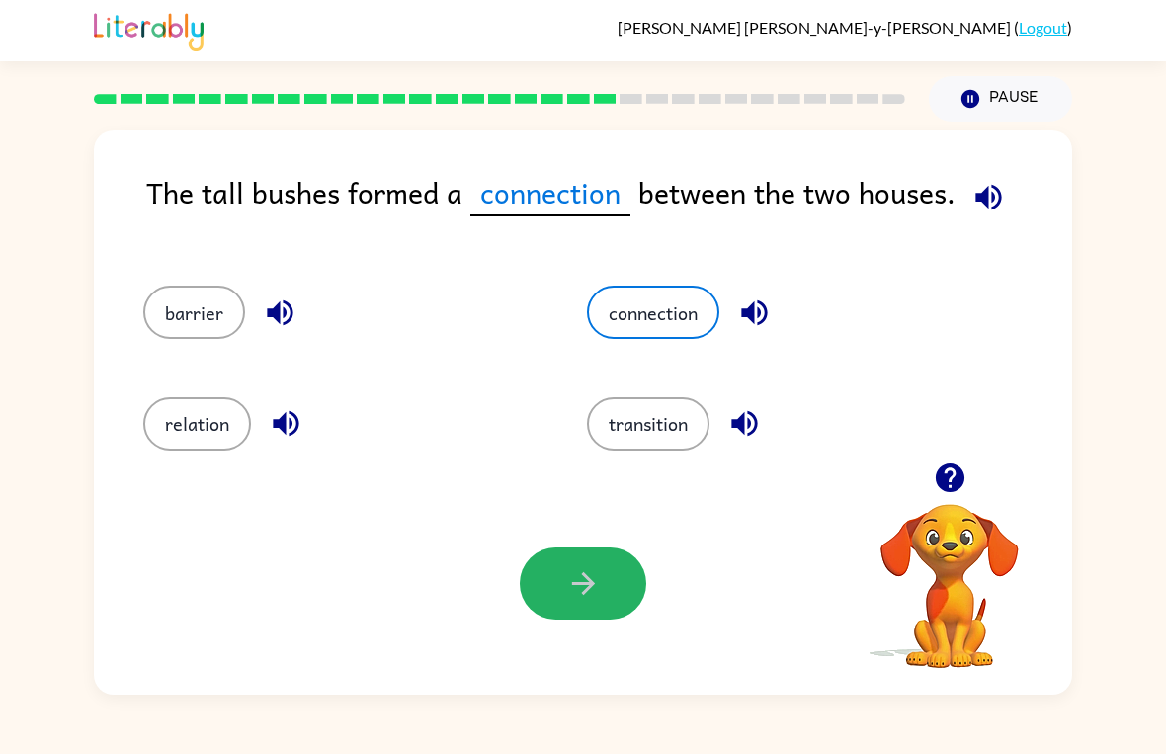
click at [617, 602] on button "button" at bounding box center [583, 583] width 126 height 72
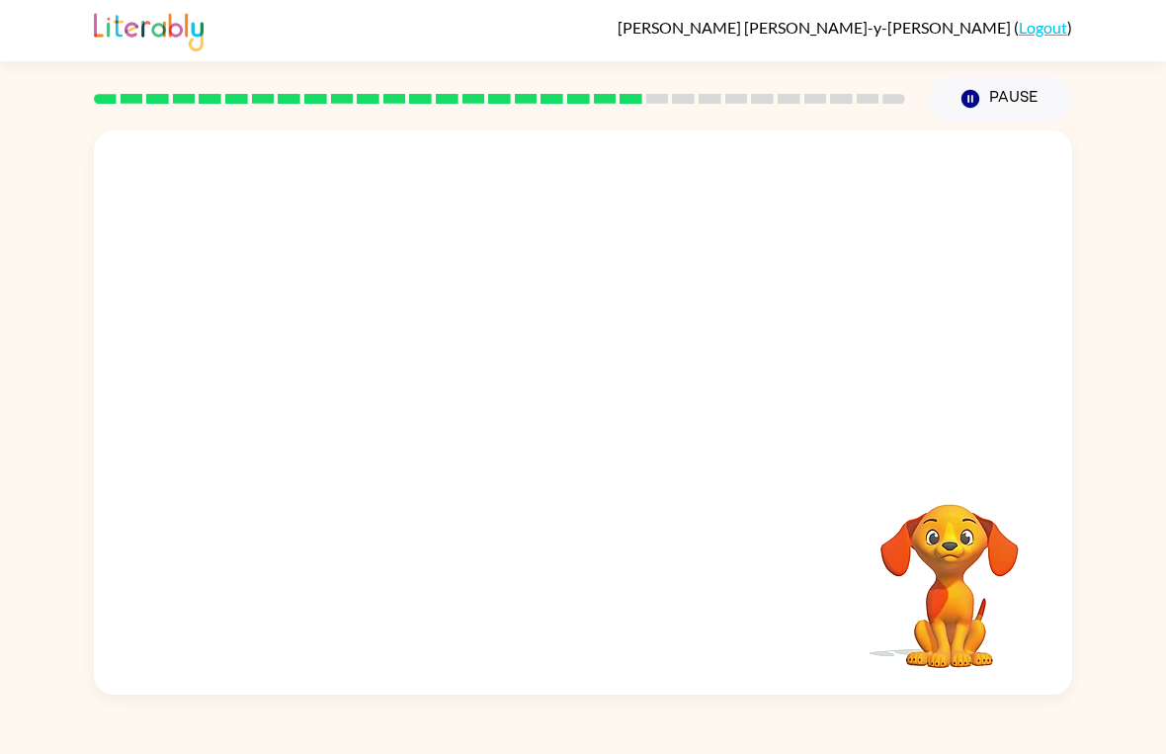
click at [678, 298] on video "Your browser must support playing .mp4 files to use Literably. Please try using…" at bounding box center [583, 296] width 978 height 332
click at [695, 309] on video "Your browser must support playing .mp4 files to use Literably. Please try using…" at bounding box center [583, 296] width 978 height 332
click at [690, 315] on video "Your browser must support playing .mp4 files to use Literably. Please try using…" at bounding box center [583, 296] width 978 height 332
click at [689, 305] on video "Your browser must support playing .mp4 files to use Literably. Please try using…" at bounding box center [583, 296] width 978 height 332
click at [582, 391] on div at bounding box center [583, 422] width 126 height 72
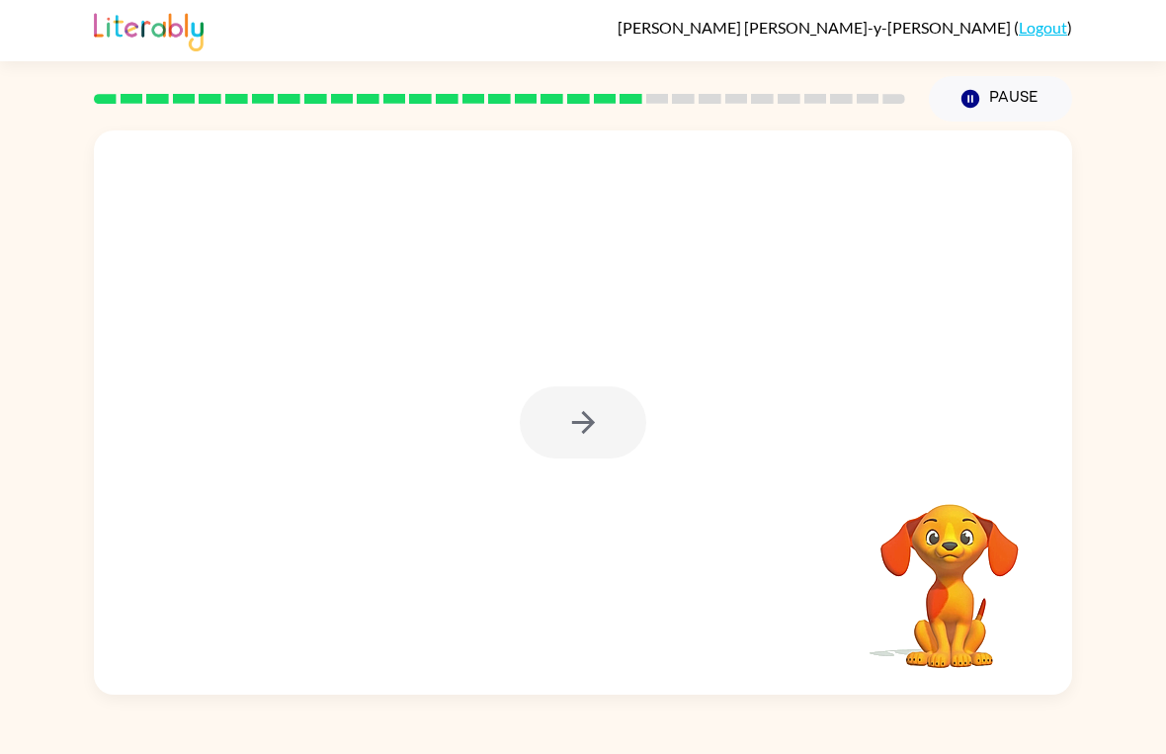
click at [611, 426] on div at bounding box center [583, 422] width 126 height 72
click at [579, 411] on div at bounding box center [583, 422] width 126 height 72
click at [577, 418] on div at bounding box center [583, 422] width 126 height 72
click at [596, 404] on button "button" at bounding box center [583, 422] width 126 height 72
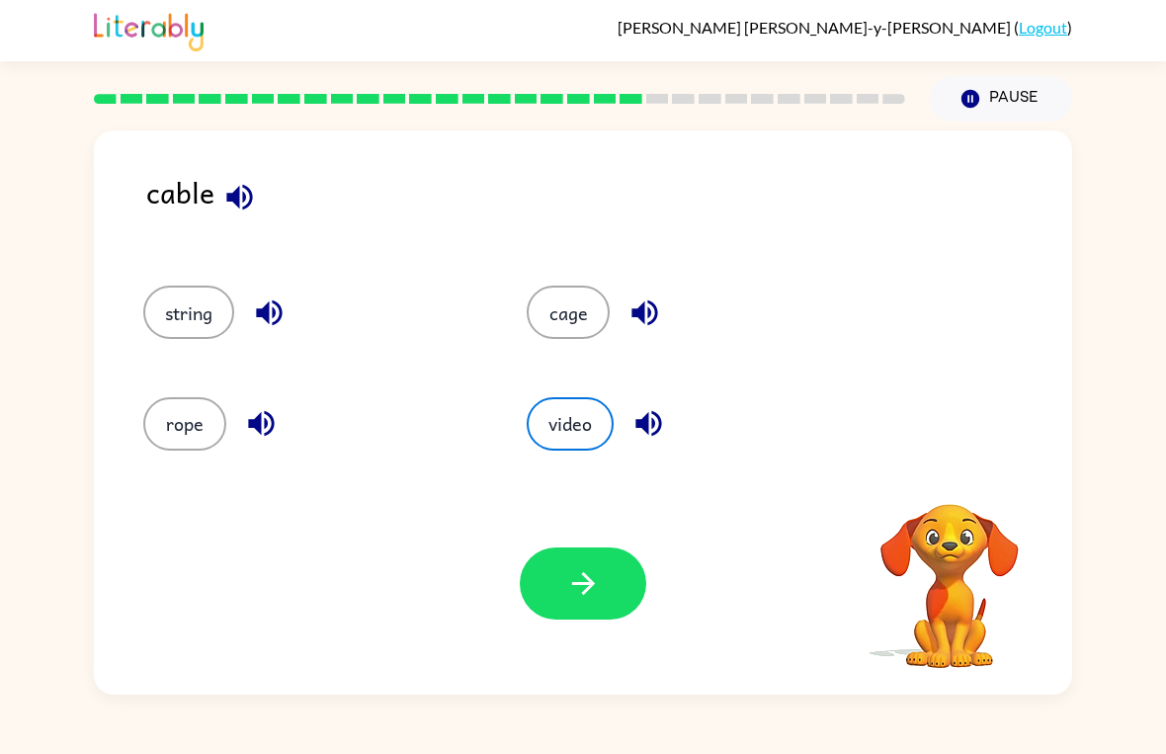
click at [569, 434] on button "video" at bounding box center [570, 423] width 87 height 53
click at [153, 328] on button "string" at bounding box center [188, 312] width 91 height 53
click at [538, 586] on button "button" at bounding box center [583, 583] width 126 height 72
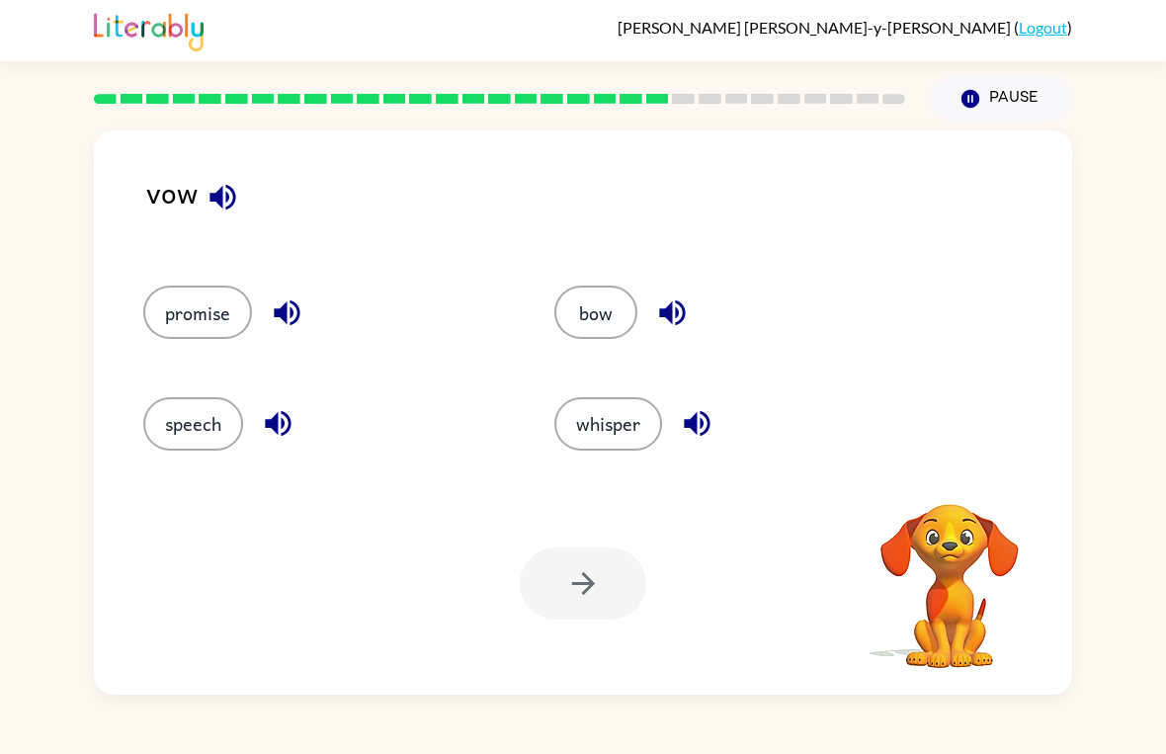
click at [600, 279] on div "bow" at bounding box center [722, 303] width 411 height 111
click at [617, 309] on button "bow" at bounding box center [595, 312] width 83 height 53
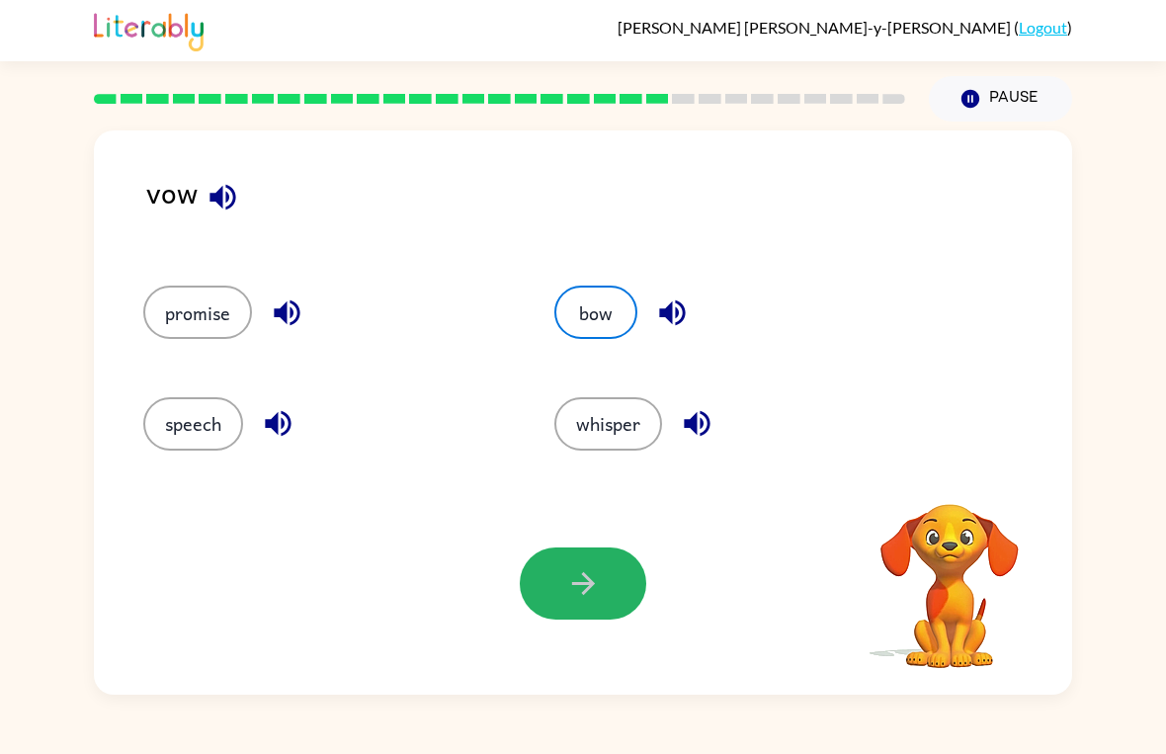
click at [576, 589] on icon "button" at bounding box center [583, 583] width 35 height 35
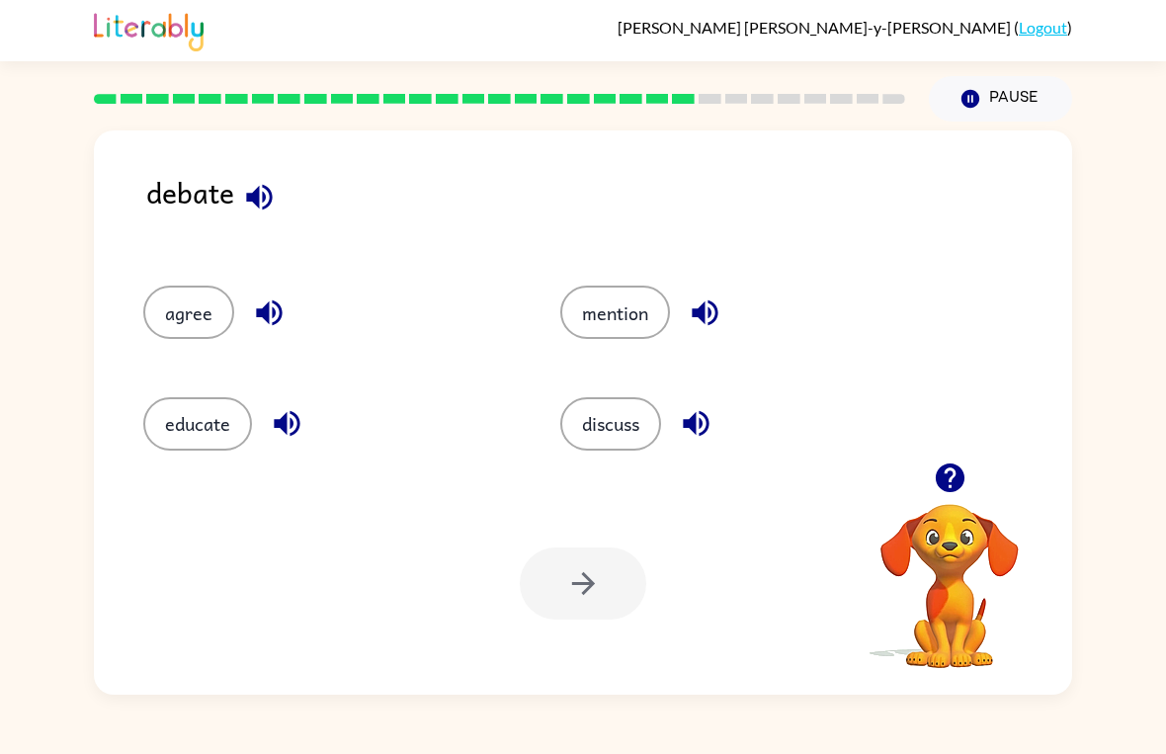
click at [624, 417] on button "discuss" at bounding box center [610, 423] width 101 height 53
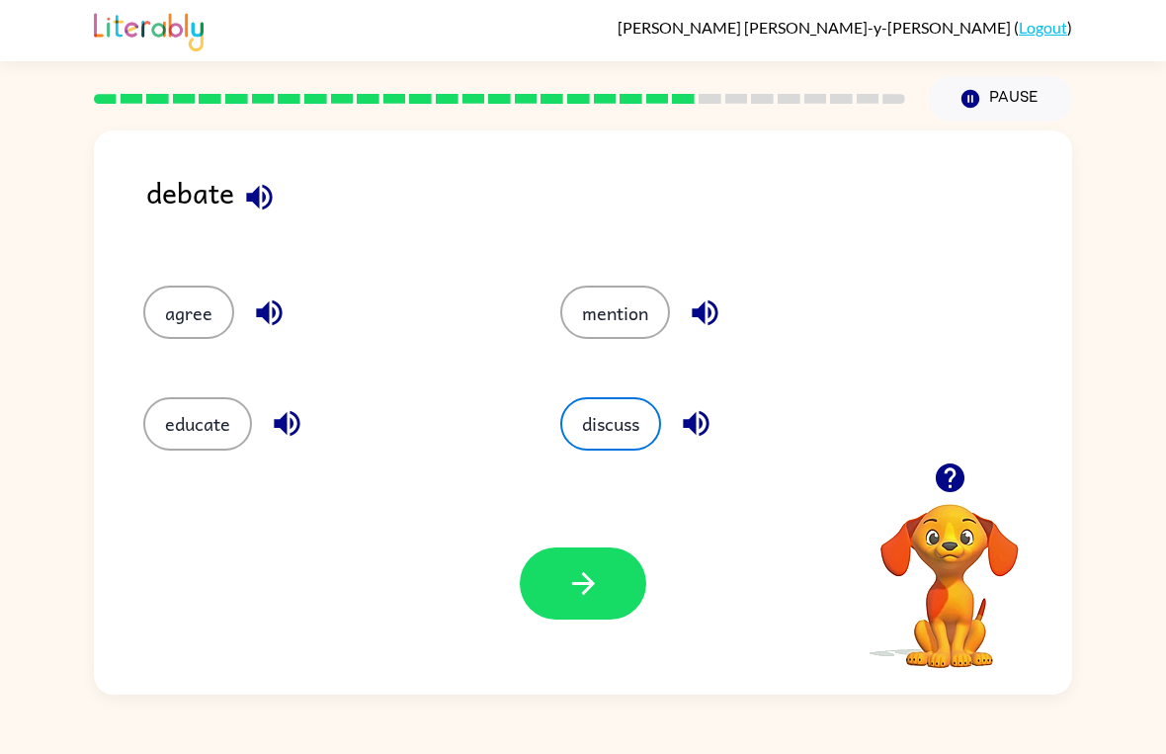
click at [586, 564] on button "button" at bounding box center [583, 583] width 126 height 72
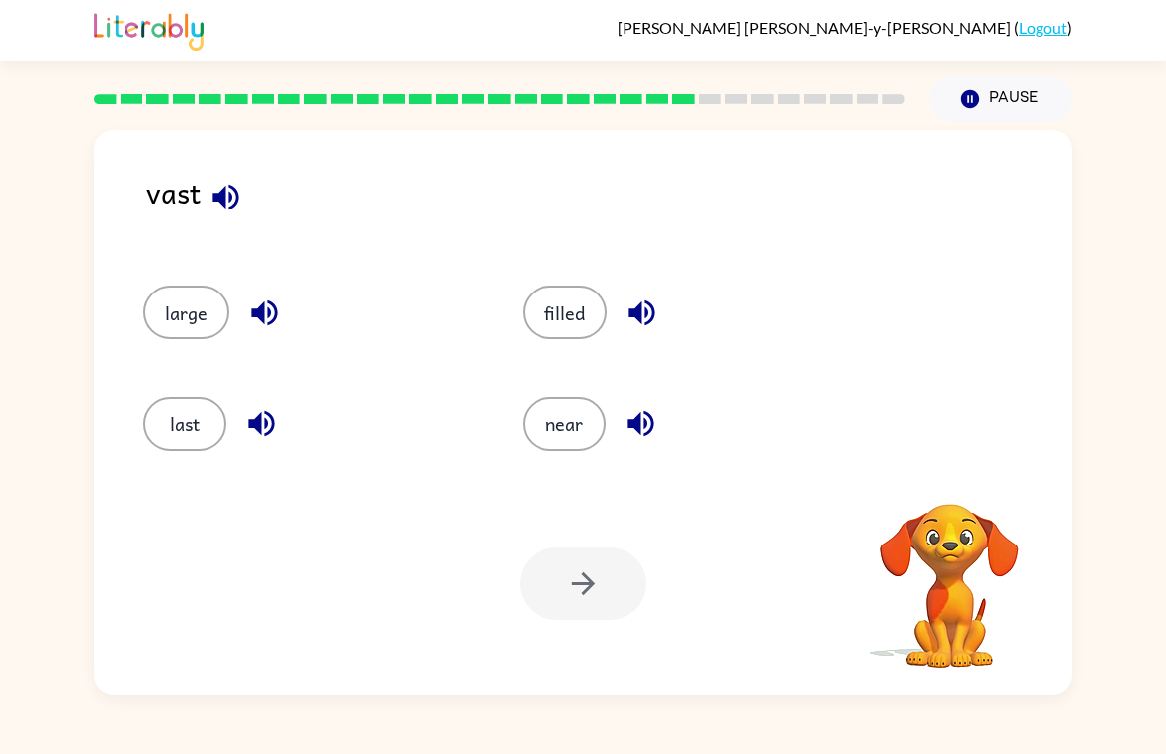
click at [595, 595] on div at bounding box center [583, 583] width 126 height 72
click at [585, 426] on button "near" at bounding box center [564, 423] width 83 height 53
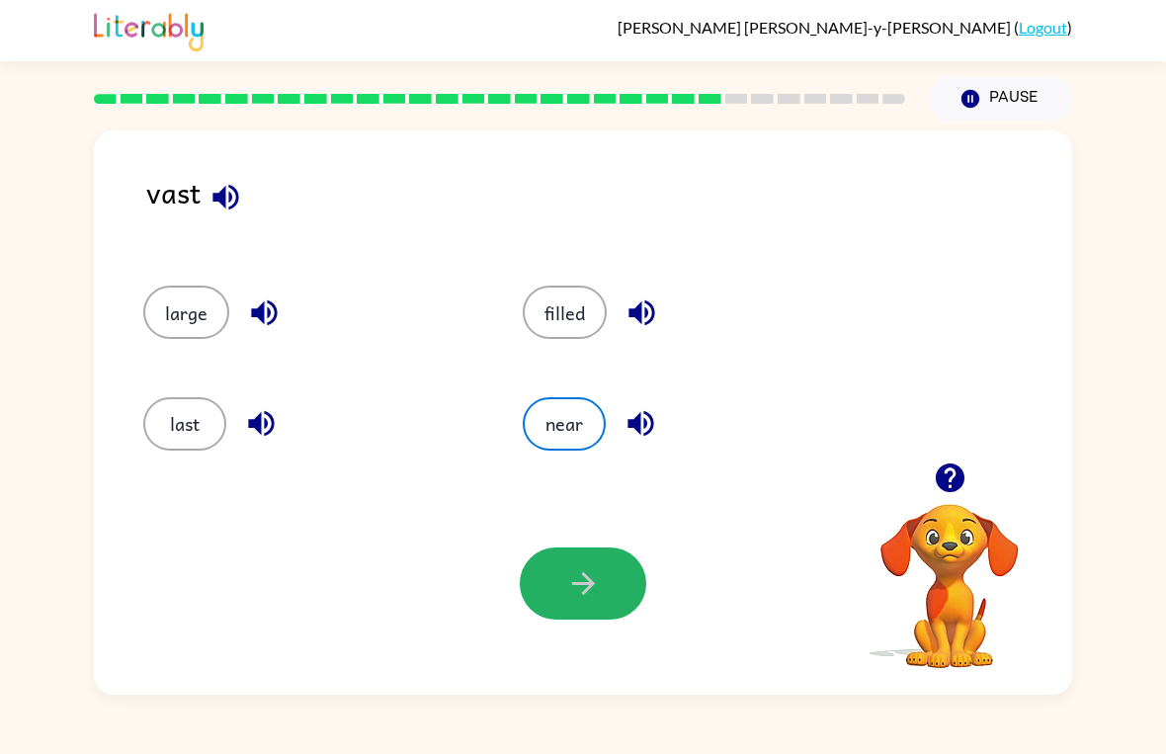
click at [586, 606] on button "button" at bounding box center [583, 583] width 126 height 72
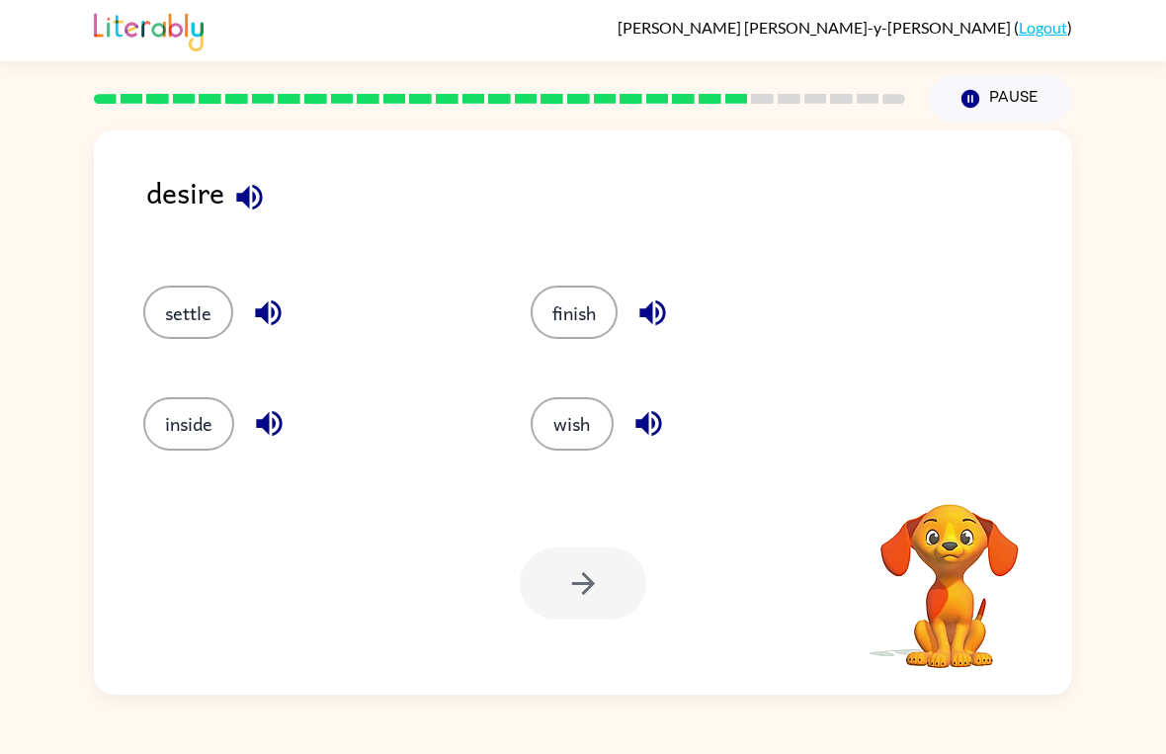
click at [223, 306] on button "settle" at bounding box center [188, 312] width 90 height 53
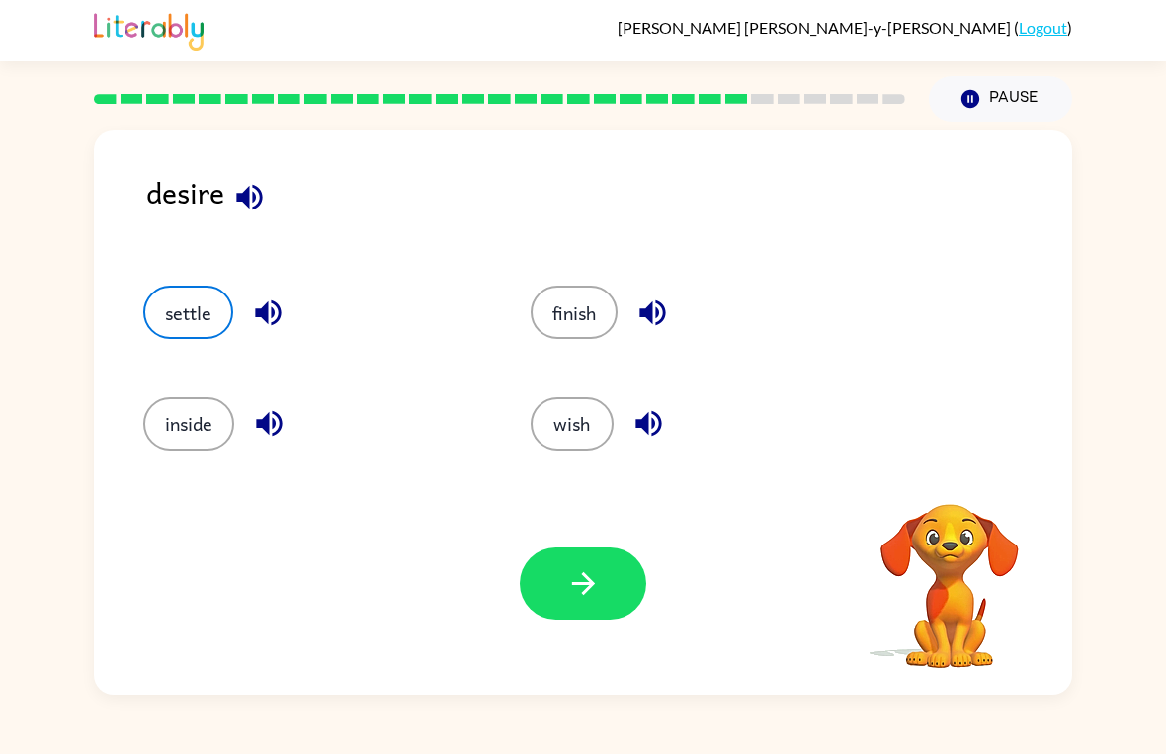
click at [617, 614] on button "button" at bounding box center [583, 583] width 126 height 72
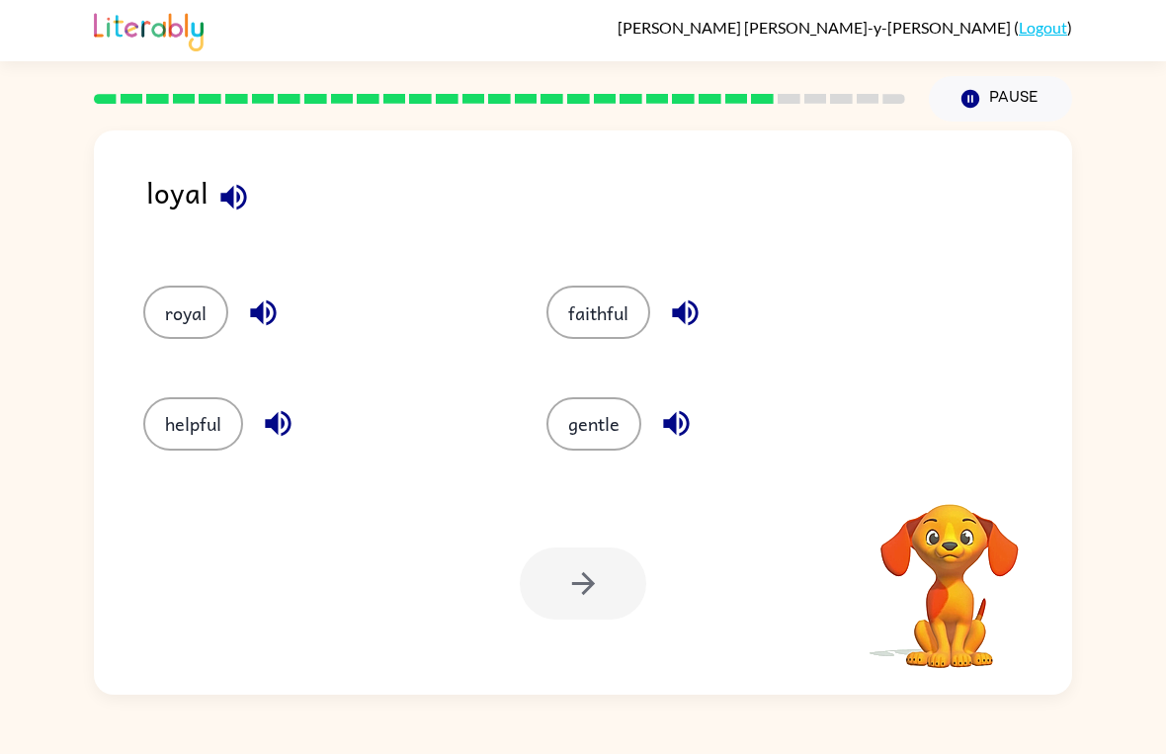
click at [169, 338] on button "royal" at bounding box center [185, 312] width 85 height 53
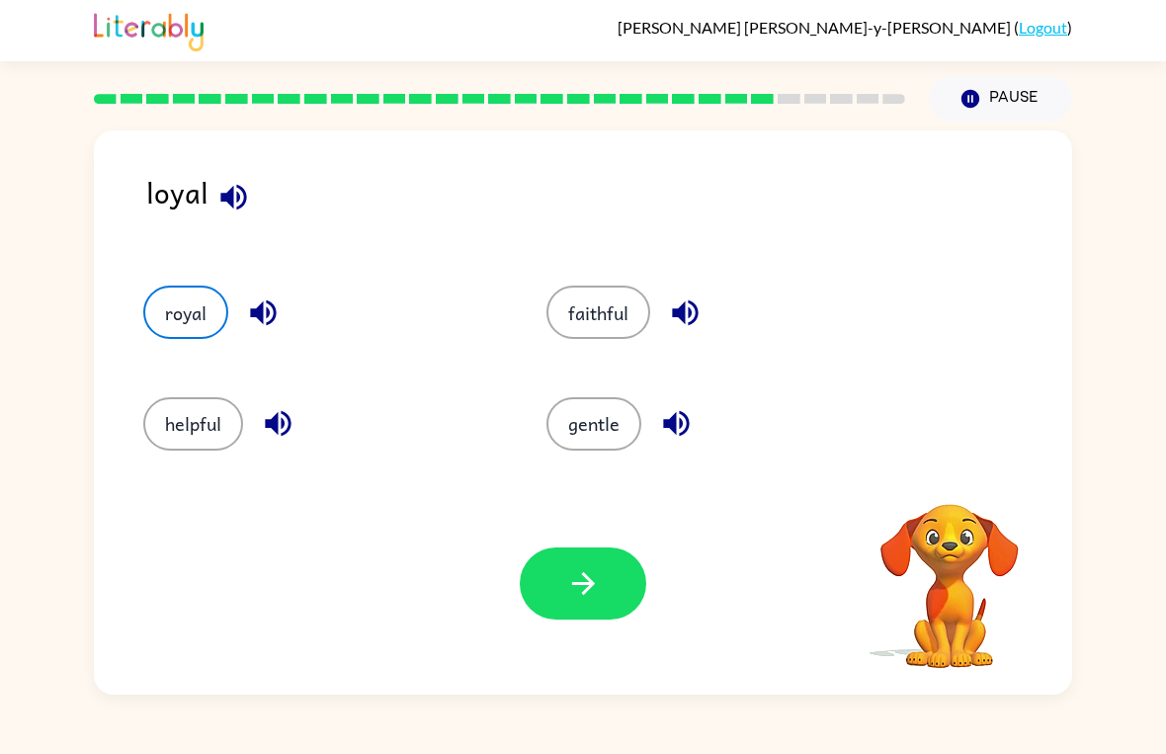
click at [179, 348] on div "royal" at bounding box center [307, 303] width 403 height 111
click at [201, 303] on button "royal" at bounding box center [185, 312] width 85 height 53
click at [584, 575] on icon "button" at bounding box center [582, 583] width 23 height 23
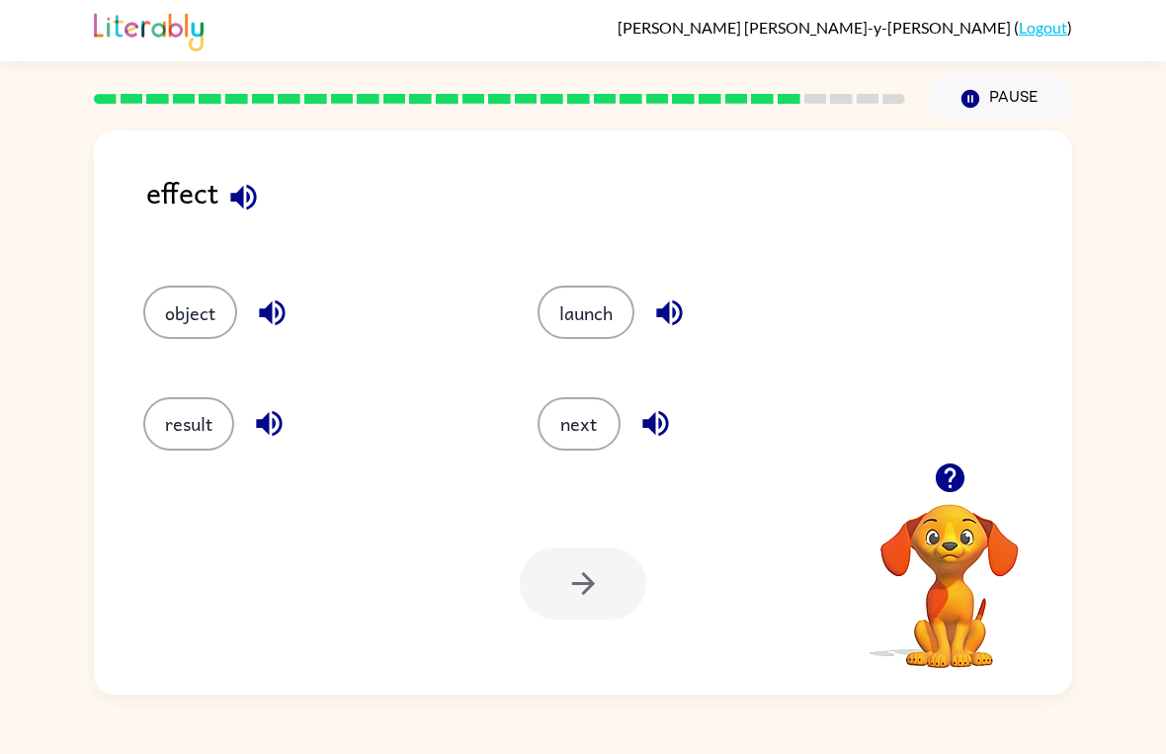
click at [174, 418] on button "result" at bounding box center [188, 423] width 91 height 53
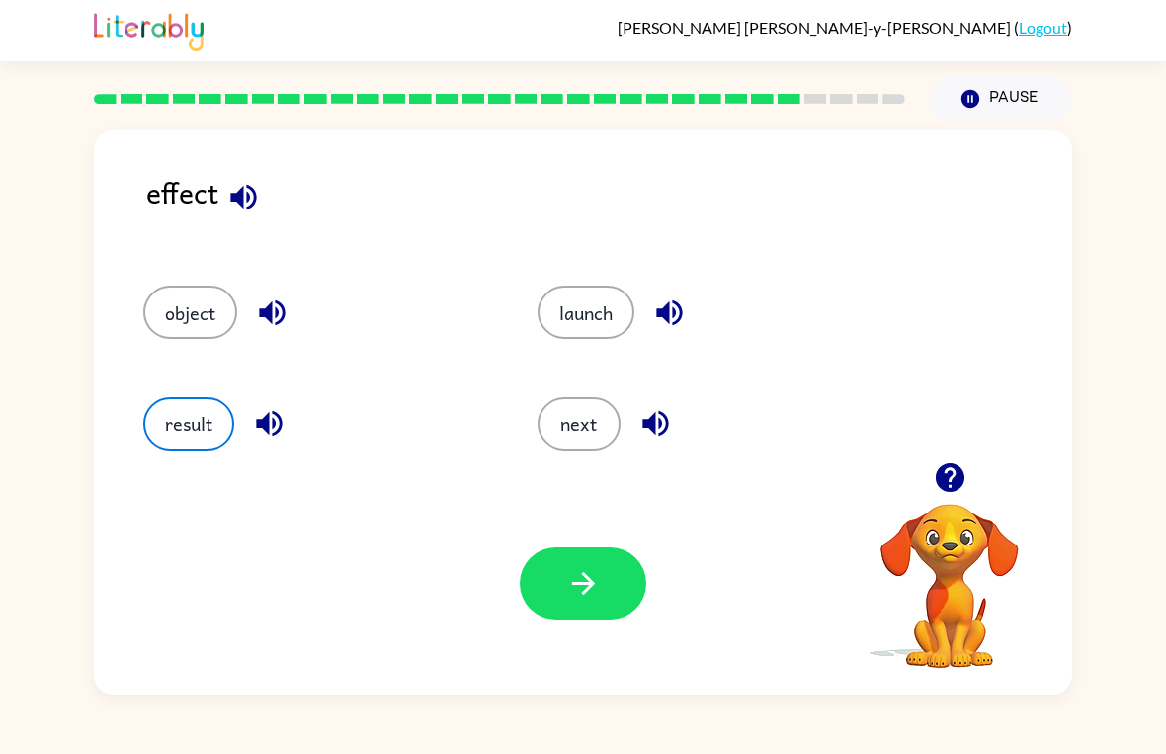
click at [637, 603] on button "button" at bounding box center [583, 583] width 126 height 72
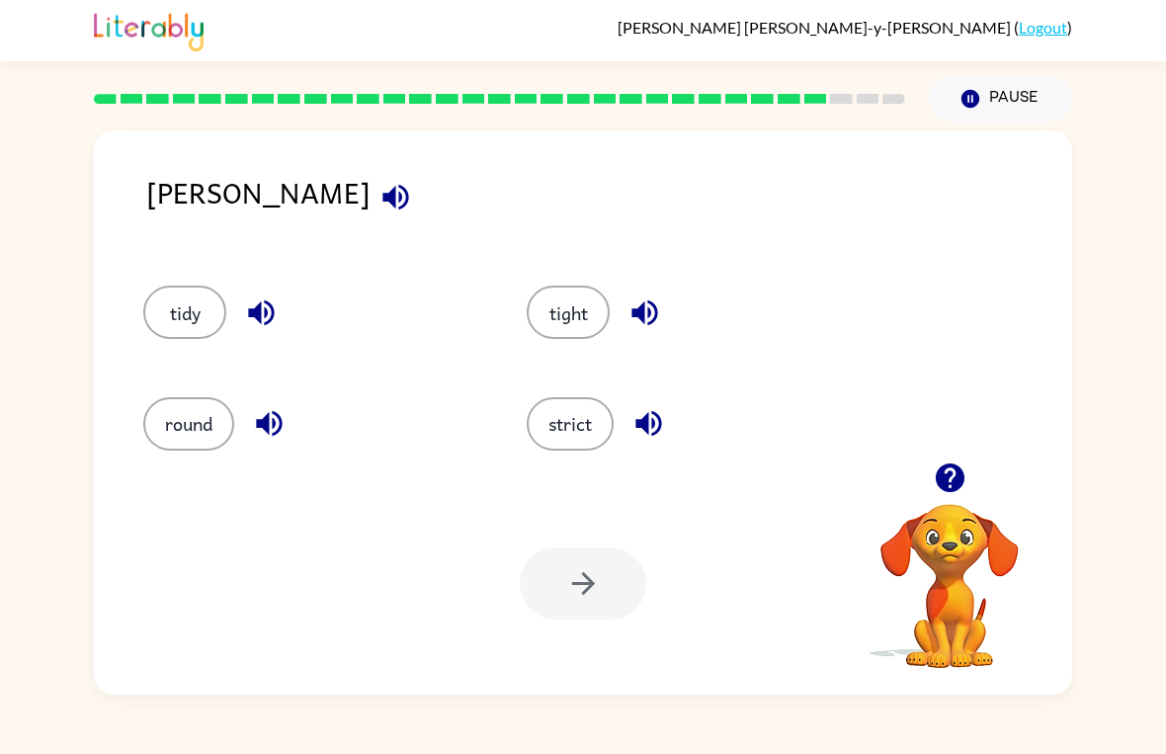
click at [578, 412] on button "strict" at bounding box center [570, 423] width 87 height 53
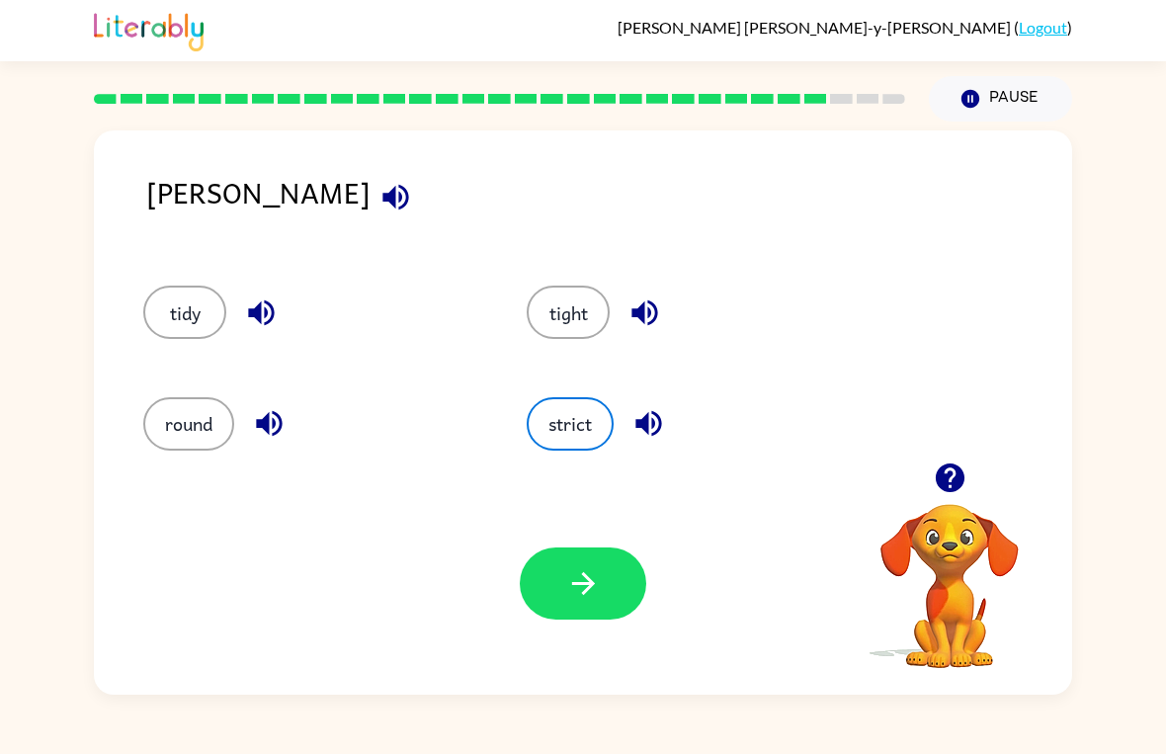
click at [554, 583] on button "button" at bounding box center [583, 583] width 126 height 72
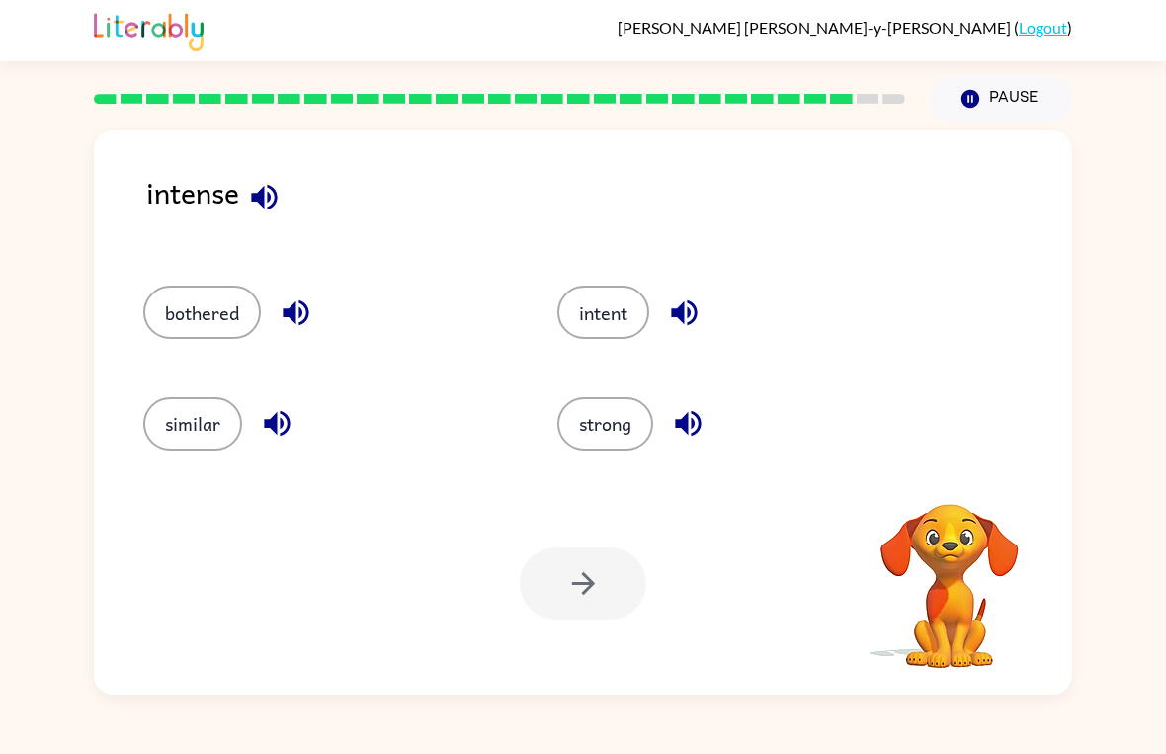
click at [588, 321] on button "intent" at bounding box center [603, 312] width 92 height 53
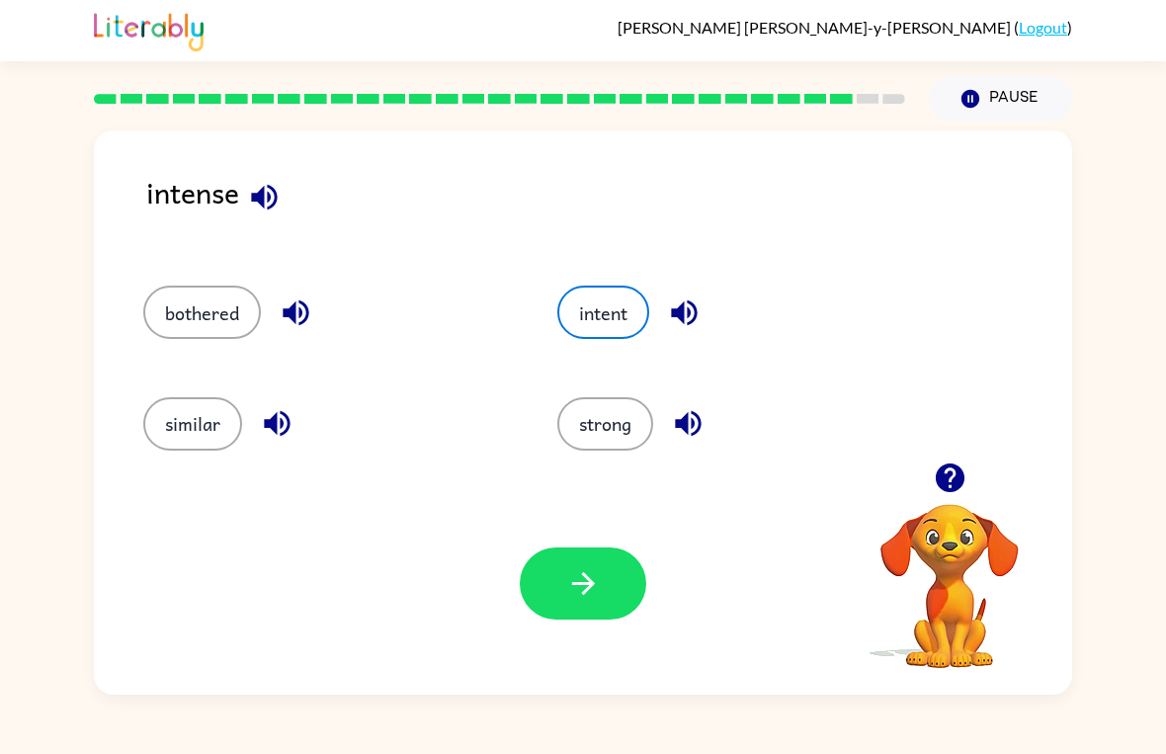
click at [533, 616] on div at bounding box center [583, 583] width 126 height 72
click at [602, 589] on button "button" at bounding box center [583, 583] width 126 height 72
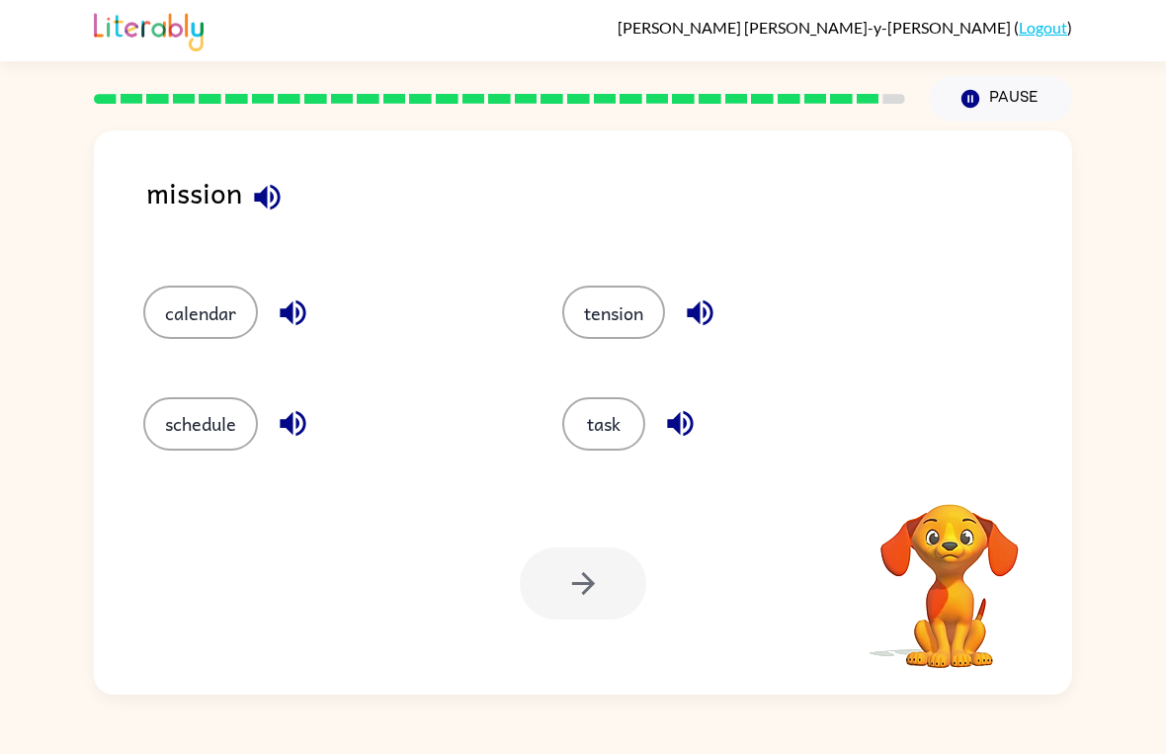
click at [242, 432] on button "schedule" at bounding box center [200, 423] width 115 height 53
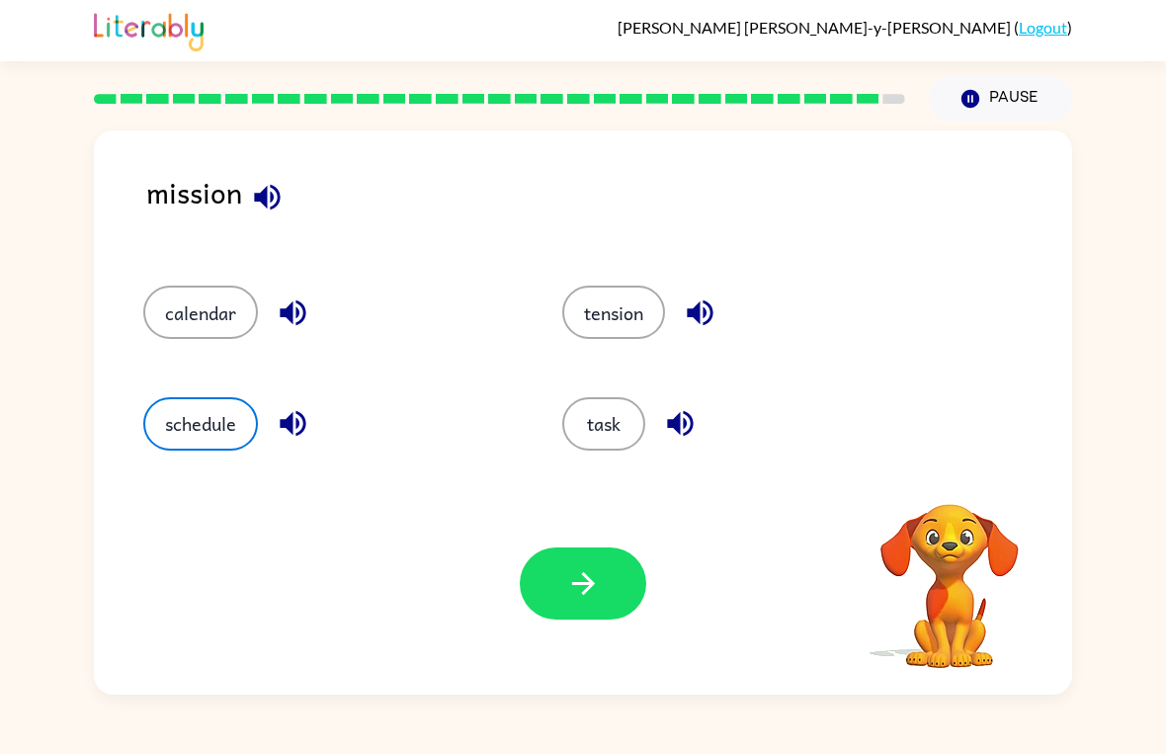
click at [606, 420] on button "task" at bounding box center [603, 423] width 83 height 53
click at [207, 328] on button "calendar" at bounding box center [200, 312] width 115 height 53
click at [497, 633] on div "Your browser must support playing .mp4 files to use Literably. Please try using…" at bounding box center [583, 583] width 978 height 222
click at [597, 606] on button "button" at bounding box center [583, 583] width 126 height 72
